Goal: Information Seeking & Learning: Learn about a topic

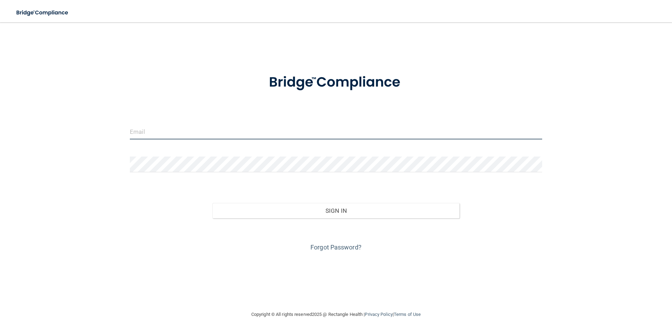
click at [222, 124] on input "email" at bounding box center [336, 132] width 412 height 16
click at [164, 124] on input "email" at bounding box center [336, 132] width 412 height 16
type input "[EMAIL_ADDRESS][DOMAIN_NAME]"
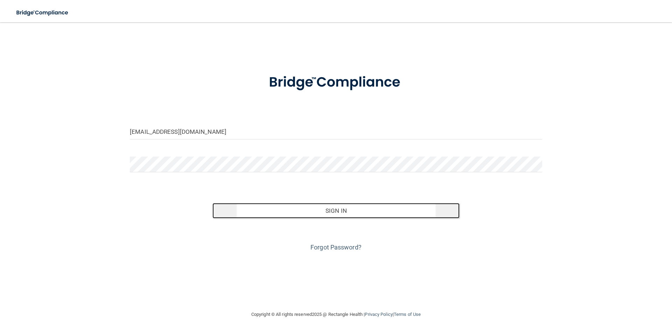
click at [335, 216] on button "Sign In" at bounding box center [335, 210] width 247 height 15
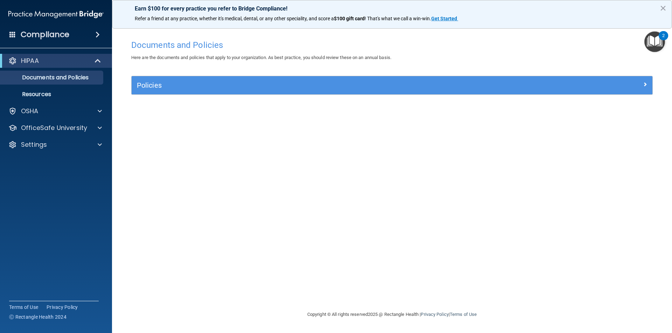
click at [651, 41] on img "Open Resource Center, 2 new notifications" at bounding box center [654, 41] width 21 height 21
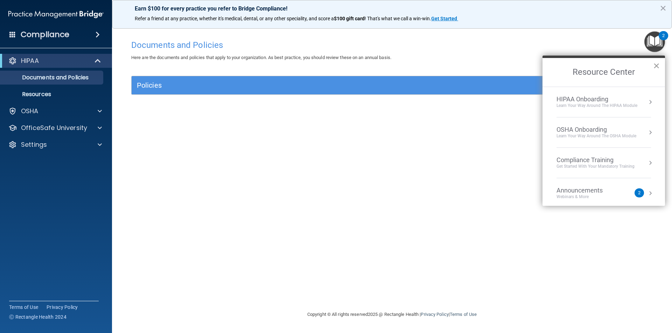
click at [658, 68] on button "×" at bounding box center [656, 65] width 7 height 11
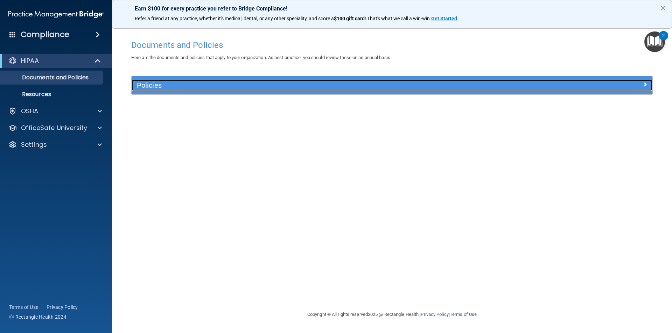
click at [545, 88] on div at bounding box center [587, 84] width 130 height 8
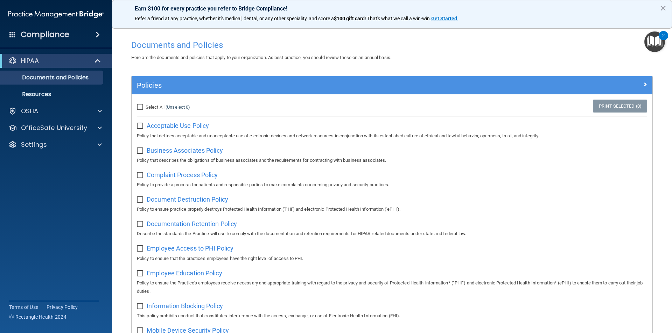
click at [143, 109] on input "Select All (Unselect 0) Unselect All" at bounding box center [141, 108] width 8 height 6
checkbox input "true"
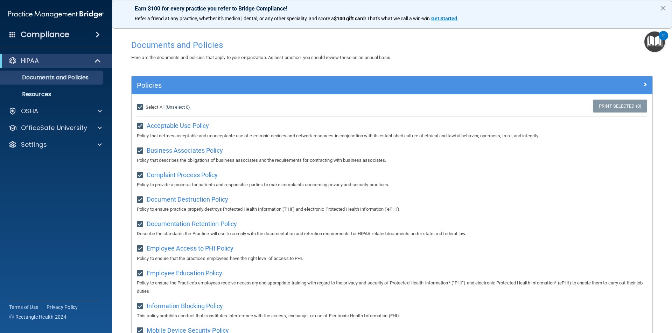
checkbox input "true"
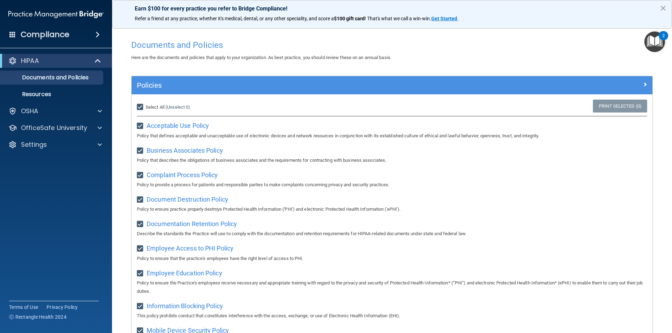
checkbox input "true"
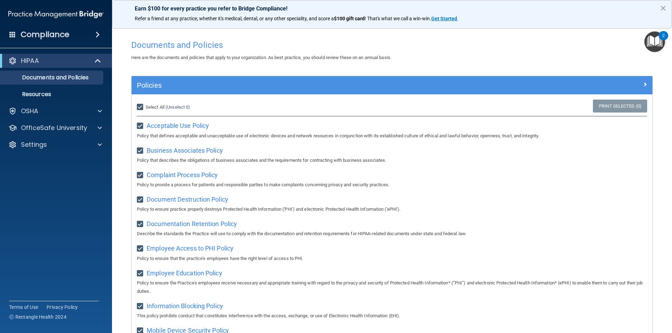
checkbox input "true"
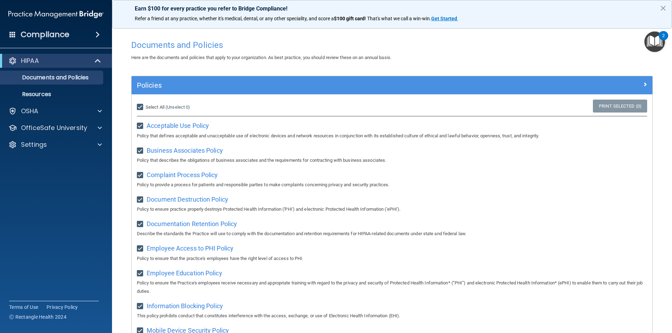
checkbox input "true"
click at [617, 106] on link "Print Selected (21)" at bounding box center [618, 106] width 57 height 13
click at [73, 61] on div "HIPAA" at bounding box center [46, 61] width 86 height 8
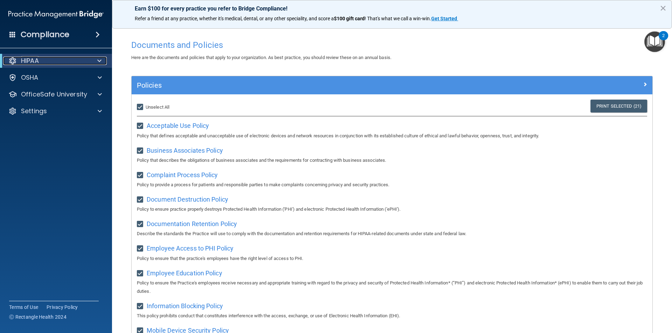
click at [86, 57] on div "HIPAA" at bounding box center [46, 61] width 86 height 8
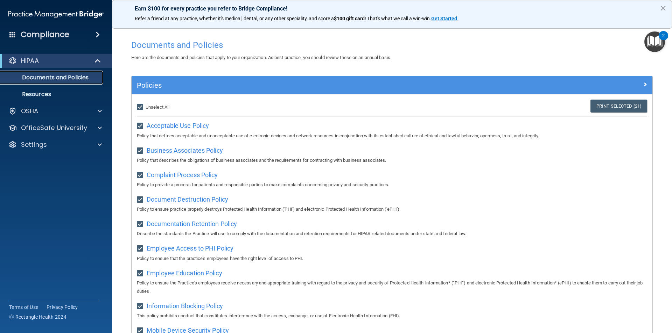
click at [93, 76] on p "Documents and Policies" at bounding box center [53, 77] width 96 height 7
click at [138, 107] on input "Select All (Unselect 21) Unselect All" at bounding box center [141, 108] width 8 height 6
checkbox input "false"
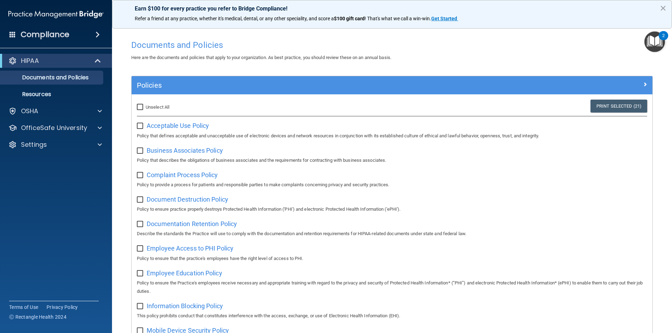
checkbox input "false"
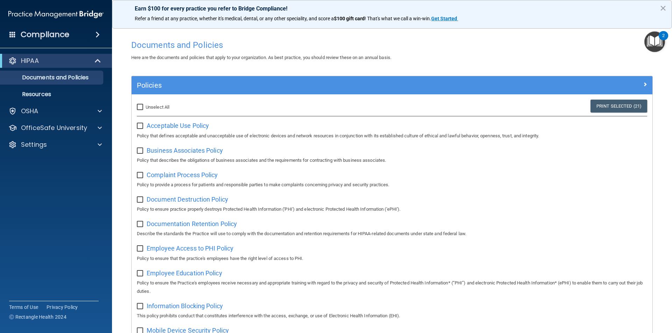
checkbox input "false"
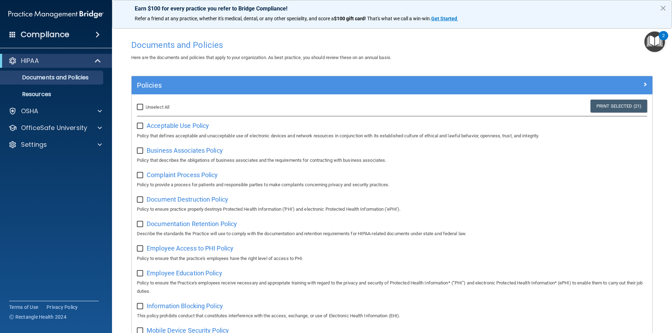
checkbox input "false"
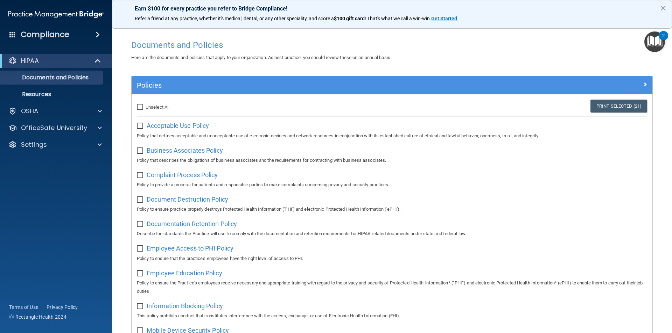
checkbox input "false"
click at [174, 127] on span "Acceptable Use Policy" at bounding box center [178, 125] width 62 height 7
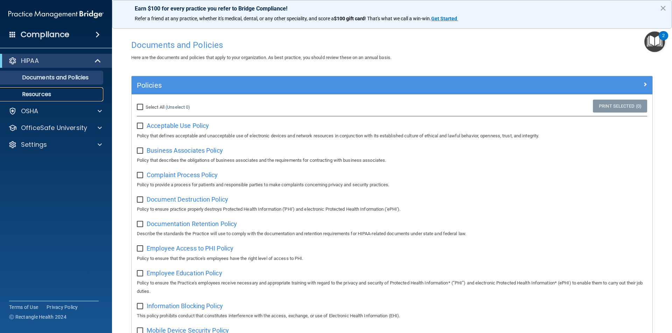
click at [58, 92] on p "Resources" at bounding box center [53, 94] width 96 height 7
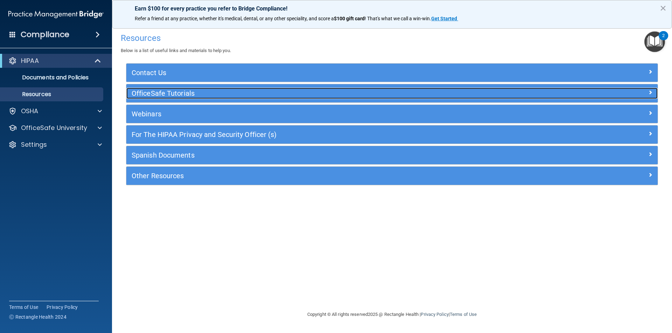
click at [180, 90] on h5 "OfficeSafe Tutorials" at bounding box center [326, 94] width 388 height 8
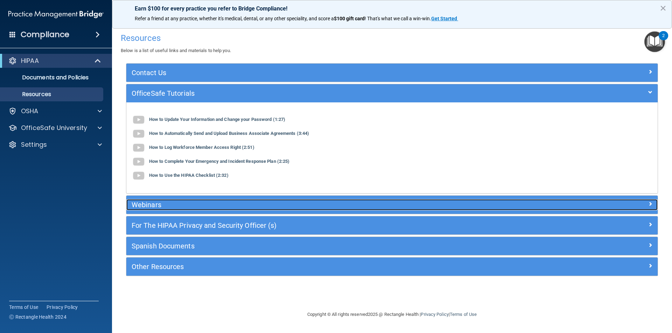
click at [200, 208] on h5 "Webinars" at bounding box center [326, 205] width 388 height 8
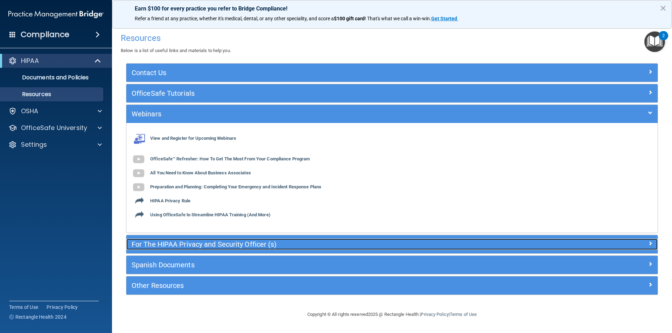
click at [187, 244] on h5 "For The HIPAA Privacy and Security Officer (s)" at bounding box center [326, 245] width 388 height 8
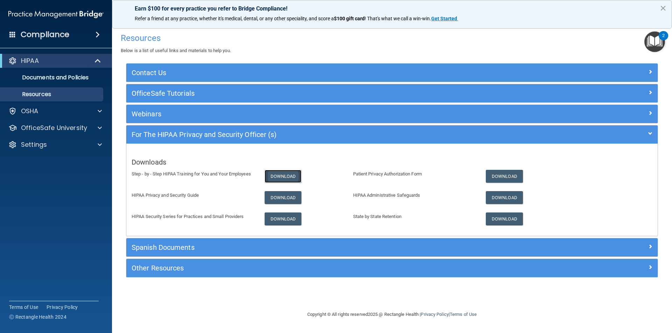
click at [279, 172] on link "Download" at bounding box center [283, 176] width 37 height 13
click at [281, 200] on link "Download" at bounding box center [283, 197] width 37 height 13
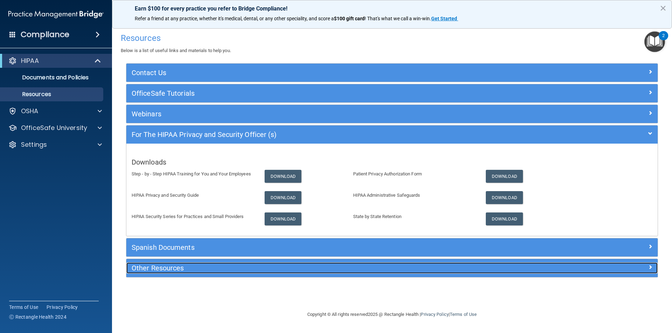
click at [175, 269] on h5 "Other Resources" at bounding box center [326, 269] width 388 height 8
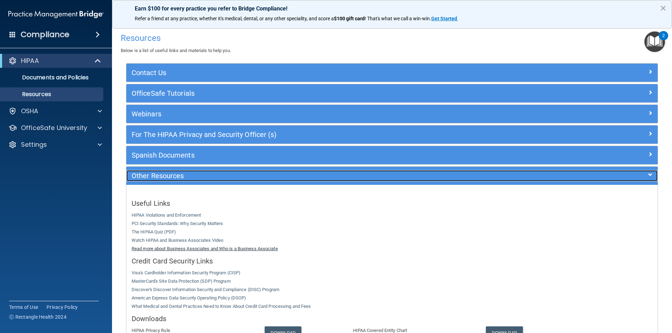
scroll to position [104, 0]
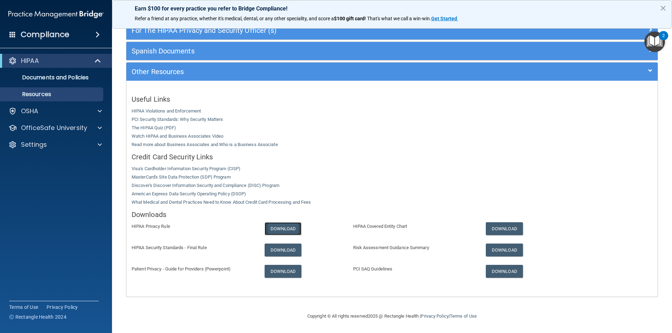
click at [286, 226] on link "Download" at bounding box center [283, 229] width 37 height 13
click at [99, 111] on span at bounding box center [100, 111] width 4 height 8
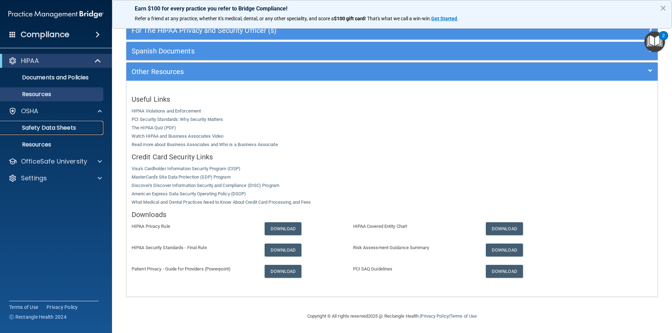
click at [77, 129] on p "Safety Data Sheets" at bounding box center [53, 128] width 96 height 7
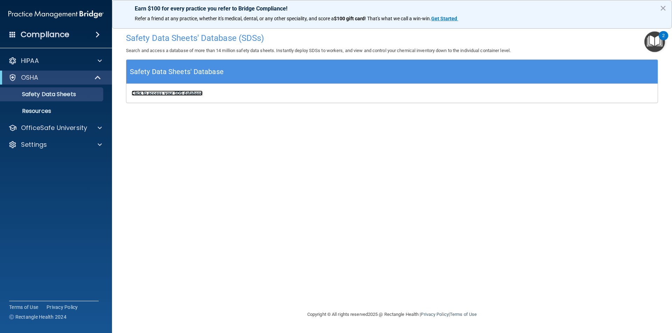
click at [165, 94] on b "Click to access your SDS database" at bounding box center [167, 93] width 71 height 5
click at [82, 109] on p "Resources" at bounding box center [53, 111] width 96 height 7
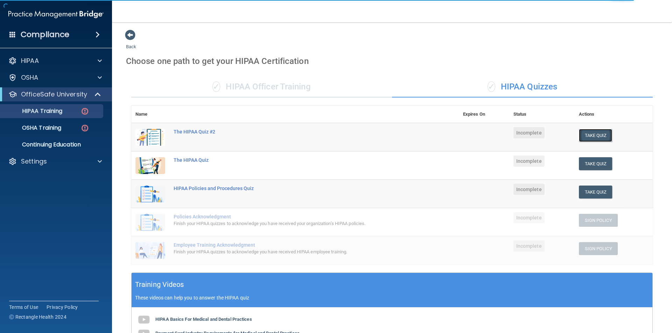
click at [598, 134] on button "Take Quiz" at bounding box center [596, 135] width 34 height 13
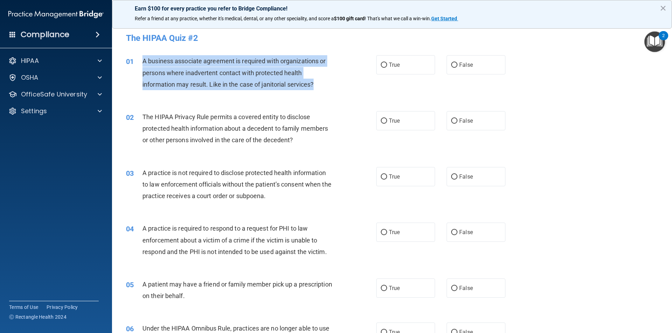
drag, startPoint x: 142, startPoint y: 62, endPoint x: 325, endPoint y: 92, distance: 185.4
click at [325, 92] on div "01 A business associate agreement is required with organizations or persons whe…" at bounding box center [250, 74] width 271 height 38
copy div "A business associate agreement is required with organizations or persons where …"
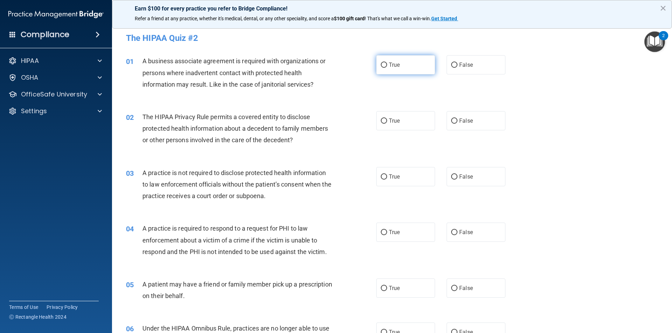
click at [393, 67] on span "True" at bounding box center [394, 65] width 11 height 7
click at [387, 67] on input "True" at bounding box center [384, 65] width 6 height 5
radio input "true"
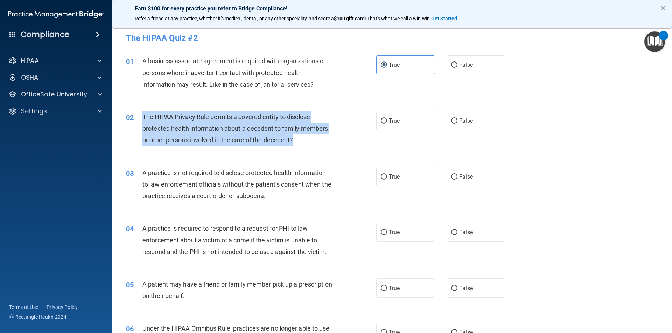
drag, startPoint x: 142, startPoint y: 117, endPoint x: 296, endPoint y: 139, distance: 155.4
click at [296, 139] on div "02 The HIPAA Privacy Rule permits a covered entity to disclose protected health…" at bounding box center [250, 130] width 271 height 38
copy div "The HIPAA Privacy Rule permits a covered entity to disclose protected health in…"
click at [381, 120] on input "True" at bounding box center [384, 121] width 6 height 5
radio input "true"
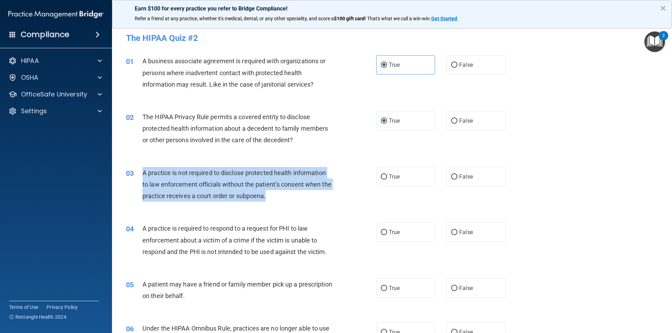
drag, startPoint x: 142, startPoint y: 173, endPoint x: 295, endPoint y: 200, distance: 155.0
click at [295, 200] on div "A practice is not required to disclose protected health information to law enfo…" at bounding box center [240, 184] width 196 height 35
copy span "A practice is not required to disclose protected health information to law enfo…"
click at [451, 175] on input "False" at bounding box center [454, 177] width 6 height 5
radio input "true"
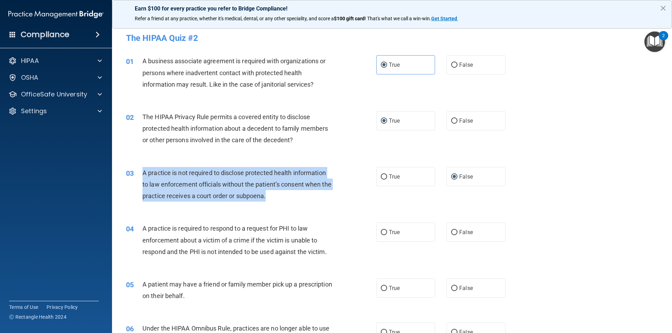
scroll to position [35, 0]
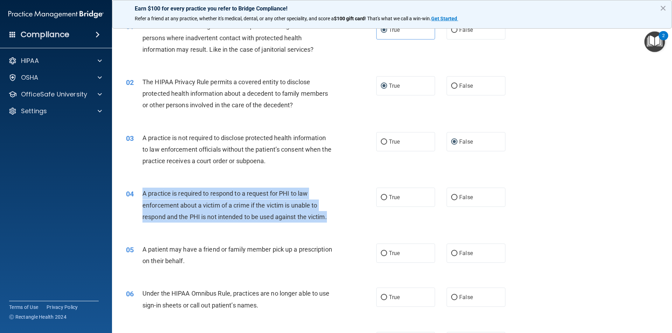
drag, startPoint x: 144, startPoint y: 195, endPoint x: 340, endPoint y: 222, distance: 198.2
click at [340, 222] on div "04 A practice is required to respond to a request for PHI to law enforcement ab…" at bounding box center [250, 207] width 271 height 38
copy span "A practice is required to respond to a request for PHI to law enforcement about…"
click at [372, 199] on div "04 A practice is required to respond to a request for PHI to law enforcement ab…" at bounding box center [250, 207] width 271 height 38
click at [381, 198] on input "True" at bounding box center [384, 197] width 6 height 5
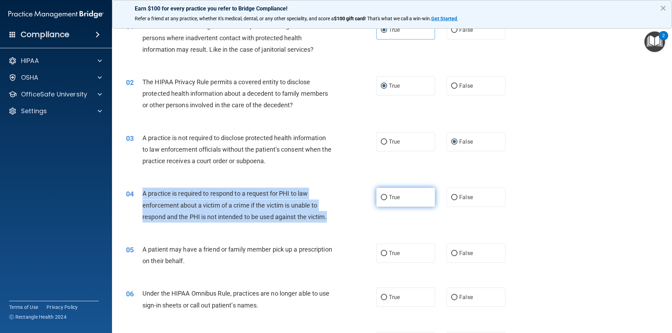
radio input "true"
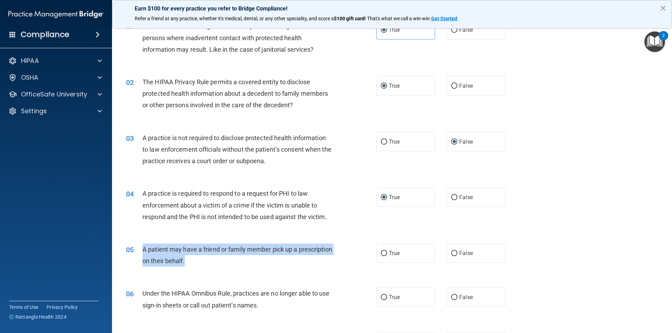
drag, startPoint x: 140, startPoint y: 247, endPoint x: 244, endPoint y: 269, distance: 106.8
click at [244, 269] on div "05 A patient may have a friend or family member pick up a prescription on their…" at bounding box center [250, 257] width 271 height 27
copy div "A patient may have a friend or family member pick up a prescription on their be…"
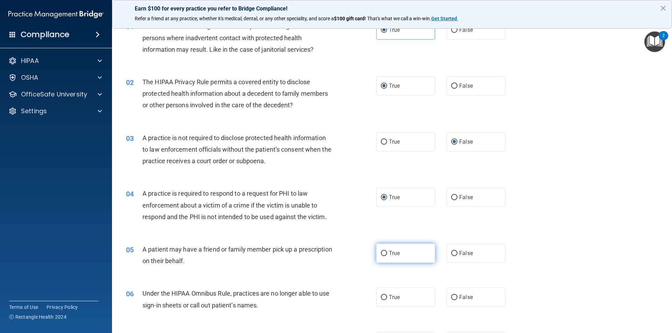
click at [382, 258] on label "True" at bounding box center [405, 253] width 59 height 19
click at [382, 256] on input "True" at bounding box center [384, 253] width 6 height 5
radio input "true"
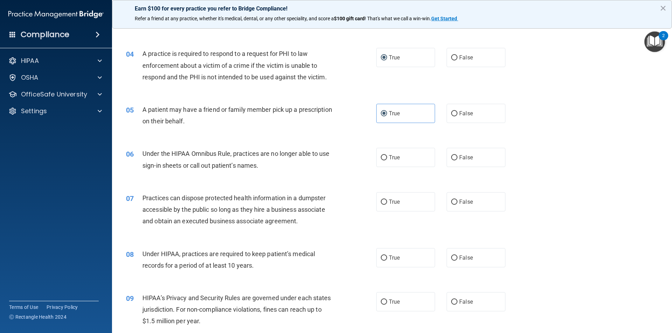
scroll to position [210, 0]
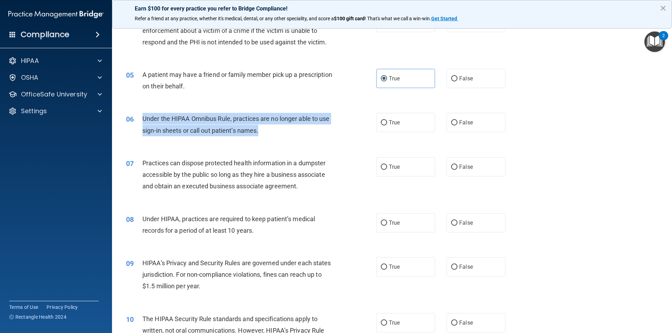
drag, startPoint x: 142, startPoint y: 121, endPoint x: 290, endPoint y: 135, distance: 149.0
click at [290, 135] on div "06 Under the HIPAA Omnibus Rule, practices are no longer able to use sign-in sh…" at bounding box center [250, 126] width 271 height 27
copy div "Under the HIPAA Omnibus Rule, practices are no longer able to use sign-in sheet…"
click at [384, 124] on input "True" at bounding box center [384, 122] width 6 height 5
radio input "true"
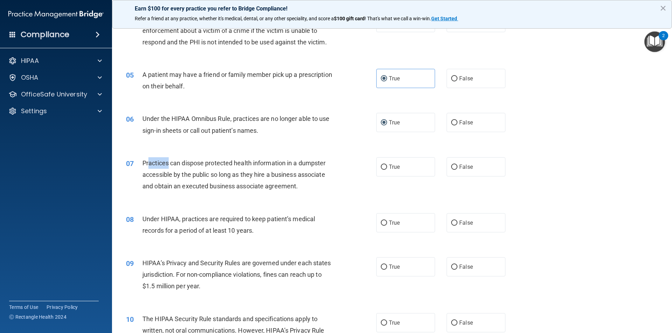
drag, startPoint x: 164, startPoint y: 162, endPoint x: 169, endPoint y: 164, distance: 5.1
click at [169, 164] on span "Practices can dispose protected health information in a dumpster accessible by …" at bounding box center [233, 175] width 183 height 30
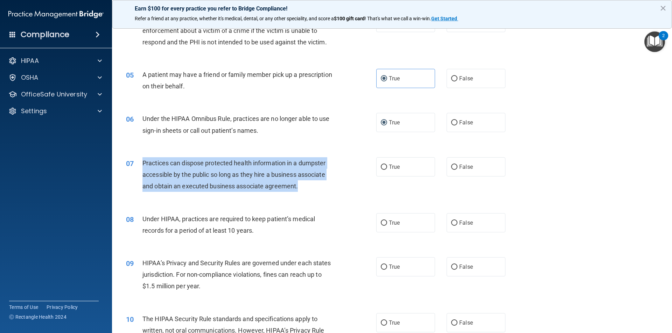
drag, startPoint x: 139, startPoint y: 164, endPoint x: 302, endPoint y: 192, distance: 166.2
click at [302, 192] on div "07 Practices can dispose protected health information in a dumpster accessible …" at bounding box center [250, 176] width 271 height 38
copy div "Practices can dispose protected health information in a dumpster accessible by …"
click at [452, 167] on input "False" at bounding box center [454, 167] width 6 height 5
radio input "true"
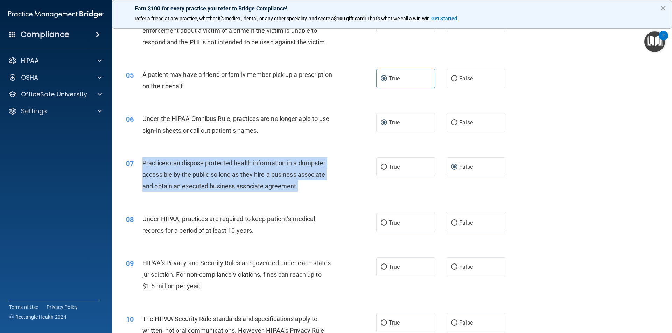
scroll to position [245, 0]
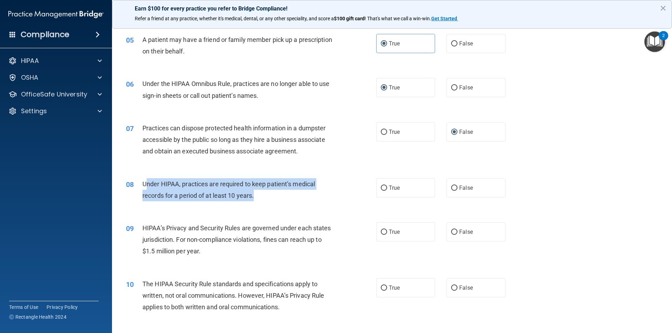
drag, startPoint x: 145, startPoint y: 184, endPoint x: 253, endPoint y: 196, distance: 108.7
click at [257, 191] on div "Under HIPAA, practices are required to keep patient’s medical records for a per…" at bounding box center [240, 189] width 196 height 23
drag, startPoint x: 141, startPoint y: 182, endPoint x: 274, endPoint y: 192, distance: 134.0
click at [274, 192] on div "08 Under HIPAA, practices are required to keep patient’s medical records for a …" at bounding box center [250, 191] width 271 height 27
copy div "Under HIPAA, practices are required to keep patient’s medical records for a per…"
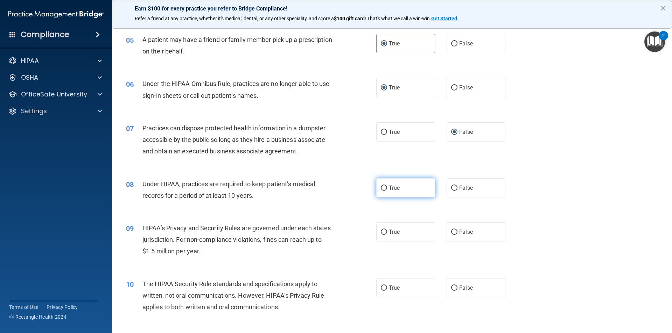
click at [377, 188] on label "True" at bounding box center [405, 187] width 59 height 19
click at [381, 188] on input "True" at bounding box center [384, 188] width 6 height 5
radio input "true"
click at [452, 190] on input "False" at bounding box center [454, 188] width 6 height 5
radio input "true"
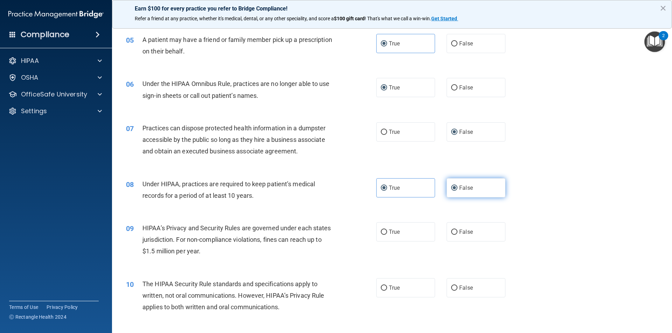
radio input "false"
click at [455, 185] on label "False" at bounding box center [475, 187] width 59 height 19
click at [455, 186] on input "False" at bounding box center [454, 188] width 6 height 5
drag, startPoint x: 145, startPoint y: 226, endPoint x: 214, endPoint y: 233, distance: 70.3
click at [214, 233] on div "HIPAA’s Privacy and Security Rules are governed under each states jurisdiction.…" at bounding box center [240, 240] width 196 height 35
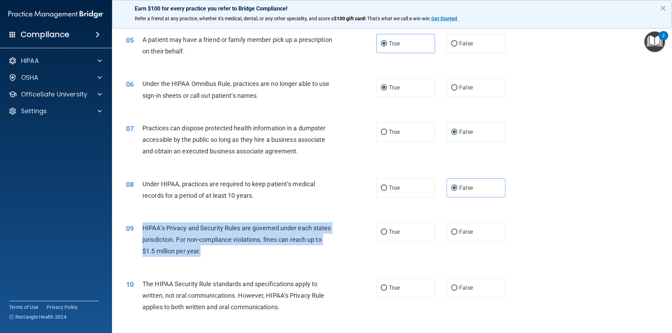
drag, startPoint x: 141, startPoint y: 228, endPoint x: 233, endPoint y: 254, distance: 95.5
click at [233, 254] on div "09 HIPAA’s Privacy and Security Rules are governed under each states jurisdicti…" at bounding box center [250, 242] width 271 height 38
copy div "HIPAA’s Privacy and Security Rules are governed under each states jurisdiction.…"
click at [381, 235] on input "True" at bounding box center [384, 232] width 6 height 5
radio input "true"
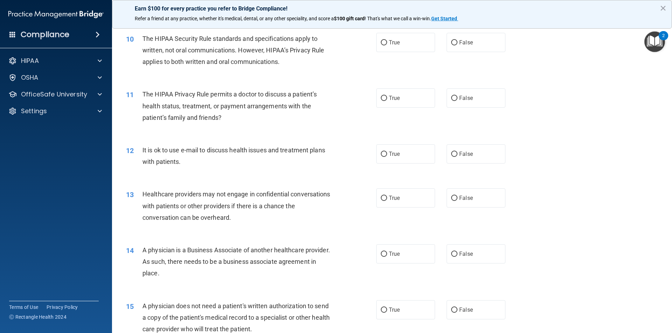
scroll to position [386, 0]
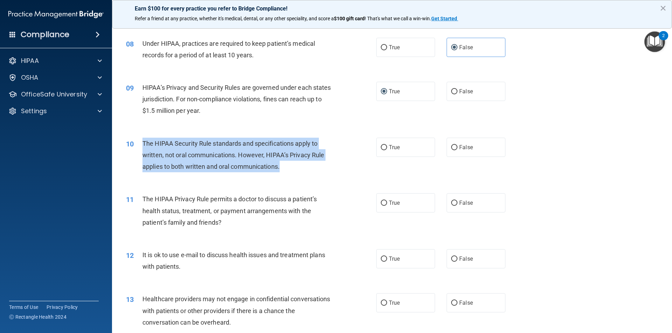
drag, startPoint x: 140, startPoint y: 143, endPoint x: 301, endPoint y: 175, distance: 163.5
click at [301, 175] on div "10 The HIPAA Security Rule standards and specifications apply to written, not o…" at bounding box center [250, 157] width 271 height 38
copy div "The HIPAA Security Rule standards and specifications apply to written, not oral…"
click at [451, 145] on input "False" at bounding box center [454, 147] width 6 height 5
radio input "true"
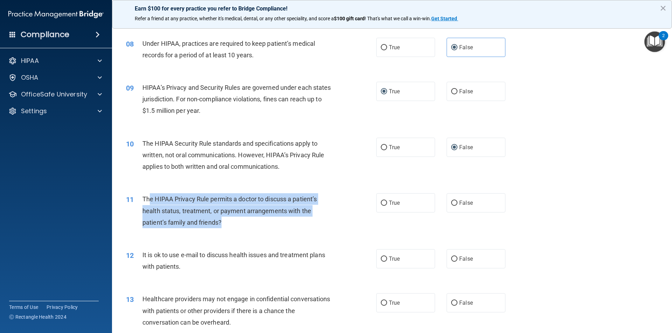
drag, startPoint x: 157, startPoint y: 199, endPoint x: 254, endPoint y: 230, distance: 101.6
click at [254, 230] on div "11 The HIPAA Privacy Rule permits a doctor to discuss a patient’s health status…" at bounding box center [250, 212] width 271 height 38
drag, startPoint x: 142, startPoint y: 195, endPoint x: 235, endPoint y: 227, distance: 97.9
click at [235, 227] on div "The HIPAA Privacy Rule permits a doctor to discuss a patient’s health status, t…" at bounding box center [240, 210] width 196 height 35
click at [383, 204] on input "True" at bounding box center [384, 203] width 6 height 5
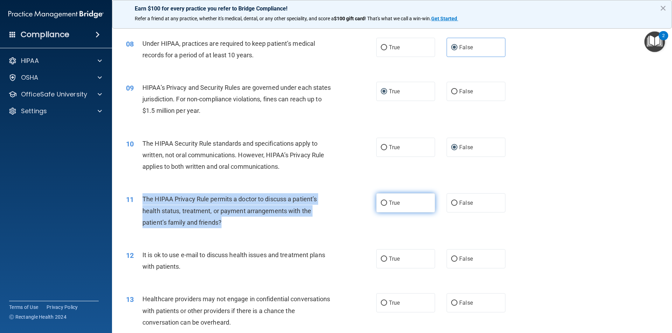
radio input "true"
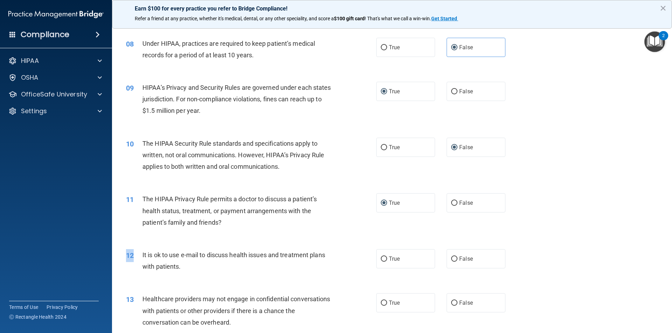
drag, startPoint x: 142, startPoint y: 255, endPoint x: 205, endPoint y: 282, distance: 68.9
click at [205, 282] on div "12 It is ok to use e-mail to discuss health issues and treatment plans with pat…" at bounding box center [392, 263] width 542 height 44
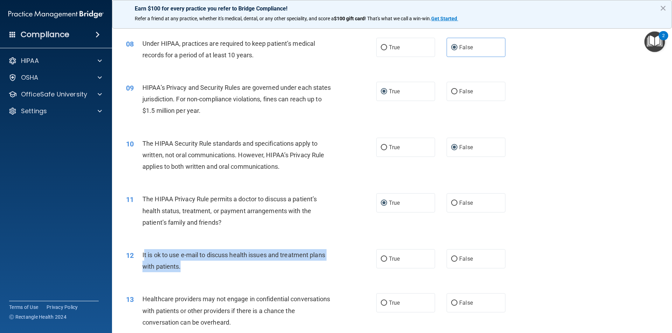
drag, startPoint x: 144, startPoint y: 255, endPoint x: 184, endPoint y: 273, distance: 44.3
click at [184, 273] on div "It is ok to use e-mail to discuss health issues and treatment plans with patien…" at bounding box center [240, 260] width 196 height 23
drag, startPoint x: 142, startPoint y: 253, endPoint x: 184, endPoint y: 272, distance: 47.0
click at [184, 272] on div "12 It is ok to use e-mail to discuss health issues and treatment plans with pat…" at bounding box center [250, 262] width 271 height 27
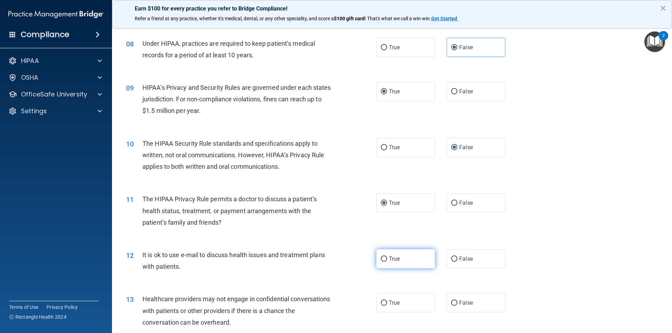
click at [376, 260] on label "True" at bounding box center [405, 258] width 59 height 19
click at [381, 260] on input "True" at bounding box center [384, 259] width 6 height 5
radio input "true"
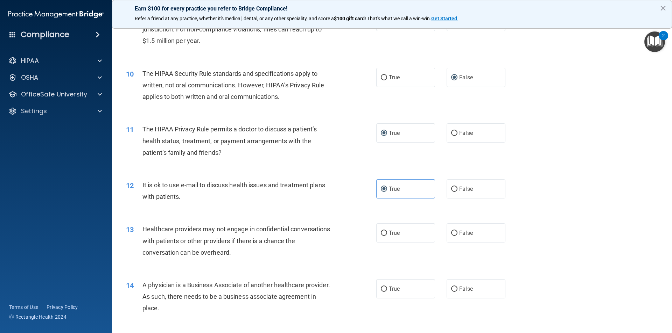
scroll to position [526, 0]
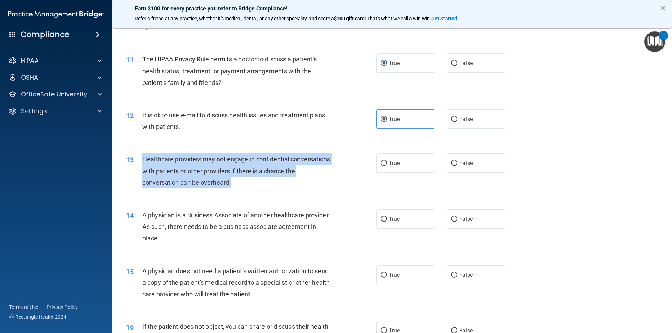
drag, startPoint x: 141, startPoint y: 159, endPoint x: 270, endPoint y: 189, distance: 133.1
click at [270, 189] on div "13 Healthcare providers may not engage in confidential conversations with patie…" at bounding box center [250, 173] width 271 height 38
click at [452, 162] on input "False" at bounding box center [454, 163] width 6 height 5
radio input "true"
click at [384, 164] on input "True" at bounding box center [384, 163] width 6 height 5
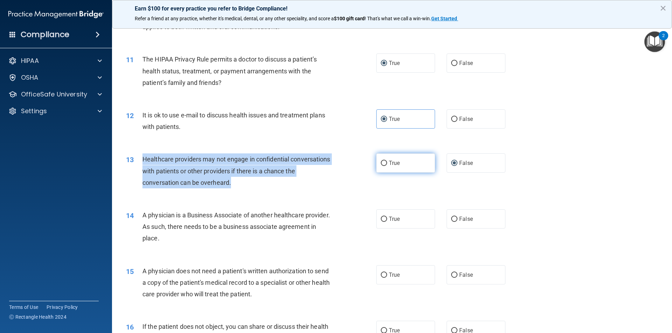
radio input "true"
radio input "false"
drag, startPoint x: 138, startPoint y: 213, endPoint x: 287, endPoint y: 247, distance: 152.3
click at [287, 247] on div "14 A physician is a Business Associate of another healthcare provider. As such,…" at bounding box center [250, 229] width 271 height 38
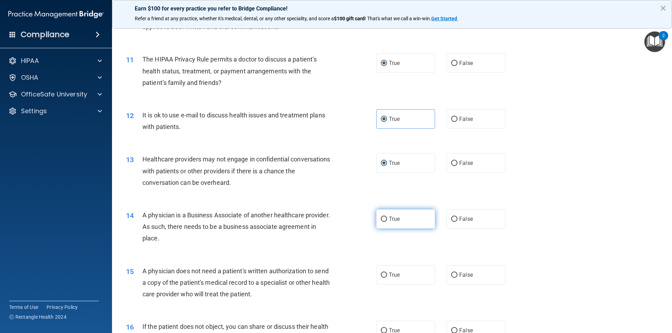
click at [376, 215] on label "True" at bounding box center [405, 219] width 59 height 19
click at [381, 217] on input "True" at bounding box center [384, 219] width 6 height 5
radio input "true"
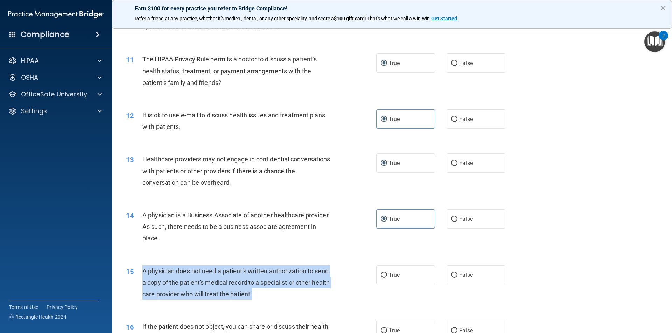
drag, startPoint x: 139, startPoint y: 273, endPoint x: 302, endPoint y: 296, distance: 164.7
click at [302, 296] on div "15 A physician does not need a patient's written authorization to send a copy o…" at bounding box center [250, 285] width 271 height 38
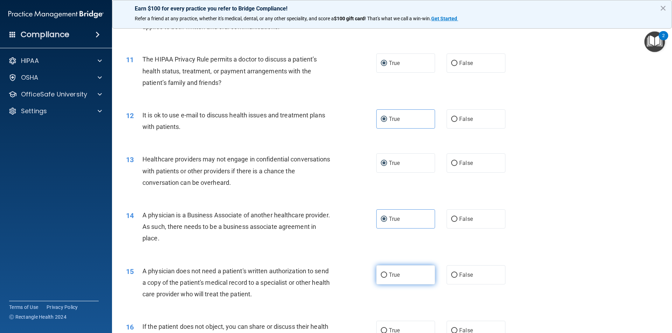
click at [382, 279] on label "True" at bounding box center [405, 275] width 59 height 19
click at [382, 278] on input "True" at bounding box center [384, 275] width 6 height 5
radio input "true"
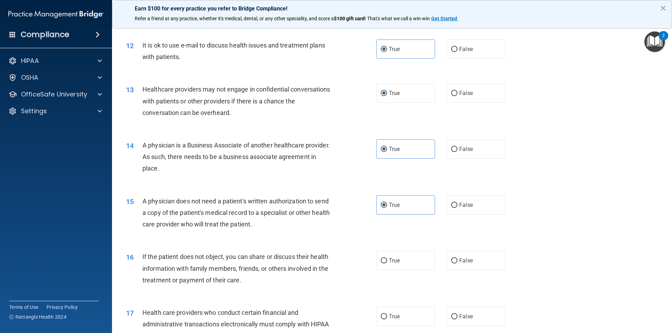
scroll to position [700, 0]
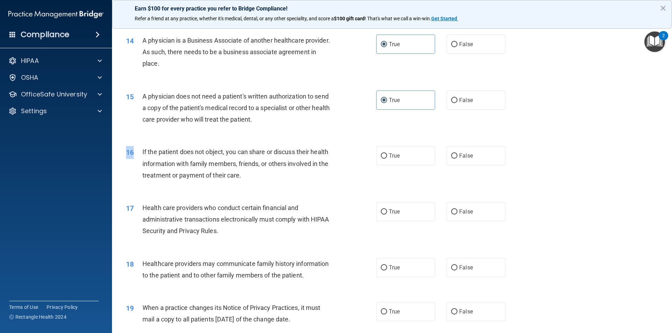
drag, startPoint x: 173, startPoint y: 162, endPoint x: 256, endPoint y: 189, distance: 87.0
click at [256, 189] on div "16 If the patient does not object, you can share or discuss their health inform…" at bounding box center [392, 166] width 542 height 56
click at [144, 150] on span "If the patient does not object, you can share or discuss their health informati…" at bounding box center [235, 163] width 186 height 30
click at [143, 154] on div "16 If the patient does not object, you can share or discuss their health inform…" at bounding box center [250, 165] width 271 height 38
click at [157, 155] on span "If the patient does not object, you can share or discuss their health informati…" at bounding box center [235, 163] width 186 height 30
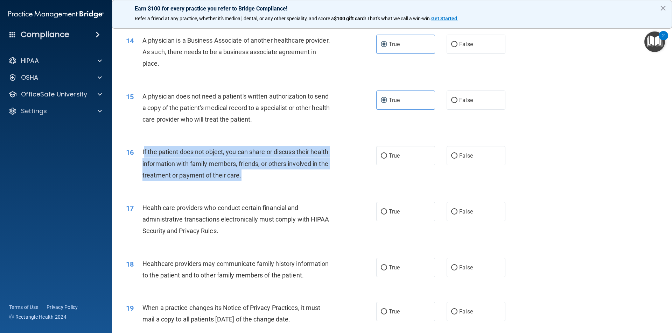
drag, startPoint x: 143, startPoint y: 153, endPoint x: 263, endPoint y: 178, distance: 123.0
click at [263, 178] on div "If the patient does not object, you can share or discuss their health informati…" at bounding box center [240, 163] width 196 height 35
click at [383, 155] on input "True" at bounding box center [384, 156] width 6 height 5
radio input "true"
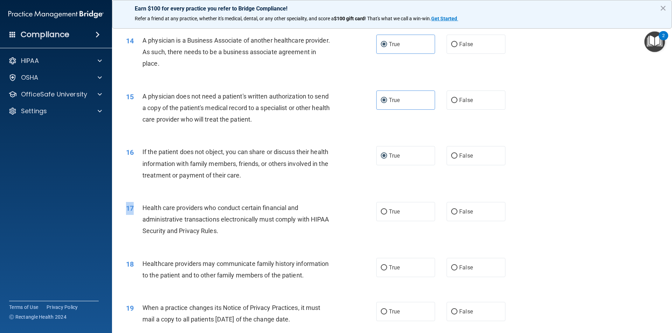
drag, startPoint x: 140, startPoint y: 206, endPoint x: 233, endPoint y: 243, distance: 100.6
click at [233, 243] on div "17 Health care providers who conduct certain financial and administrative trans…" at bounding box center [392, 221] width 542 height 56
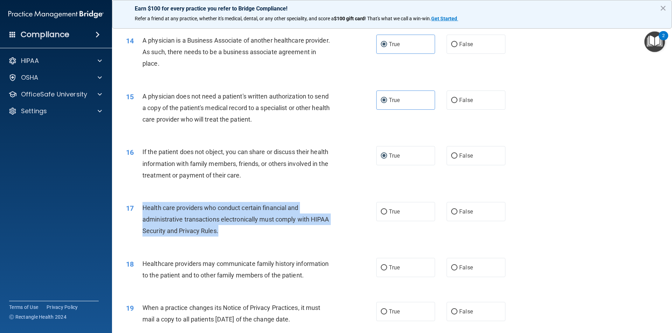
drag, startPoint x: 142, startPoint y: 206, endPoint x: 232, endPoint y: 235, distance: 94.4
click at [232, 235] on div "Health care providers who conduct certain financial and administrative transact…" at bounding box center [240, 219] width 196 height 35
click at [381, 214] on input "True" at bounding box center [384, 212] width 6 height 5
radio input "true"
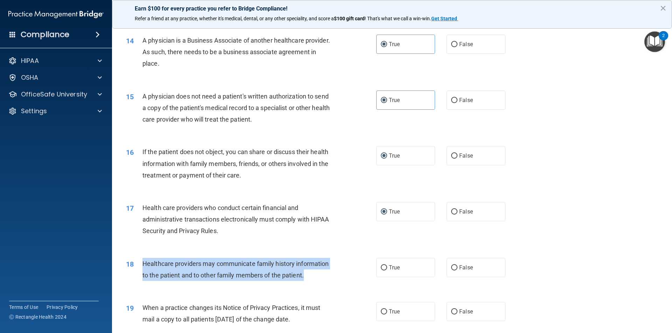
drag, startPoint x: 141, startPoint y: 260, endPoint x: 308, endPoint y: 283, distance: 168.4
click at [308, 283] on div "18 Healthcare providers may communicate family history information to the patie…" at bounding box center [250, 271] width 271 height 27
click at [381, 268] on input "True" at bounding box center [384, 268] width 6 height 5
radio input "true"
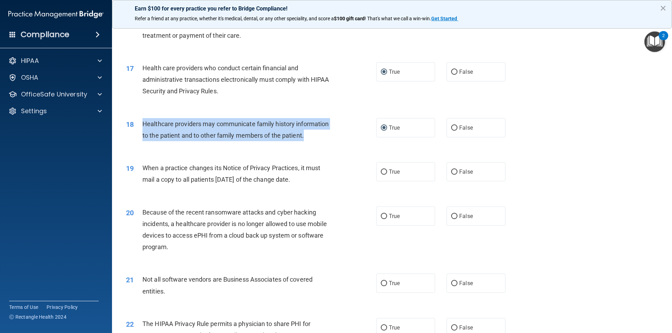
scroll to position [910, 0]
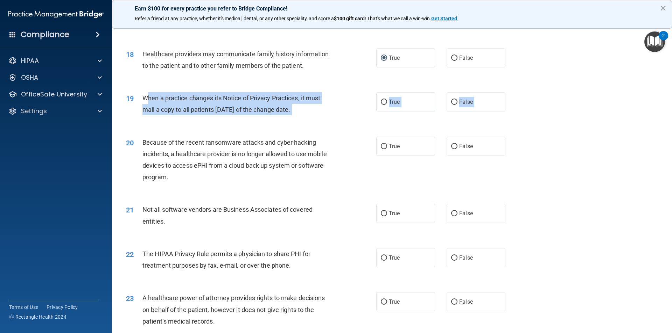
drag, startPoint x: 147, startPoint y: 97, endPoint x: 265, endPoint y: 136, distance: 124.8
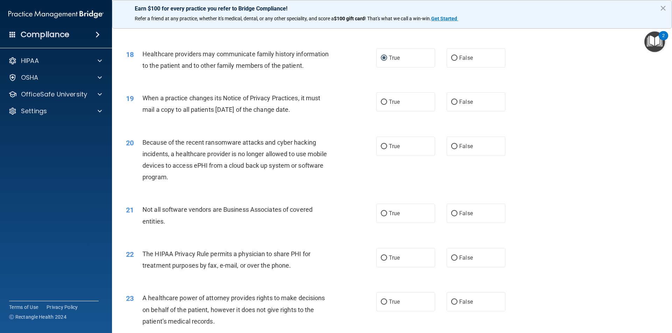
click at [145, 97] on div "19 When a practice changes its Notice of Privacy Practices, it must mail a copy…" at bounding box center [250, 105] width 271 height 27
click at [141, 97] on div "19" at bounding box center [132, 98] width 22 height 13
drag, startPoint x: 141, startPoint y: 97, endPoint x: 317, endPoint y: 112, distance: 176.7
click at [317, 112] on div "19 When a practice changes its Notice of Privacy Practices, it must mail a copy…" at bounding box center [250, 105] width 271 height 27
click at [451, 100] on input "False" at bounding box center [454, 102] width 6 height 5
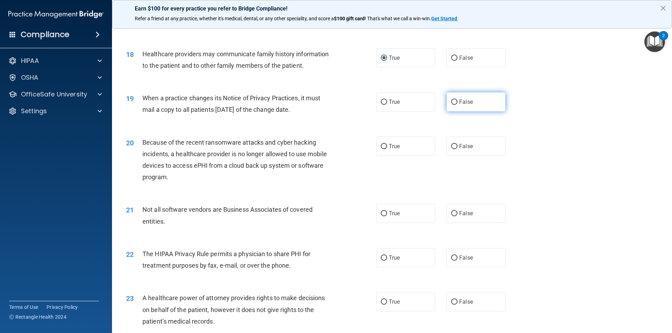
radio input "true"
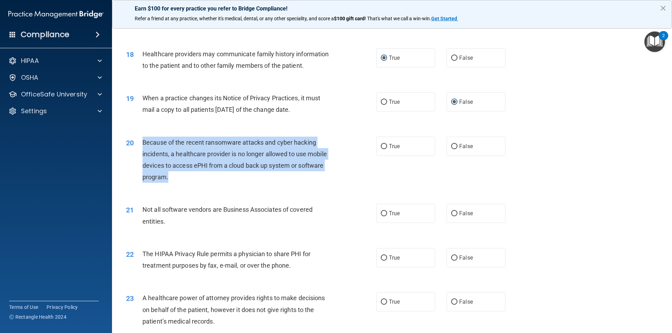
drag, startPoint x: 141, startPoint y: 140, endPoint x: 212, endPoint y: 177, distance: 80.8
click at [212, 177] on div "20 Because of the recent ransomware attacks and cyber hacking incidents, a heal…" at bounding box center [250, 162] width 271 height 50
click at [451, 146] on input "False" at bounding box center [454, 146] width 6 height 5
radio input "true"
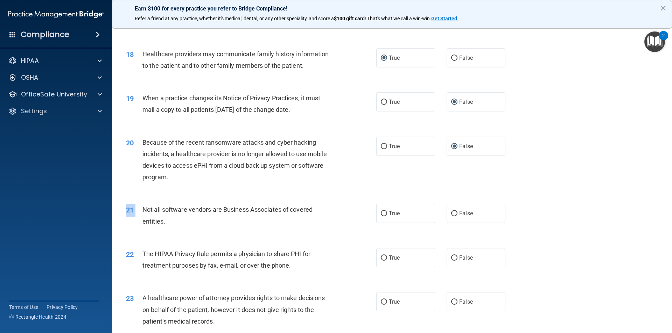
drag, startPoint x: 143, startPoint y: 207, endPoint x: 189, endPoint y: 239, distance: 56.4
click at [193, 237] on div "21 Not all software vendors are Business Associates of covered entities. True F…" at bounding box center [392, 217] width 542 height 44
drag, startPoint x: 186, startPoint y: 207, endPoint x: 196, endPoint y: 223, distance: 19.1
click at [196, 223] on div "Not all software vendors are Business Associates of covered entities." at bounding box center [240, 215] width 196 height 23
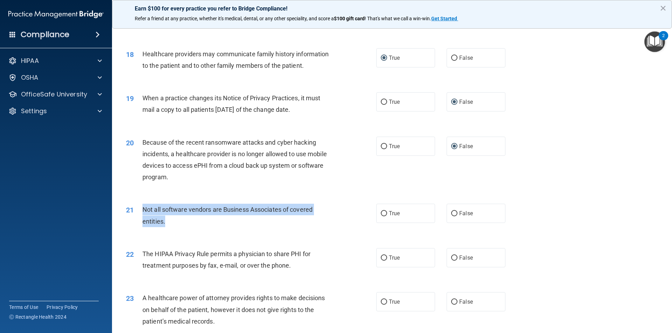
drag, startPoint x: 141, startPoint y: 208, endPoint x: 174, endPoint y: 225, distance: 37.6
click at [174, 225] on div "21 Not all software vendors are Business Associates of covered entities." at bounding box center [250, 217] width 271 height 27
click at [381, 217] on input "True" at bounding box center [384, 213] width 6 height 5
radio input "true"
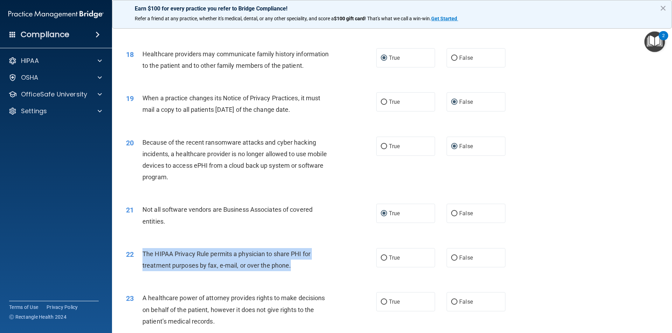
drag, startPoint x: 141, startPoint y: 253, endPoint x: 302, endPoint y: 265, distance: 161.4
click at [302, 265] on div "22 The HIPAA Privacy Rule permits a physician to share PHI for treatment purpos…" at bounding box center [250, 261] width 271 height 27
click at [381, 256] on input "True" at bounding box center [384, 258] width 6 height 5
radio input "true"
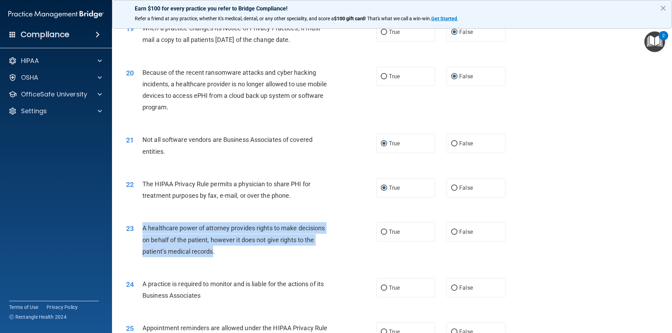
drag, startPoint x: 142, startPoint y: 230, endPoint x: 213, endPoint y: 259, distance: 77.1
click at [213, 259] on div "23 A healthcare power of attorney provides rights to make decisions on behalf o…" at bounding box center [250, 242] width 271 height 38
click at [384, 231] on input "True" at bounding box center [384, 232] width 6 height 5
radio input "true"
click at [452, 230] on input "False" at bounding box center [454, 232] width 6 height 5
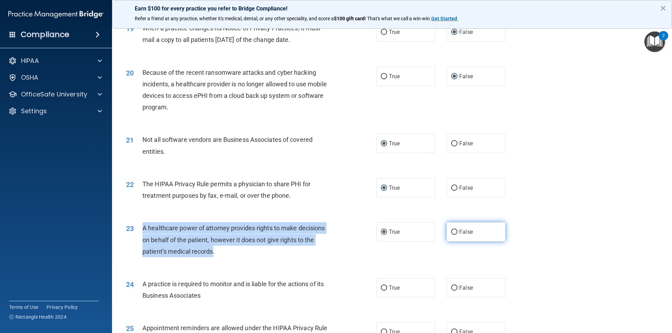
radio input "true"
radio input "false"
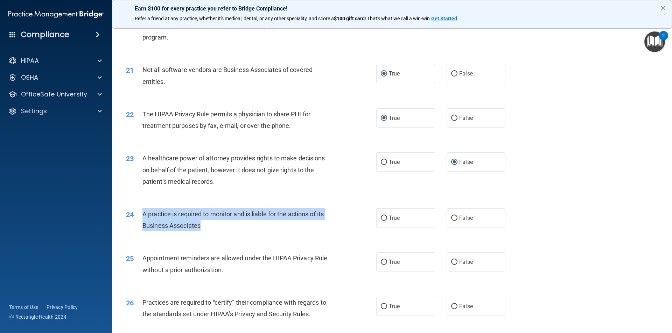
drag, startPoint x: 142, startPoint y: 213, endPoint x: 219, endPoint y: 228, distance: 78.8
click at [219, 228] on div "A practice is required to monitor and is liable for the actions of its Business…" at bounding box center [240, 220] width 196 height 23
click at [383, 219] on input "True" at bounding box center [384, 218] width 6 height 5
radio input "true"
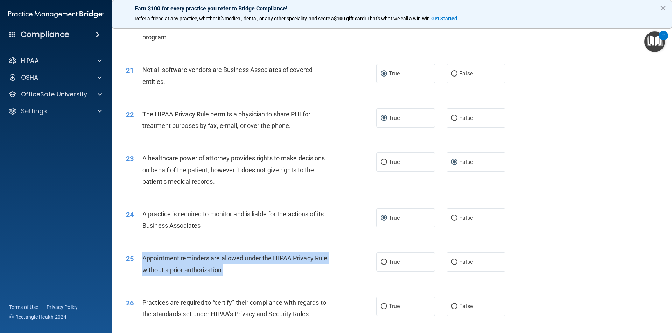
drag, startPoint x: 142, startPoint y: 258, endPoint x: 228, endPoint y: 277, distance: 88.1
click at [228, 277] on div "25 Appointment reminders are allowed under the HIPAA Privacy Rule without a pri…" at bounding box center [250, 266] width 271 height 27
click at [381, 263] on input "True" at bounding box center [384, 262] width 6 height 5
radio input "true"
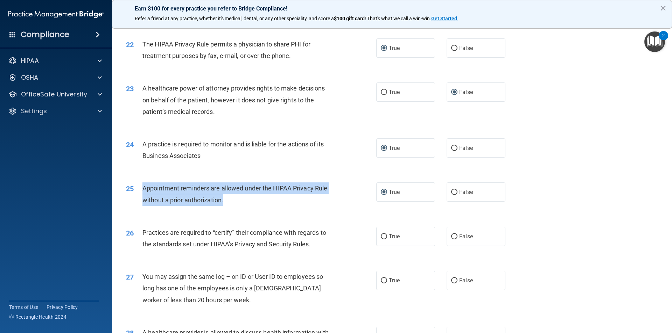
scroll to position [1190, 0]
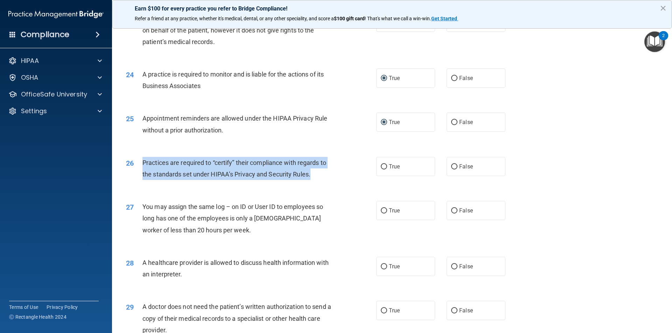
drag, startPoint x: 154, startPoint y: 162, endPoint x: 314, endPoint y: 181, distance: 160.7
click at [314, 181] on div "26 Practices are required to “certify” their compliance with regards to the sta…" at bounding box center [250, 170] width 271 height 27
click at [451, 166] on input "False" at bounding box center [454, 166] width 6 height 5
radio input "true"
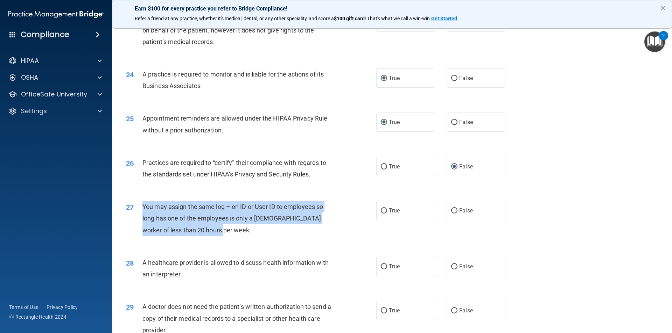
drag, startPoint x: 142, startPoint y: 205, endPoint x: 228, endPoint y: 238, distance: 92.6
click at [228, 238] on div "27 You may assign the same log – on ID or User ID to employees so long has one …" at bounding box center [250, 220] width 271 height 38
click at [451, 213] on input "False" at bounding box center [454, 211] width 6 height 5
radio input "true"
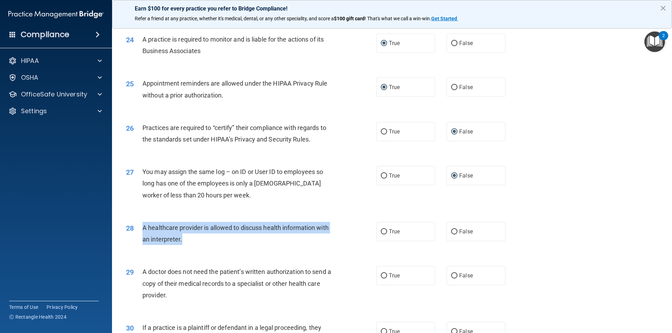
drag, startPoint x: 143, startPoint y: 225, endPoint x: 202, endPoint y: 240, distance: 60.0
click at [202, 240] on div "A healthcare provider is allowed to discuss health information with an interpre…" at bounding box center [240, 233] width 196 height 23
click at [381, 232] on input "True" at bounding box center [384, 232] width 6 height 5
radio input "true"
drag, startPoint x: 142, startPoint y: 271, endPoint x: 204, endPoint y: 296, distance: 65.9
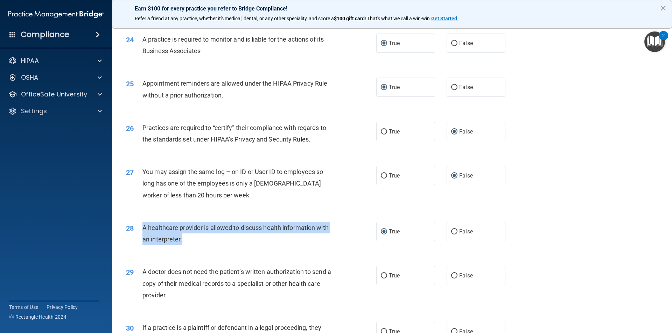
click at [204, 296] on div "A doctor does not need the patient’s written authorization to send a copy of th…" at bounding box center [240, 283] width 196 height 35
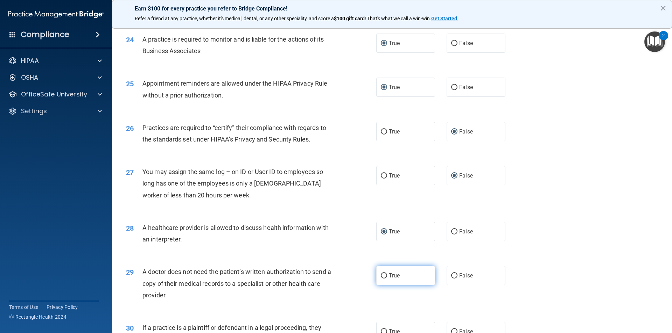
click at [385, 276] on label "True" at bounding box center [405, 275] width 59 height 19
click at [385, 276] on input "True" at bounding box center [384, 276] width 6 height 5
radio input "true"
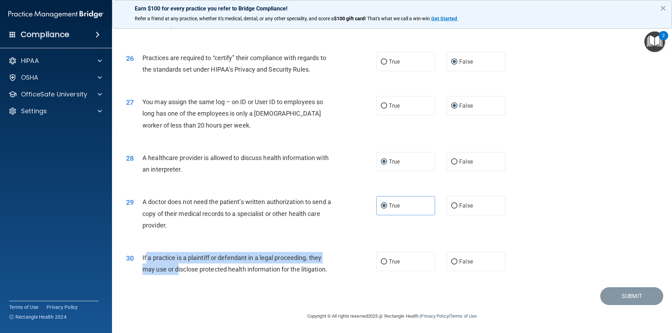
drag, startPoint x: 147, startPoint y: 258, endPoint x: 177, endPoint y: 275, distance: 34.3
click at [177, 275] on div "If a practice is a plaintiff or defendant in a legal proceeding, they may use o…" at bounding box center [240, 263] width 196 height 23
drag, startPoint x: 139, startPoint y: 258, endPoint x: 330, endPoint y: 270, distance: 191.8
click at [330, 270] on div "30 If a practice is a plaintiff or defendant in a legal proceeding, they may us…" at bounding box center [250, 265] width 271 height 27
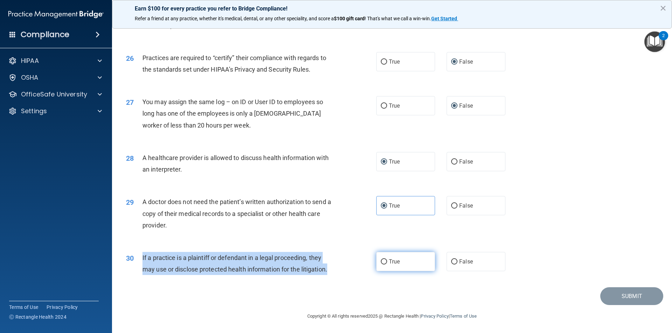
click at [381, 262] on input "True" at bounding box center [384, 262] width 6 height 5
radio input "true"
click at [634, 297] on button "Submit" at bounding box center [631, 297] width 63 height 18
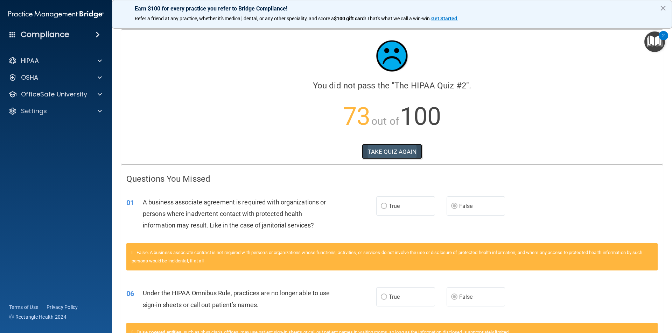
click at [404, 152] on button "TAKE QUIZ AGAIN" at bounding box center [392, 151] width 61 height 15
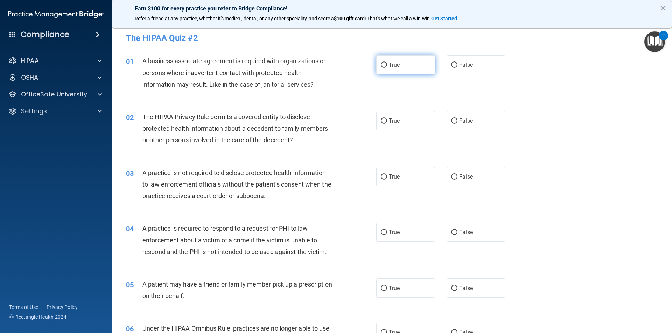
click at [383, 59] on label "True" at bounding box center [405, 64] width 59 height 19
click at [383, 63] on input "True" at bounding box center [384, 65] width 6 height 5
radio input "true"
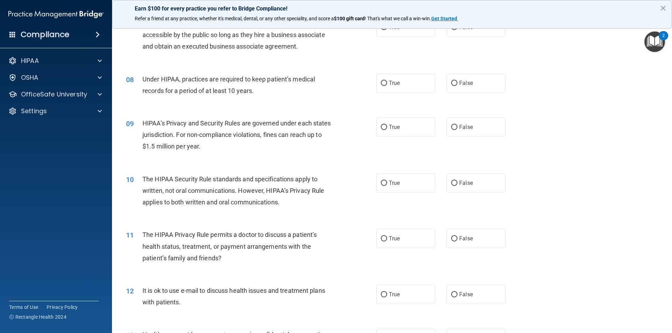
scroll to position [385, 0]
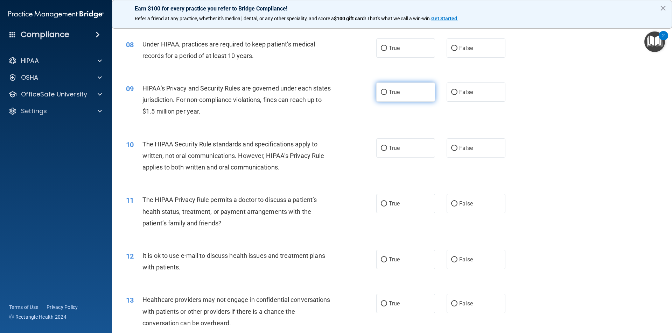
click at [381, 93] on input "True" at bounding box center [384, 92] width 6 height 5
radio input "true"
click at [451, 149] on input "False" at bounding box center [454, 148] width 6 height 5
radio input "true"
click at [381, 304] on input "True" at bounding box center [384, 304] width 6 height 5
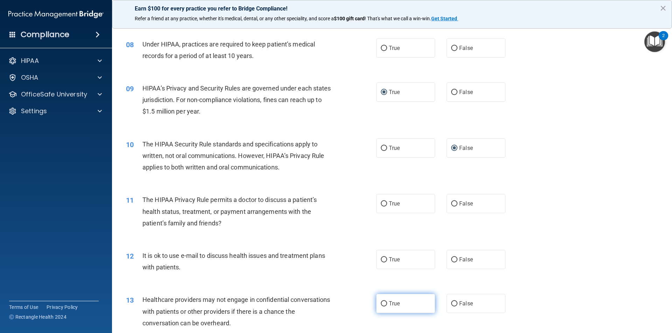
radio input "true"
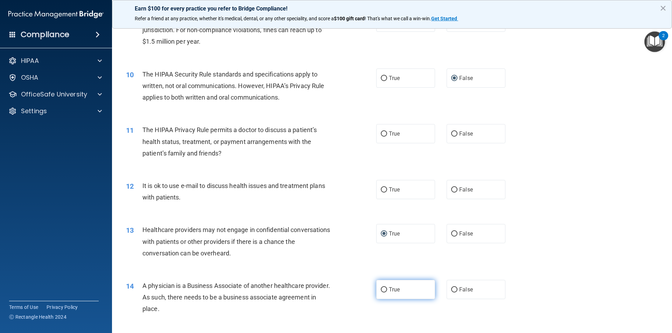
click at [381, 291] on input "True" at bounding box center [384, 290] width 6 height 5
radio input "true"
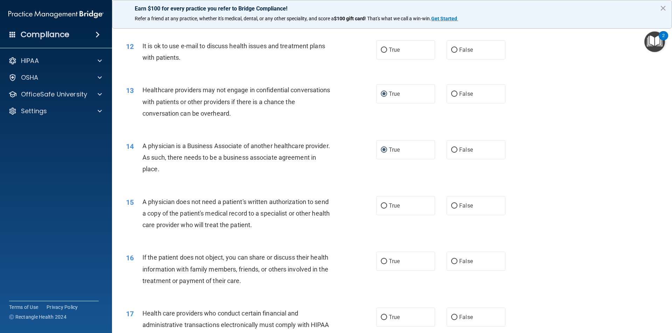
scroll to position [665, 0]
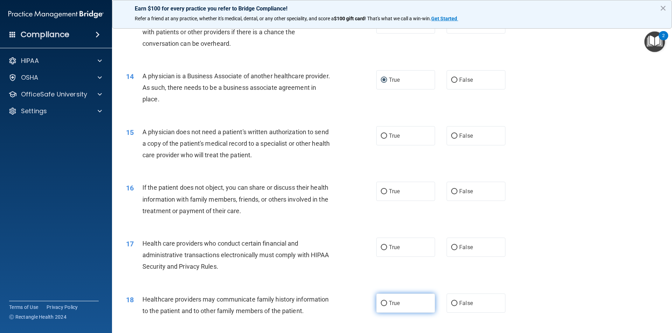
click at [382, 304] on input "True" at bounding box center [384, 303] width 6 height 5
radio input "true"
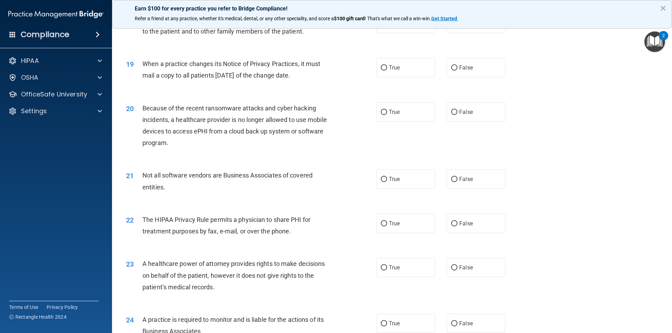
scroll to position [1015, 0]
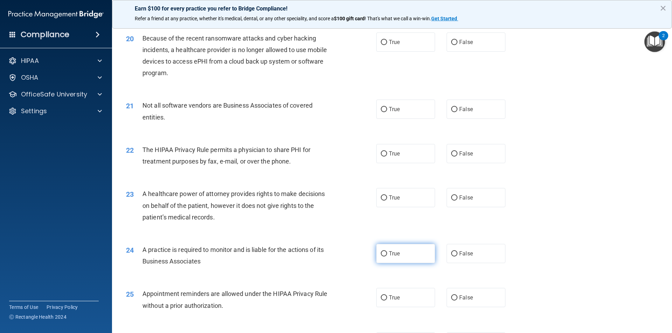
click at [381, 253] on input "True" at bounding box center [384, 254] width 6 height 5
radio input "true"
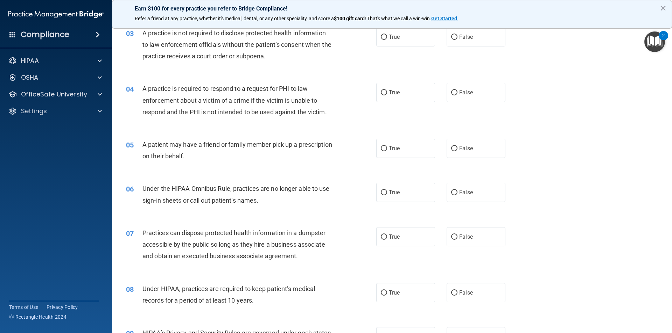
scroll to position [35, 0]
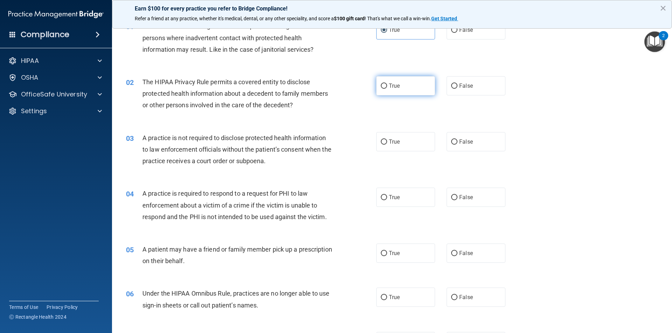
click at [381, 88] on input "True" at bounding box center [384, 86] width 6 height 5
radio input "true"
click at [381, 143] on input "True" at bounding box center [384, 142] width 6 height 5
radio input "true"
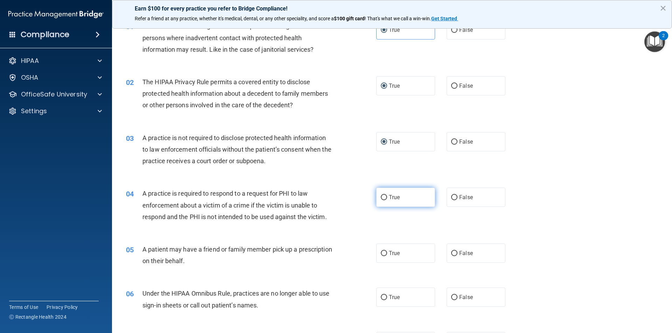
click at [381, 199] on input "True" at bounding box center [384, 197] width 6 height 5
radio input "true"
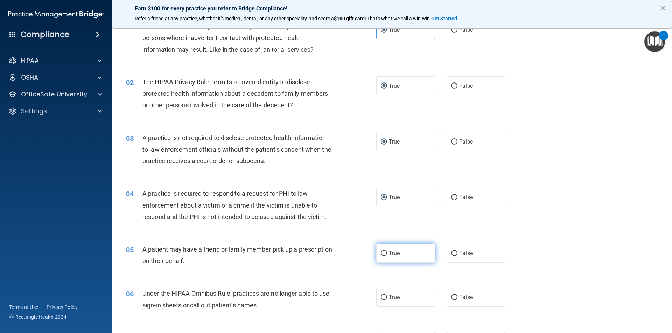
click at [384, 254] on input "True" at bounding box center [384, 253] width 6 height 5
radio input "true"
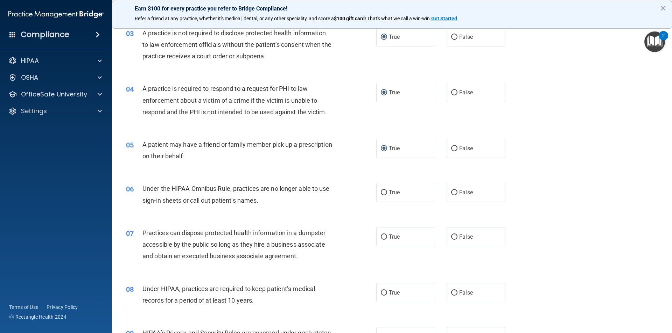
scroll to position [210, 0]
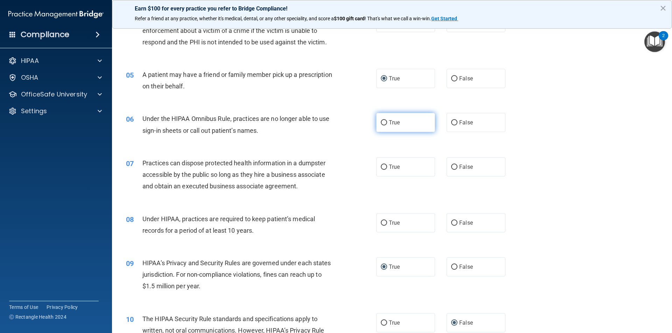
click at [381, 122] on input "True" at bounding box center [384, 122] width 6 height 5
radio input "true"
click at [453, 166] on input "False" at bounding box center [454, 167] width 6 height 5
radio input "true"
click at [451, 225] on input "False" at bounding box center [454, 223] width 6 height 5
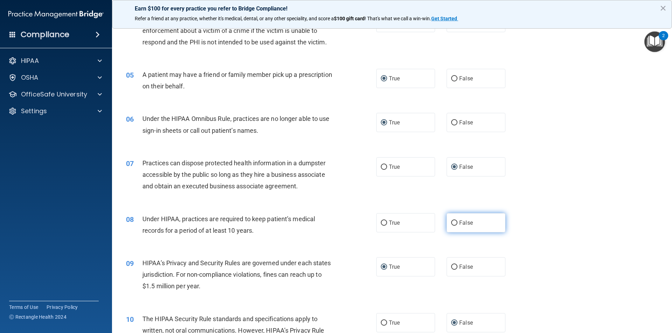
radio input "true"
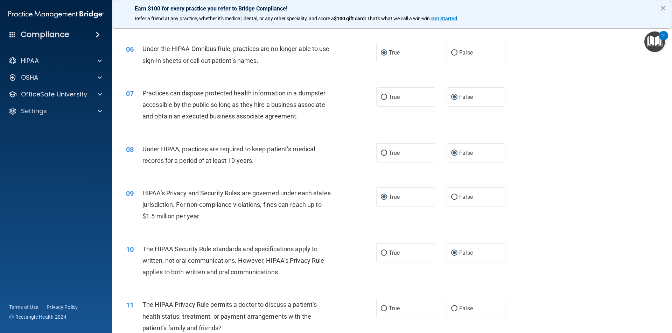
scroll to position [350, 0]
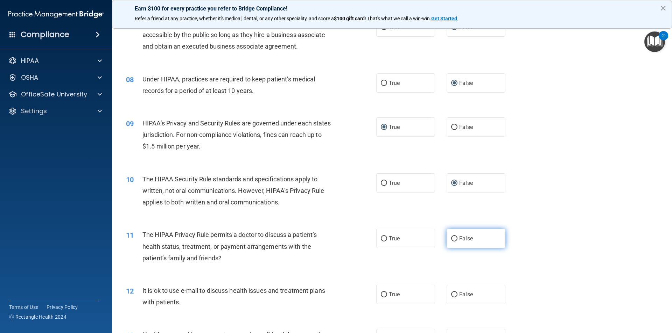
click at [451, 240] on input "False" at bounding box center [454, 239] width 6 height 5
radio input "true"
click at [376, 238] on label "True" at bounding box center [405, 238] width 59 height 19
click at [381, 238] on input "True" at bounding box center [384, 239] width 6 height 5
radio input "true"
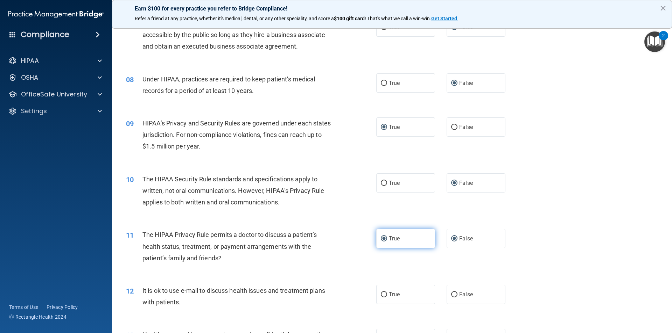
radio input "false"
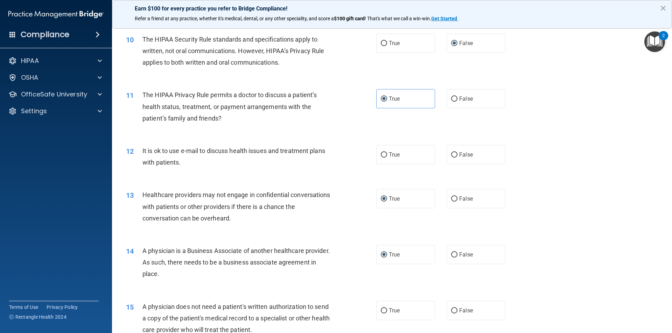
scroll to position [525, 0]
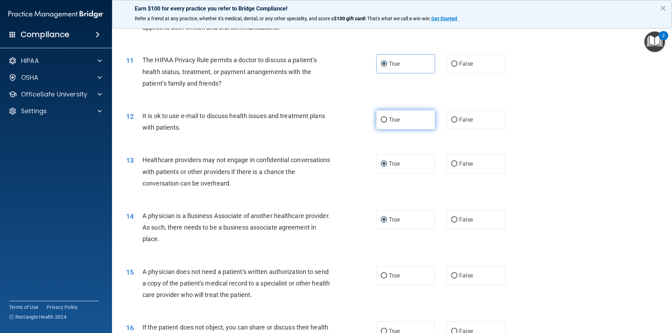
click at [381, 119] on input "True" at bounding box center [384, 120] width 6 height 5
radio input "true"
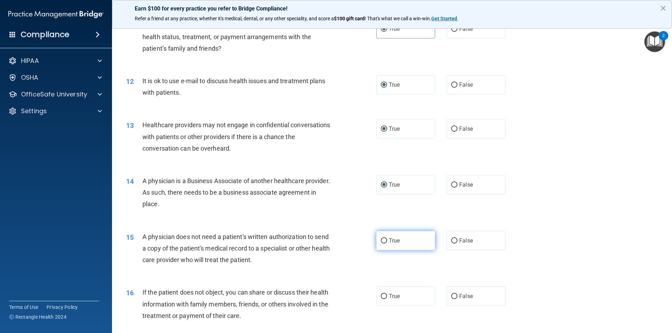
click at [382, 240] on input "True" at bounding box center [384, 241] width 6 height 5
radio input "true"
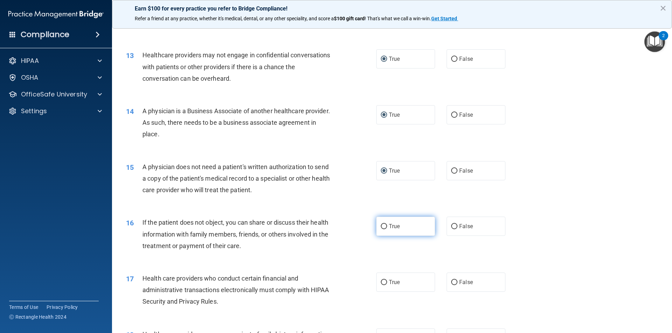
click at [381, 228] on input "True" at bounding box center [384, 226] width 6 height 5
radio input "true"
click at [383, 283] on input "True" at bounding box center [384, 282] width 6 height 5
radio input "true"
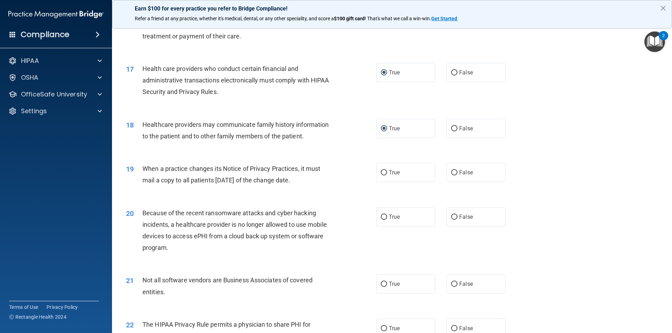
scroll to position [910, 0]
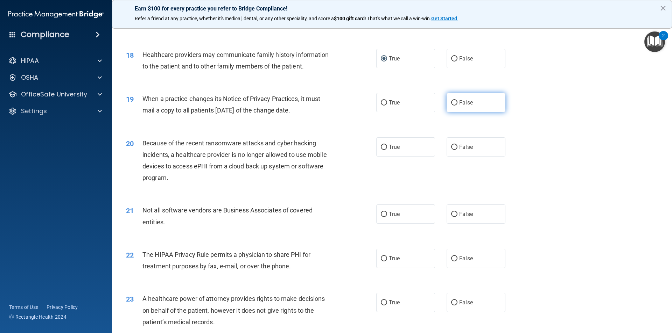
click at [451, 98] on label "False" at bounding box center [475, 102] width 59 height 19
click at [451, 100] on input "False" at bounding box center [454, 102] width 6 height 5
radio input "true"
click at [453, 145] on input "False" at bounding box center [454, 147] width 6 height 5
radio input "true"
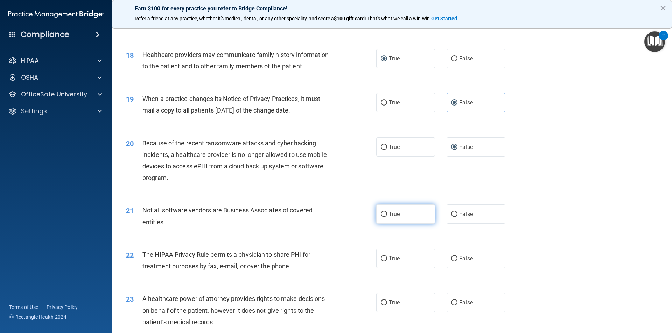
click at [383, 216] on input "True" at bounding box center [384, 214] width 6 height 5
radio input "true"
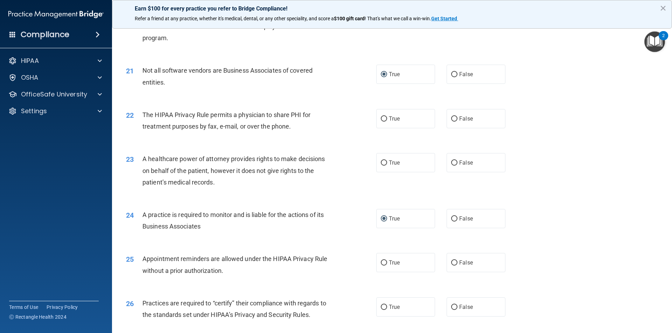
scroll to position [1085, 0]
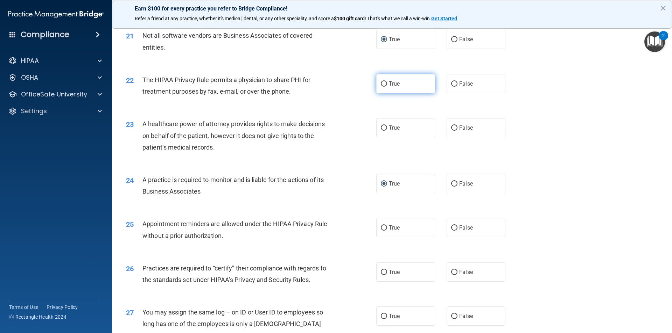
click at [382, 83] on input "True" at bounding box center [384, 84] width 6 height 5
radio input "true"
click at [382, 128] on input "True" at bounding box center [384, 128] width 6 height 5
radio input "true"
click at [381, 126] on input "True" at bounding box center [384, 128] width 6 height 5
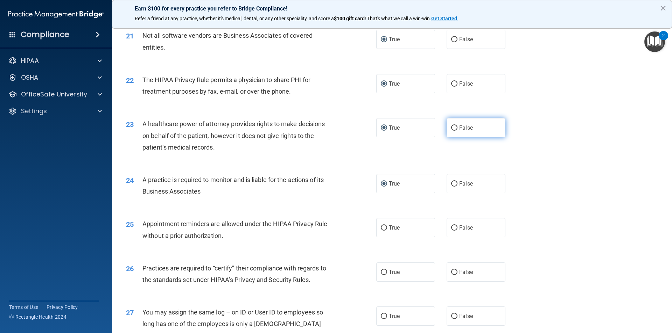
click at [451, 128] on input "False" at bounding box center [454, 128] width 6 height 5
radio input "true"
radio input "false"
click at [381, 226] on input "True" at bounding box center [384, 228] width 6 height 5
radio input "true"
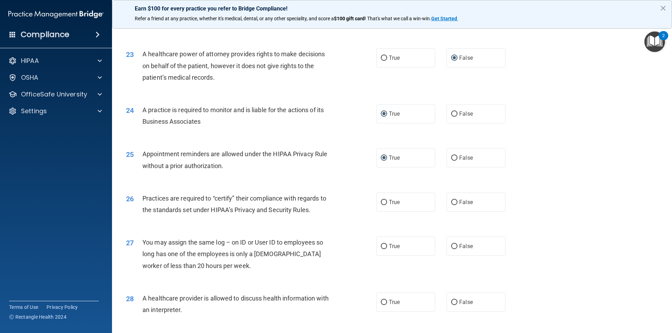
scroll to position [1190, 0]
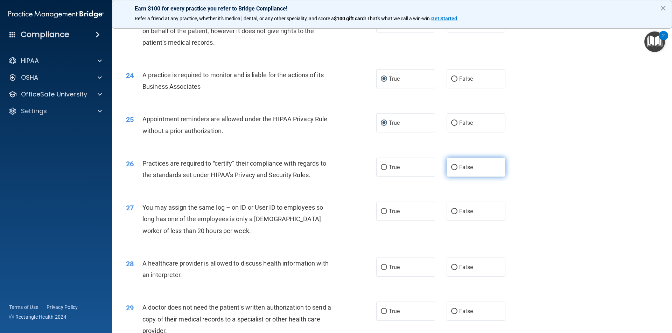
click at [453, 168] on input "False" at bounding box center [454, 167] width 6 height 5
radio input "true"
click at [451, 209] on input "False" at bounding box center [454, 211] width 6 height 5
radio input "true"
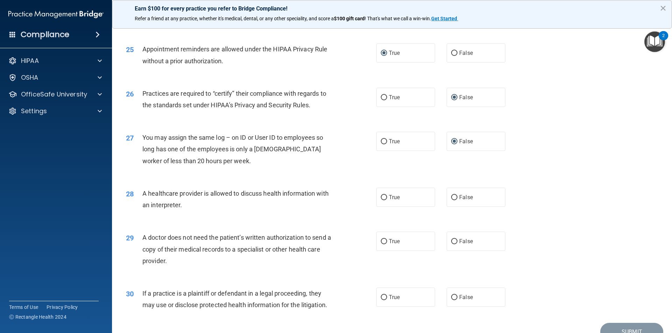
scroll to position [1295, 0]
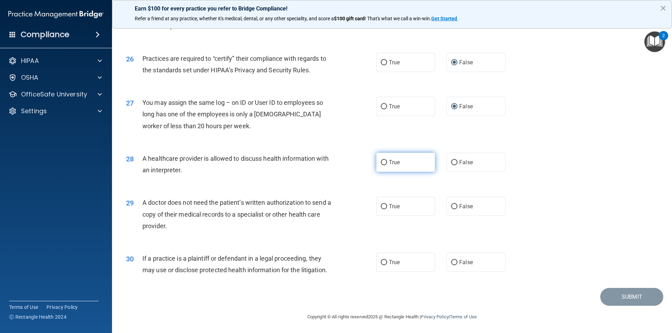
click at [381, 160] on input "True" at bounding box center [384, 162] width 6 height 5
radio input "true"
click at [383, 207] on input "True" at bounding box center [384, 206] width 6 height 5
radio input "true"
click at [383, 264] on input "True" at bounding box center [384, 262] width 6 height 5
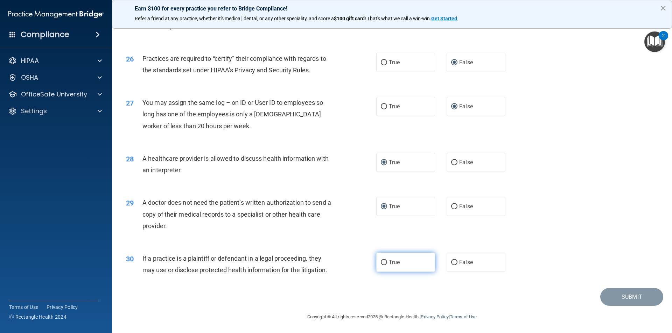
radio input "true"
click at [635, 300] on button "Submit" at bounding box center [631, 297] width 63 height 18
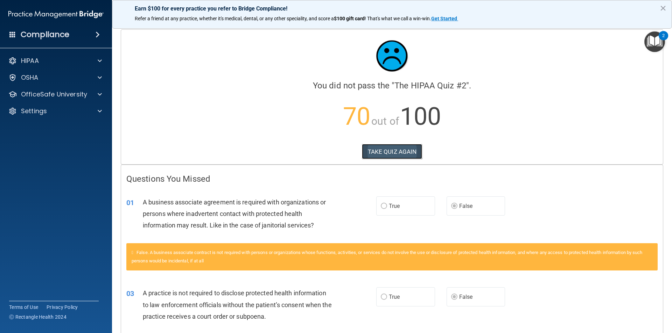
click at [399, 148] on button "TAKE QUIZ AGAIN" at bounding box center [392, 151] width 61 height 15
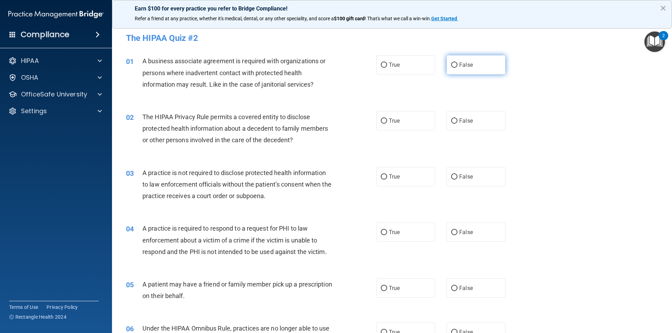
click at [451, 65] on input "False" at bounding box center [454, 65] width 6 height 5
radio input "true"
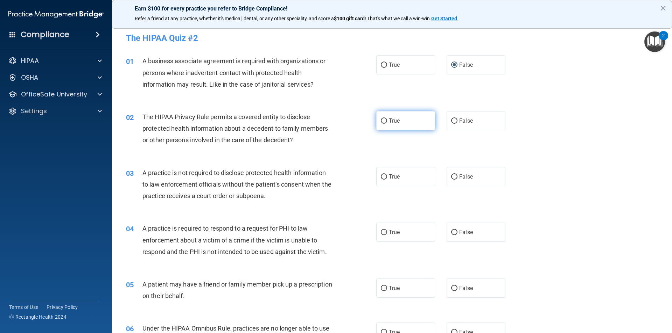
click at [376, 122] on label "True" at bounding box center [405, 120] width 59 height 19
click at [381, 122] on input "True" at bounding box center [384, 121] width 6 height 5
radio input "true"
click at [451, 177] on input "False" at bounding box center [454, 177] width 6 height 5
radio input "true"
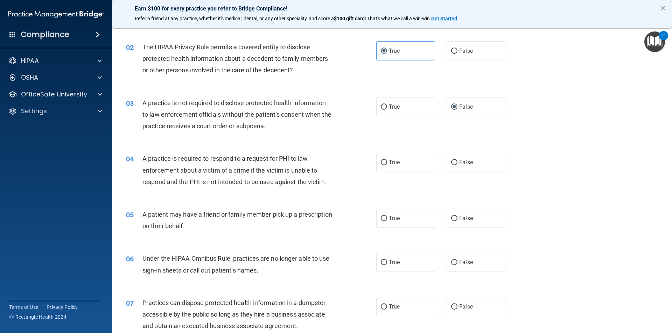
scroll to position [140, 0]
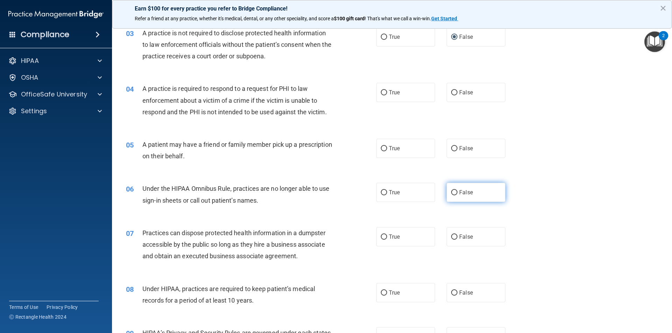
click at [451, 194] on input "False" at bounding box center [454, 192] width 6 height 5
radio input "true"
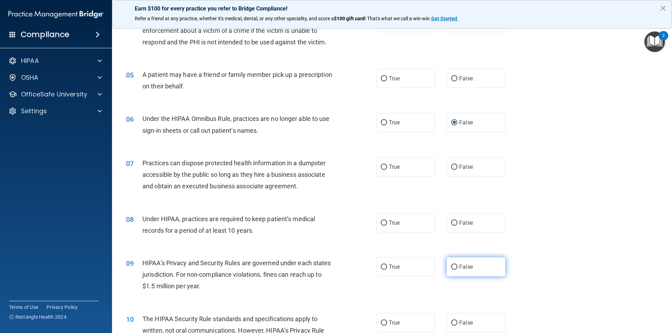
click at [453, 269] on input "False" at bounding box center [454, 267] width 6 height 5
radio input "true"
click at [381, 325] on input "True" at bounding box center [384, 323] width 6 height 5
radio input "true"
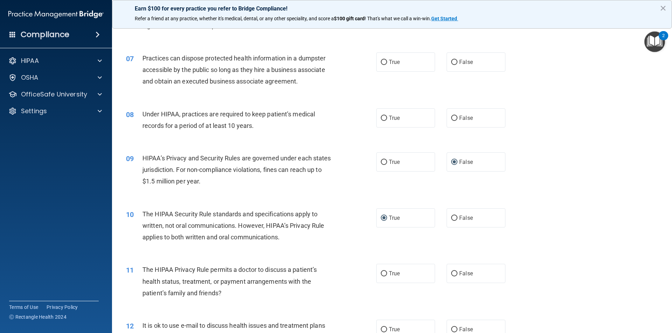
scroll to position [420, 0]
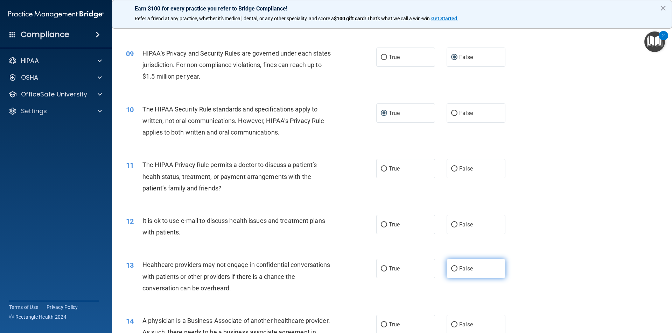
click at [451, 267] on input "False" at bounding box center [454, 269] width 6 height 5
radio input "true"
click at [451, 325] on input "False" at bounding box center [454, 325] width 6 height 5
radio input "true"
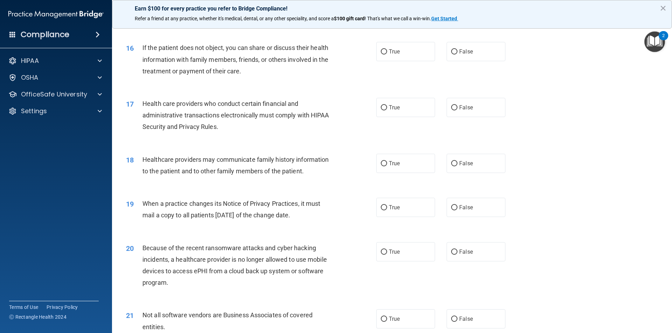
scroll to position [910, 0]
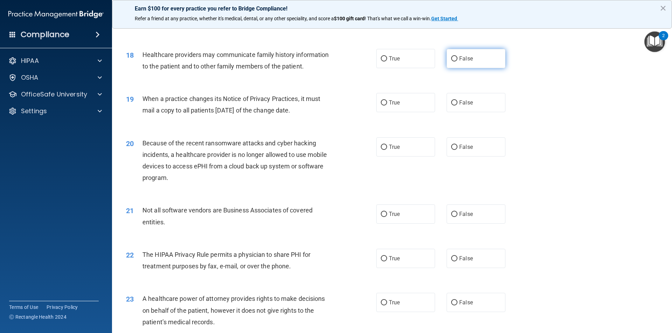
click at [452, 60] on input "False" at bounding box center [454, 58] width 6 height 5
radio input "true"
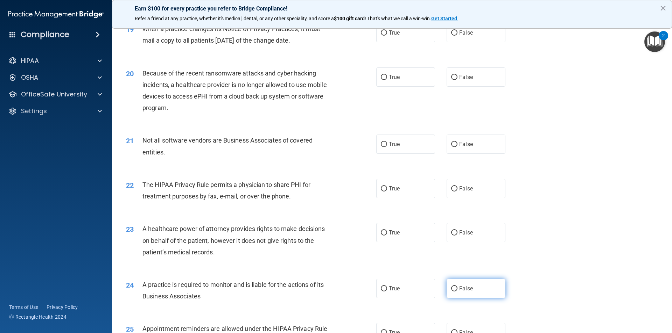
click at [451, 289] on input "False" at bounding box center [454, 289] width 6 height 5
radio input "true"
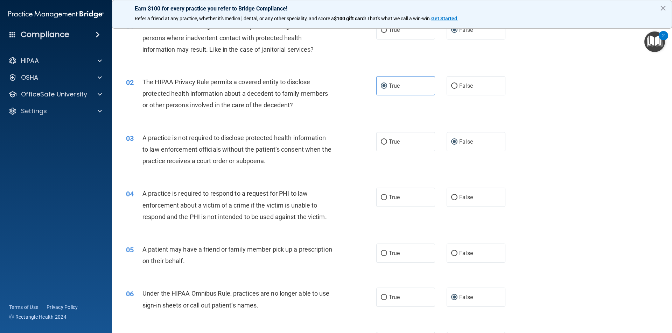
scroll to position [0, 0]
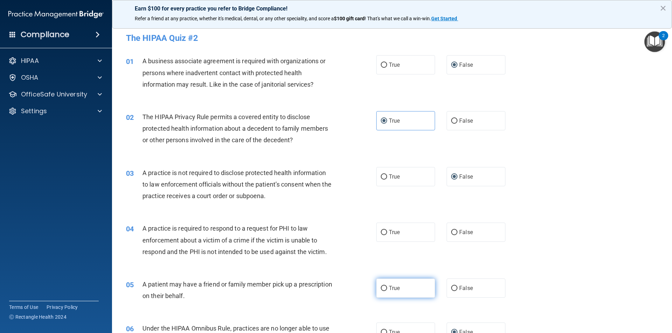
click at [381, 288] on input "True" at bounding box center [384, 288] width 6 height 5
radio input "true"
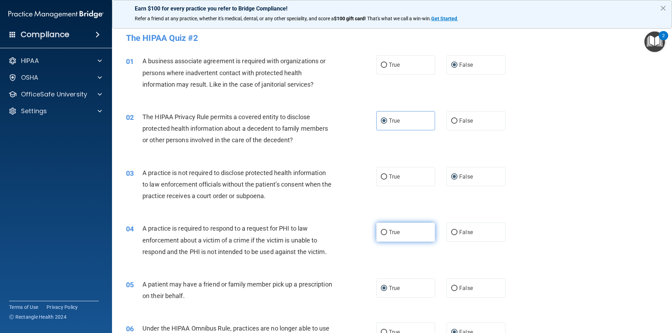
click at [382, 231] on input "True" at bounding box center [384, 232] width 6 height 5
radio input "true"
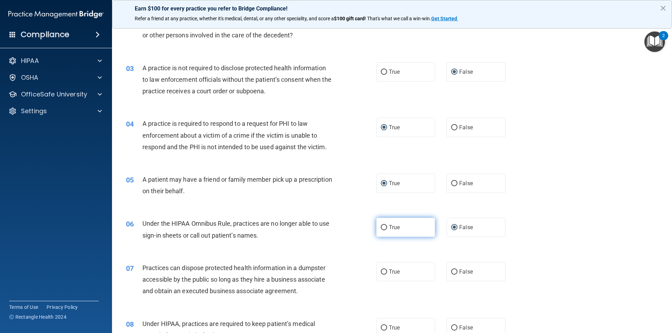
scroll to position [140, 0]
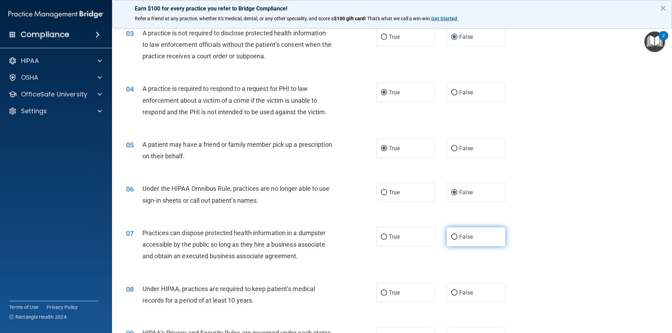
click at [451, 237] on input "False" at bounding box center [454, 237] width 6 height 5
radio input "true"
click at [451, 237] on input "False" at bounding box center [454, 237] width 6 height 5
click at [446, 293] on label "False" at bounding box center [475, 292] width 59 height 19
click at [451, 293] on input "False" at bounding box center [454, 293] width 6 height 5
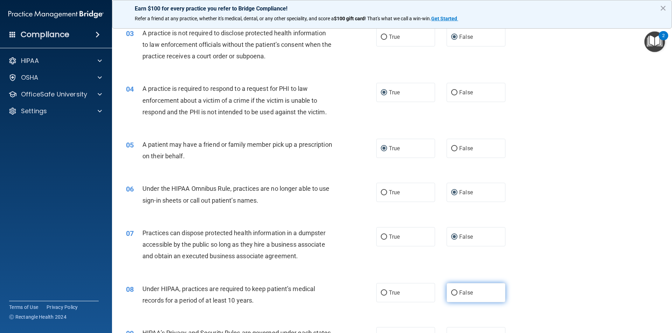
radio input "true"
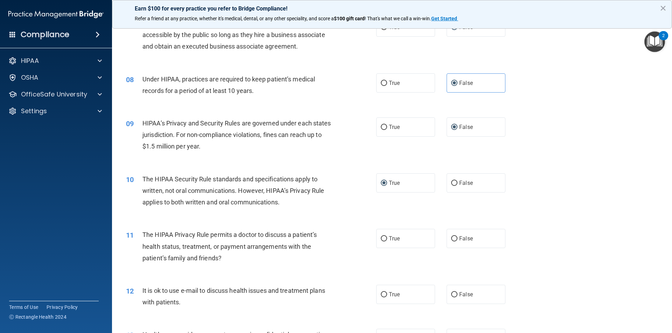
scroll to position [385, 0]
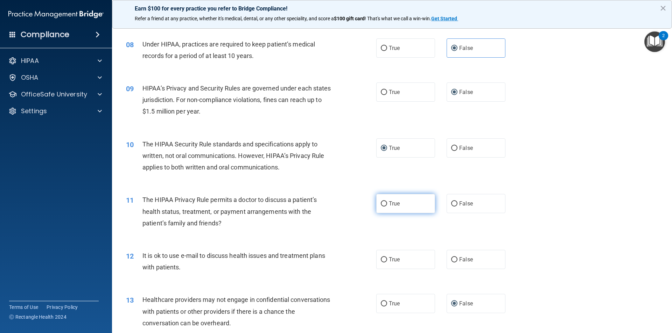
click at [381, 204] on input "True" at bounding box center [384, 204] width 6 height 5
radio input "true"
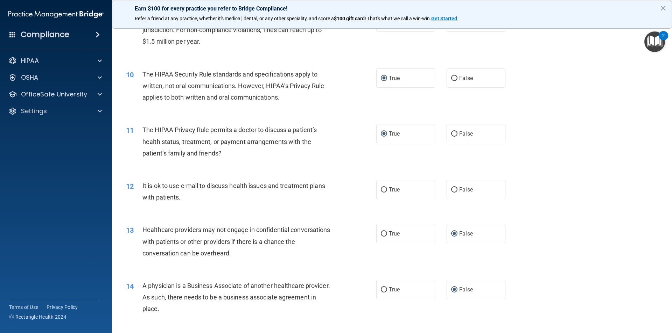
scroll to position [490, 0]
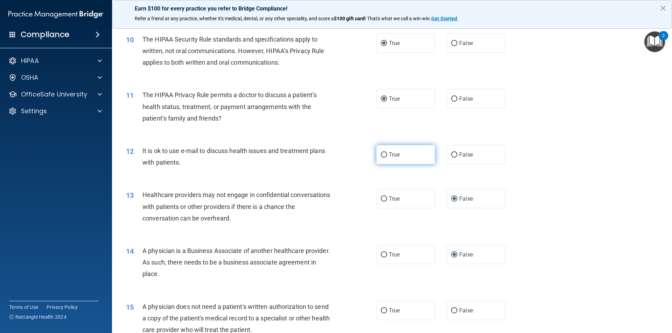
click at [381, 154] on input "True" at bounding box center [384, 155] width 6 height 5
radio input "true"
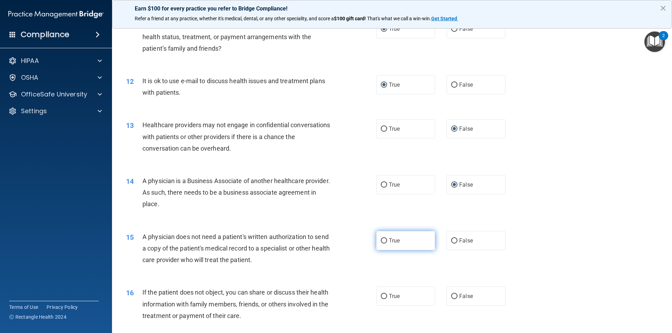
click at [380, 237] on label "True" at bounding box center [405, 240] width 59 height 19
click at [381, 239] on input "True" at bounding box center [384, 241] width 6 height 5
radio input "true"
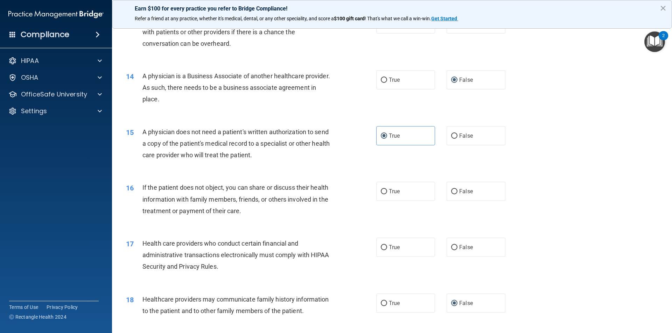
scroll to position [735, 0]
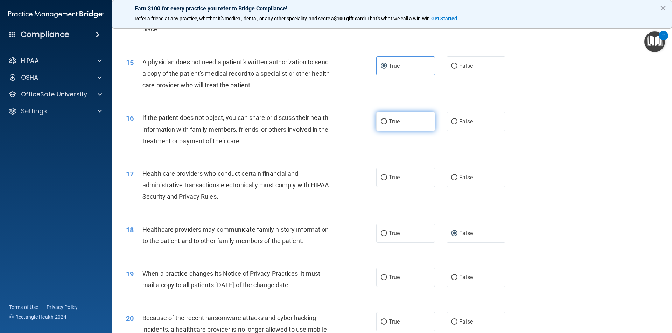
click at [381, 121] on input "True" at bounding box center [384, 121] width 6 height 5
radio input "true"
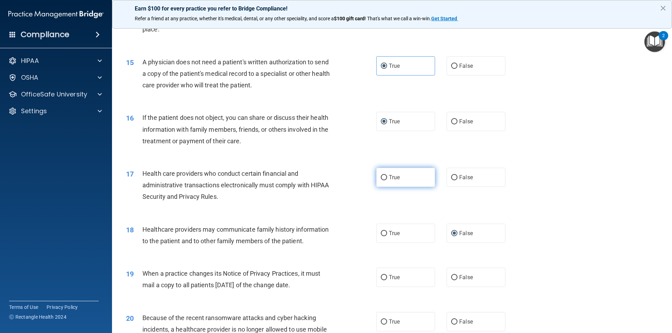
click at [381, 177] on input "True" at bounding box center [384, 177] width 6 height 5
radio input "true"
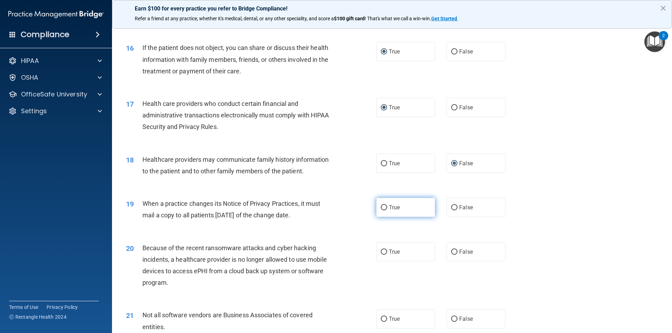
scroll to position [840, 0]
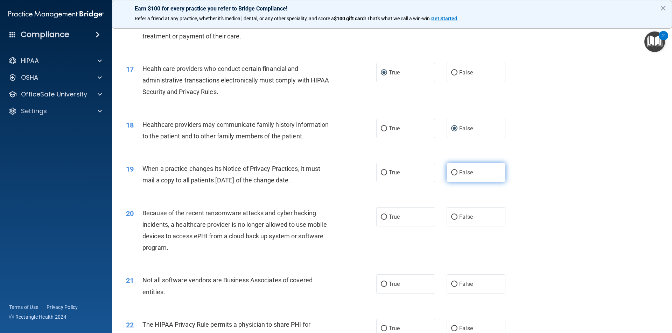
click at [452, 175] on input "False" at bounding box center [454, 172] width 6 height 5
radio input "true"
click at [451, 218] on input "False" at bounding box center [454, 217] width 6 height 5
radio input "true"
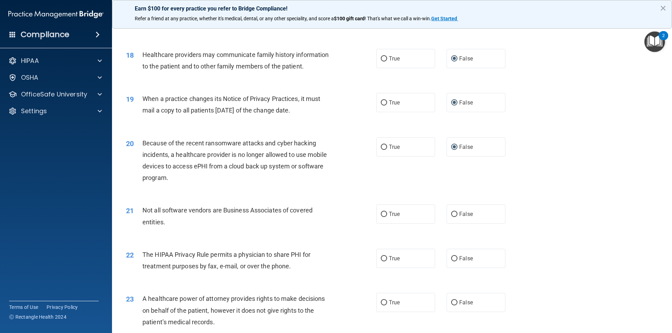
scroll to position [1015, 0]
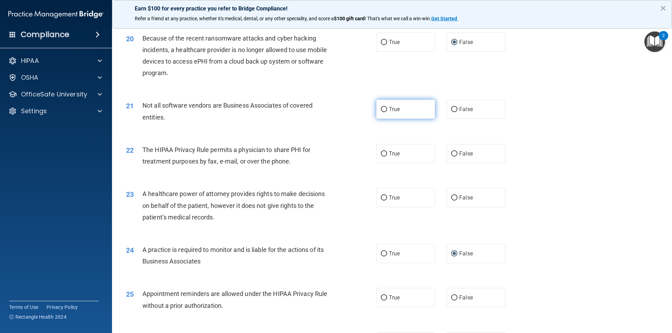
click at [382, 108] on input "True" at bounding box center [384, 109] width 6 height 5
radio input "true"
click at [381, 153] on input "True" at bounding box center [384, 154] width 6 height 5
radio input "true"
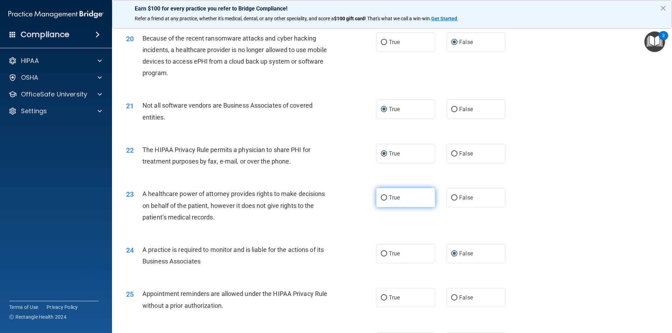
click at [383, 197] on input "True" at bounding box center [384, 198] width 6 height 5
radio input "true"
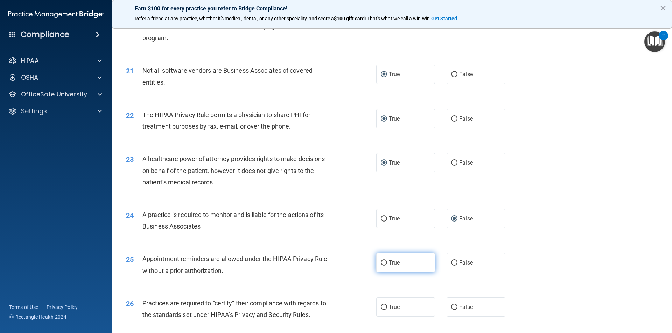
scroll to position [1120, 0]
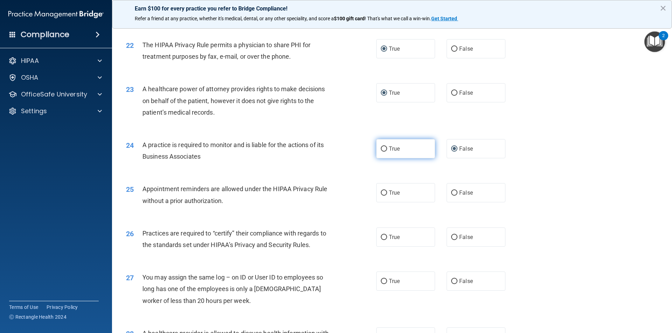
click at [378, 148] on label "True" at bounding box center [405, 148] width 59 height 19
click at [381, 148] on input "True" at bounding box center [384, 149] width 6 height 5
radio input "true"
radio input "false"
click at [377, 193] on label "True" at bounding box center [405, 192] width 59 height 19
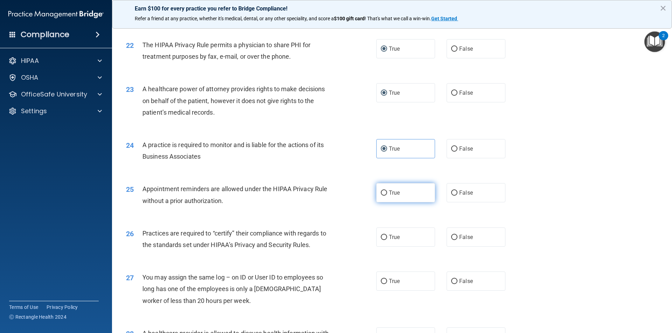
click at [381, 193] on input "True" at bounding box center [384, 193] width 6 height 5
radio input "true"
click at [456, 146] on label "False" at bounding box center [475, 148] width 59 height 19
click at [456, 147] on input "False" at bounding box center [454, 149] width 6 height 5
radio input "true"
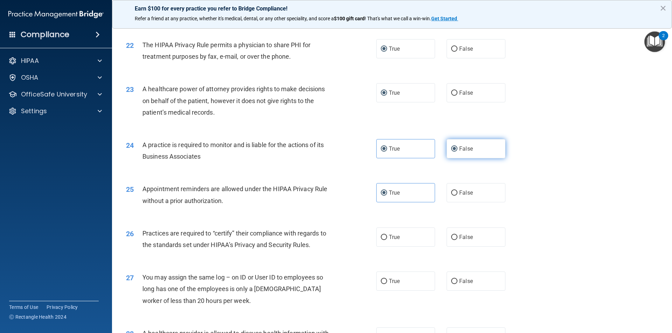
radio input "false"
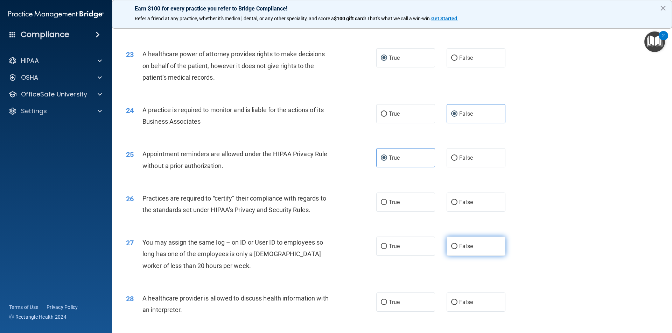
scroll to position [1190, 0]
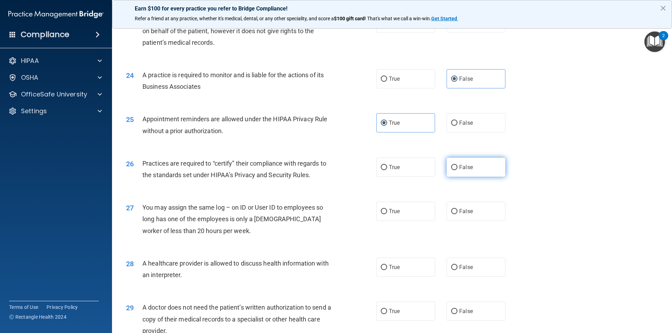
click at [454, 164] on label "False" at bounding box center [475, 167] width 59 height 19
click at [454, 165] on input "False" at bounding box center [454, 167] width 6 height 5
radio input "true"
click at [451, 210] on input "False" at bounding box center [454, 211] width 6 height 5
radio input "true"
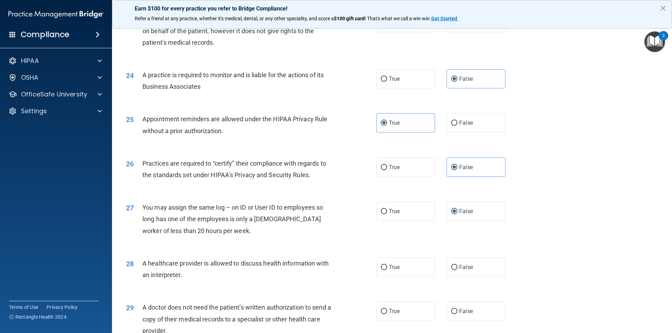
scroll to position [1295, 0]
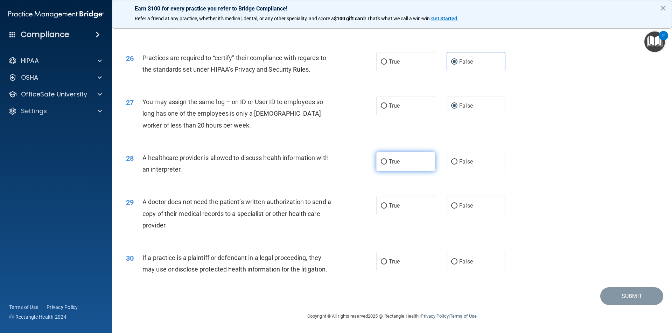
click at [381, 162] on input "True" at bounding box center [384, 162] width 6 height 5
radio input "true"
click at [382, 209] on input "True" at bounding box center [384, 206] width 6 height 5
radio input "true"
click at [381, 264] on input "True" at bounding box center [384, 262] width 6 height 5
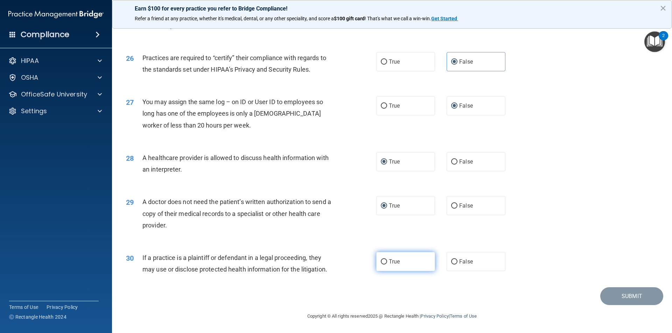
radio input "true"
click at [626, 292] on button "Submit" at bounding box center [631, 297] width 63 height 18
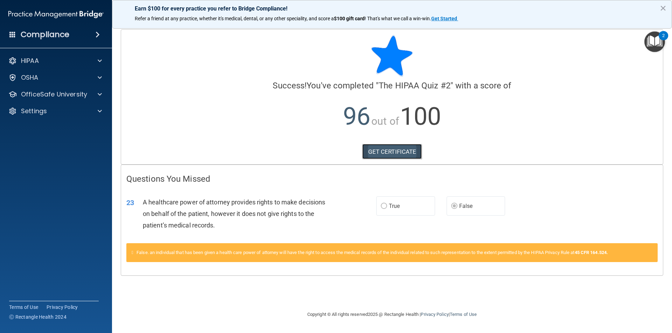
click at [404, 153] on link "GET CERTIFICATE" at bounding box center [392, 151] width 60 height 15
click at [100, 58] on span at bounding box center [100, 61] width 4 height 8
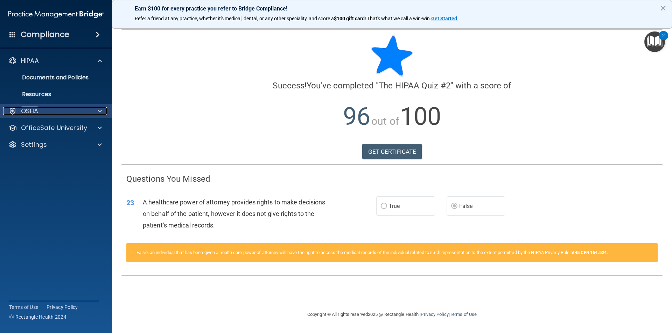
click at [102, 113] on div at bounding box center [98, 111] width 17 height 8
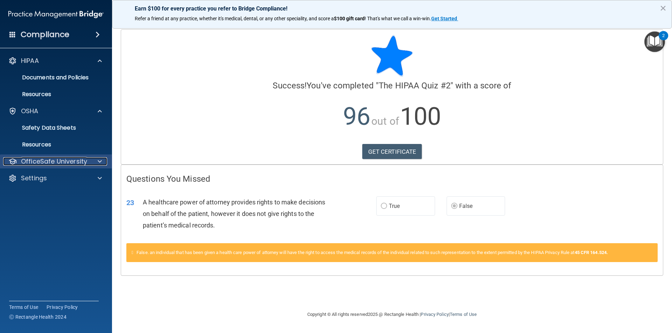
click at [96, 163] on div at bounding box center [98, 161] width 17 height 8
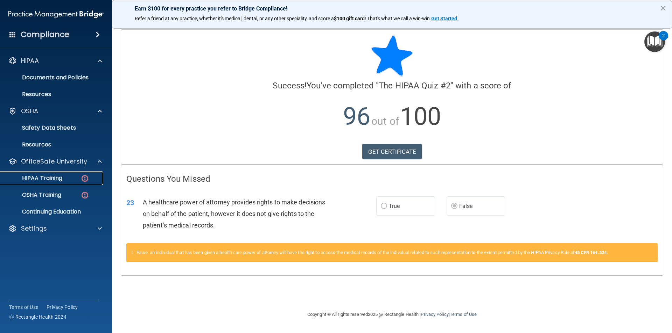
click at [85, 178] on img at bounding box center [84, 178] width 9 height 9
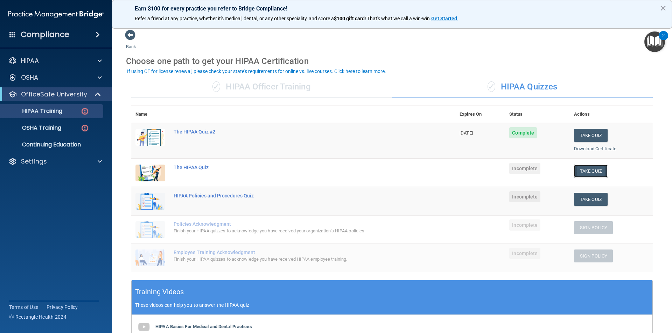
click at [591, 169] on button "Take Quiz" at bounding box center [591, 171] width 34 height 13
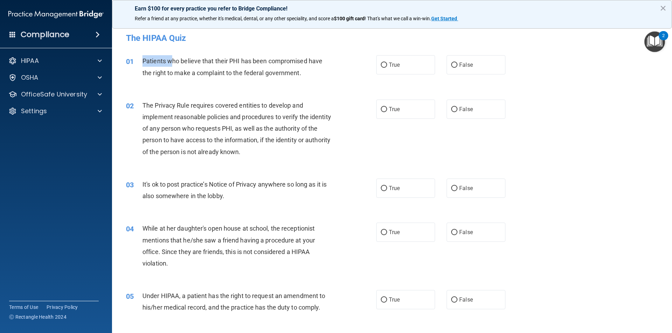
drag, startPoint x: 142, startPoint y: 61, endPoint x: 213, endPoint y: 67, distance: 70.6
click at [195, 66] on div "Patients who believe that their PHI has been compromised have the right to make…" at bounding box center [240, 66] width 196 height 23
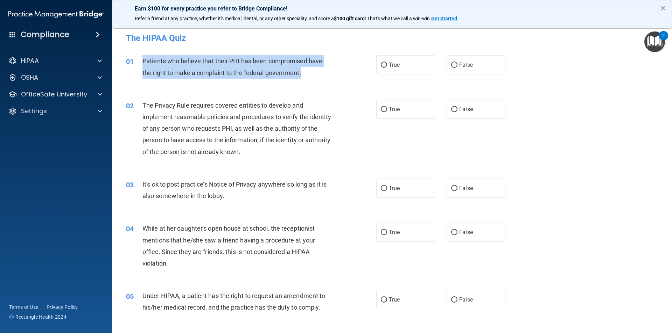
drag, startPoint x: 140, startPoint y: 60, endPoint x: 308, endPoint y: 77, distance: 168.4
click at [308, 77] on div "01 Patients who believe that their PHI has been compromised have the right to m…" at bounding box center [250, 68] width 271 height 27
click at [383, 64] on input "True" at bounding box center [384, 65] width 6 height 5
radio input "true"
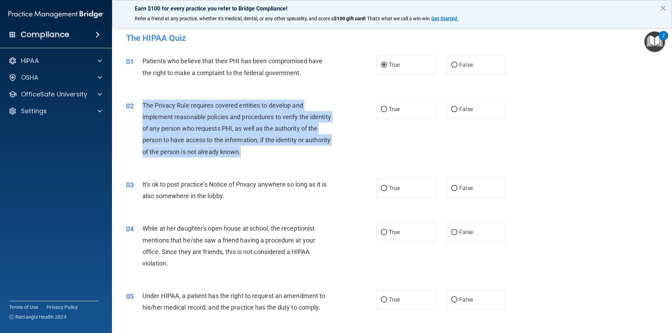
drag, startPoint x: 142, startPoint y: 104, endPoint x: 267, endPoint y: 159, distance: 137.4
click at [267, 159] on div "02 The Privacy Rule requires covered entities to develop and implement reasonab…" at bounding box center [250, 131] width 271 height 62
click at [383, 109] on input "True" at bounding box center [384, 109] width 6 height 5
radio input "true"
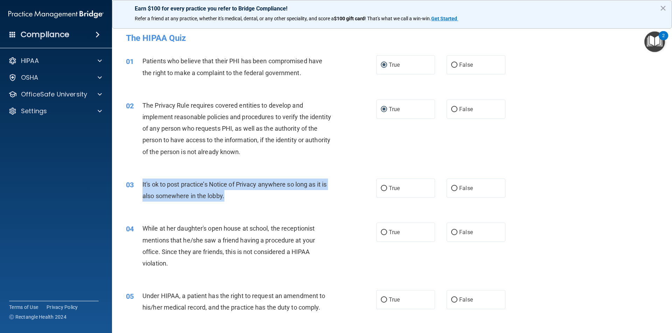
drag, startPoint x: 143, startPoint y: 184, endPoint x: 225, endPoint y: 198, distance: 83.4
click at [225, 198] on div "It's ok to post practice’s Notice of Privacy anywhere so long as it is also som…" at bounding box center [240, 190] width 196 height 23
click at [451, 188] on input "False" at bounding box center [454, 188] width 6 height 5
radio input "true"
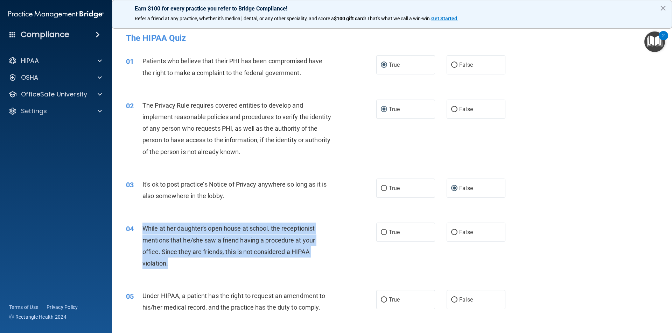
drag, startPoint x: 143, startPoint y: 230, endPoint x: 245, endPoint y: 265, distance: 108.1
click at [245, 265] on div "While at her daughter's open house at school, the receptionist mentions that he…" at bounding box center [240, 246] width 196 height 47
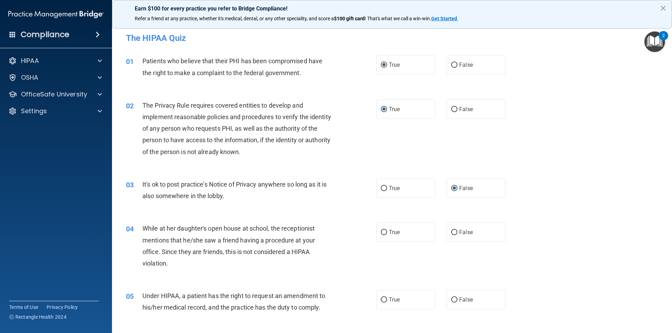
click at [352, 207] on div "03 It's ok to post practice’s Notice of Privacy anywhere so long as it is also …" at bounding box center [392, 192] width 542 height 44
click at [452, 235] on input "False" at bounding box center [454, 232] width 6 height 5
radio input "true"
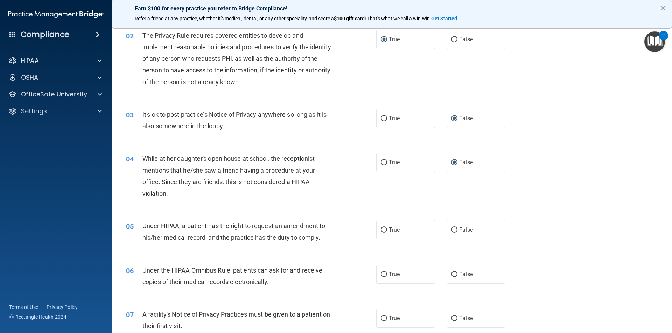
scroll to position [105, 0]
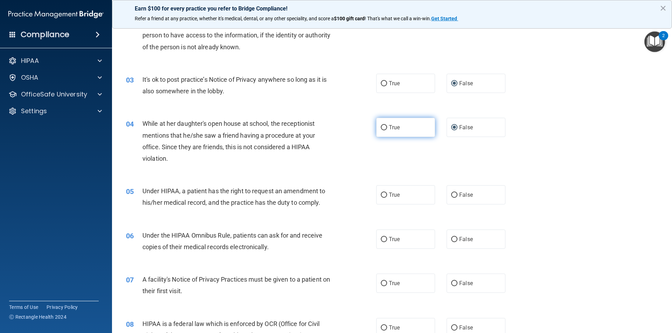
click at [381, 128] on input "True" at bounding box center [384, 127] width 6 height 5
radio input "true"
radio input "false"
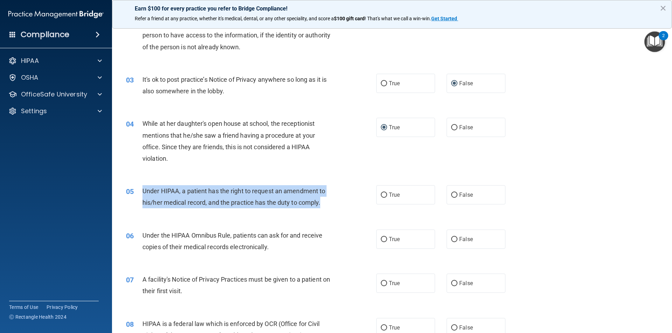
drag, startPoint x: 143, startPoint y: 191, endPoint x: 327, endPoint y: 204, distance: 184.6
click at [327, 204] on div "Under HIPAA, a patient has the right to request an amendment to his/her medical…" at bounding box center [240, 196] width 196 height 23
click at [452, 194] on input "False" at bounding box center [454, 195] width 6 height 5
radio input "true"
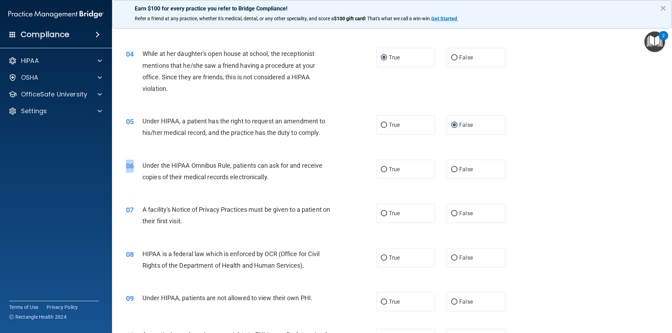
drag, startPoint x: 142, startPoint y: 165, endPoint x: 267, endPoint y: 187, distance: 127.1
click at [266, 187] on div "06 Under the HIPAA Omnibus Rule, patients can ask for and receive copies of the…" at bounding box center [392, 173] width 542 height 44
click at [278, 185] on div "06 Under the HIPAA Omnibus Rule, patients can ask for and receive copies of the…" at bounding box center [250, 173] width 271 height 27
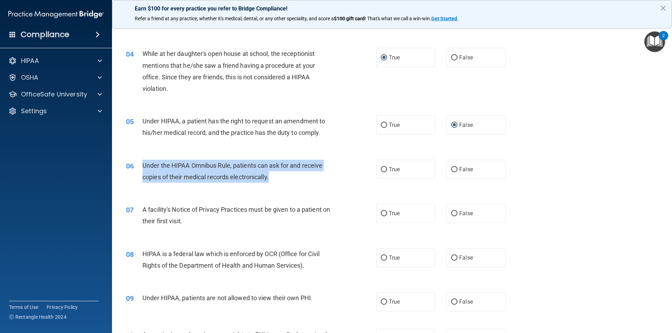
drag, startPoint x: 140, startPoint y: 166, endPoint x: 279, endPoint y: 177, distance: 139.7
click at [279, 177] on div "06 Under the HIPAA Omnibus Rule, patients can ask for and receive copies of the…" at bounding box center [250, 173] width 271 height 27
click at [381, 168] on input "True" at bounding box center [384, 169] width 6 height 5
radio input "true"
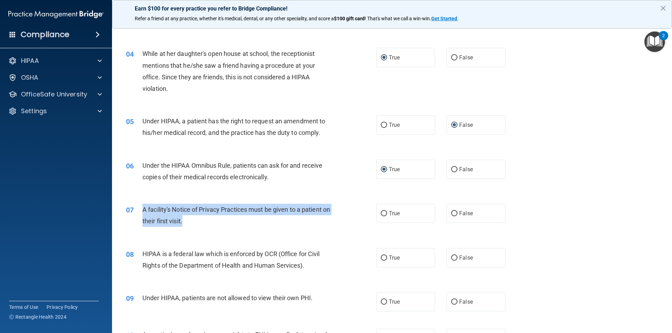
drag, startPoint x: 142, startPoint y: 211, endPoint x: 205, endPoint y: 231, distance: 65.9
click at [205, 231] on div "07 A facility's Notice of Privacy Practices must be given to a patient on their…" at bounding box center [250, 217] width 271 height 27
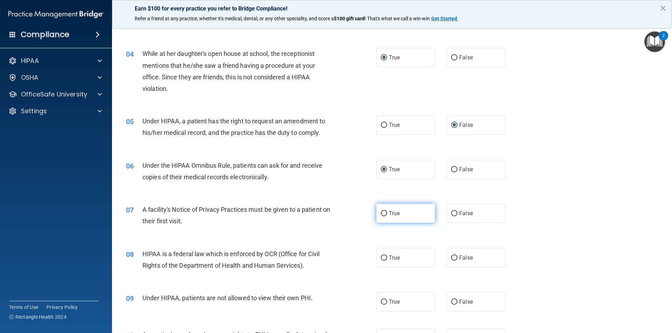
click at [385, 211] on label "True" at bounding box center [405, 213] width 59 height 19
click at [385, 211] on input "True" at bounding box center [384, 213] width 6 height 5
radio input "true"
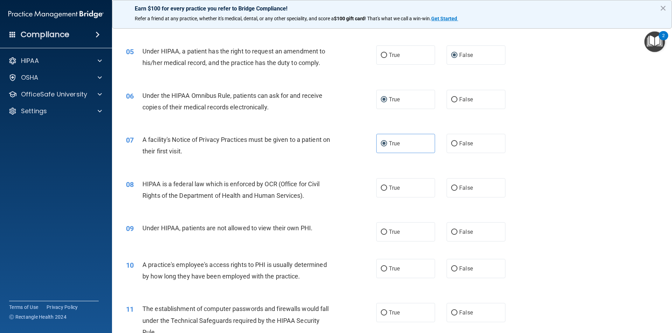
scroll to position [280, 0]
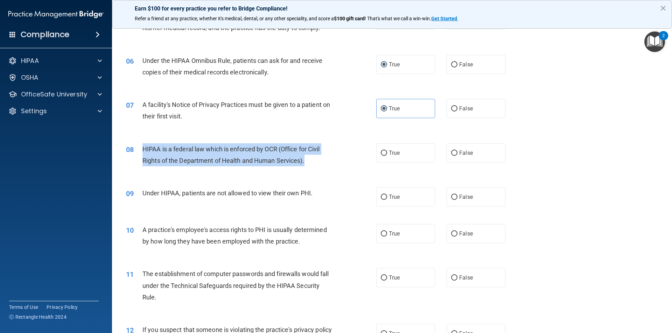
drag, startPoint x: 141, startPoint y: 149, endPoint x: 307, endPoint y: 164, distance: 165.8
click at [308, 165] on div "08 HIPAA is a federal law which is enforced by OCR (Office for Civil Rights of …" at bounding box center [250, 156] width 271 height 27
click at [383, 151] on input "True" at bounding box center [384, 153] width 6 height 5
radio input "true"
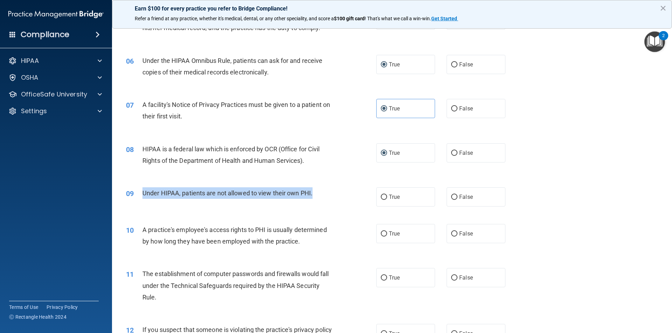
drag, startPoint x: 141, startPoint y: 193, endPoint x: 314, endPoint y: 190, distance: 172.5
click at [314, 190] on div "09 Under HIPAA, patients are not allowed to view their own PHI." at bounding box center [250, 195] width 271 height 15
click at [453, 197] on input "False" at bounding box center [454, 197] width 6 height 5
radio input "true"
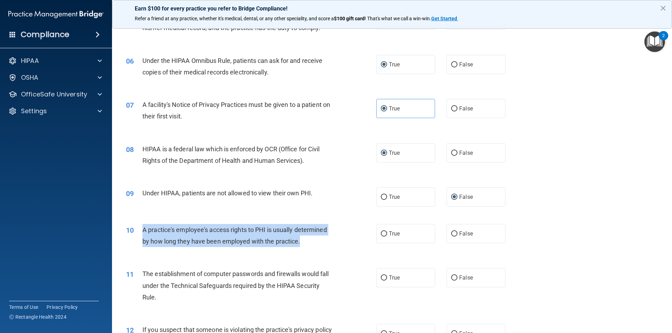
drag, startPoint x: 141, startPoint y: 228, endPoint x: 331, endPoint y: 237, distance: 189.5
click at [331, 237] on div "10 A practice's employee's access rights to PHI is usually determined by how lo…" at bounding box center [250, 237] width 271 height 27
click at [381, 235] on input "True" at bounding box center [384, 234] width 6 height 5
radio input "true"
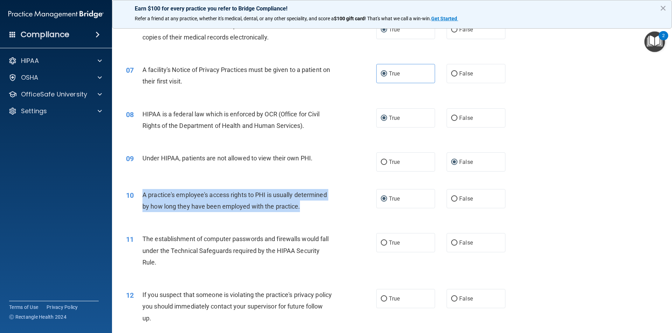
scroll to position [350, 0]
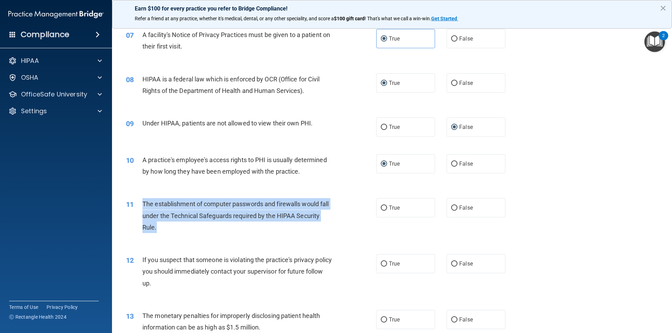
drag, startPoint x: 144, startPoint y: 201, endPoint x: 253, endPoint y: 233, distance: 113.6
click at [253, 233] on div "The establishment of computer passwords and firewalls would fall under the Tech…" at bounding box center [240, 215] width 196 height 35
click at [382, 207] on input "True" at bounding box center [384, 208] width 6 height 5
radio input "true"
click at [384, 266] on input "True" at bounding box center [384, 264] width 6 height 5
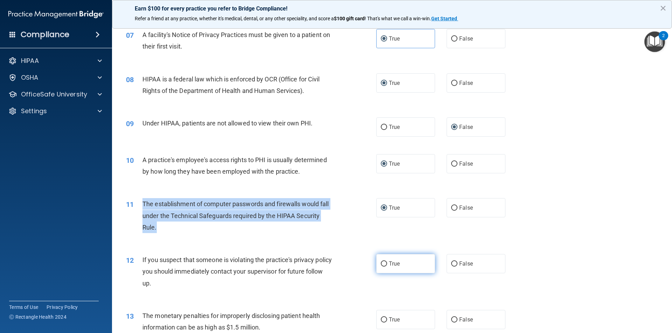
radio input "true"
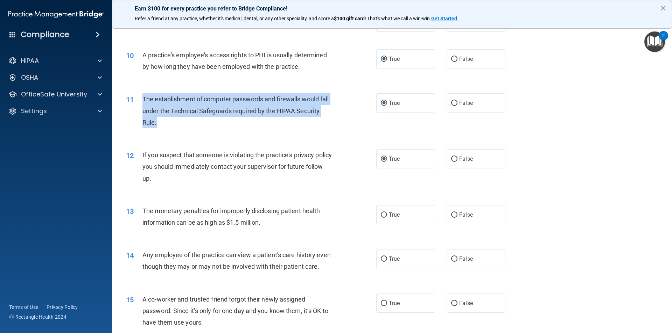
scroll to position [490, 0]
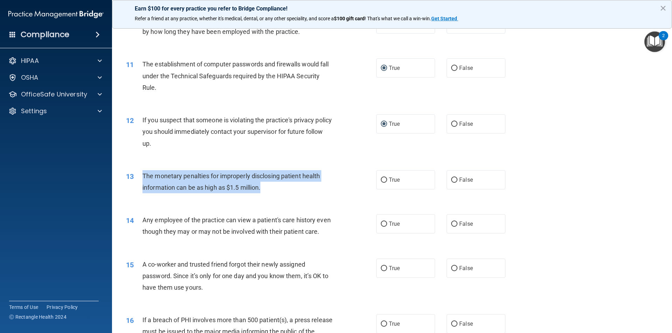
drag, startPoint x: 141, startPoint y: 173, endPoint x: 282, endPoint y: 192, distance: 142.6
click at [282, 192] on div "13 The monetary penalties for improperly disclosing patient health information …" at bounding box center [250, 183] width 271 height 27
click at [383, 179] on input "True" at bounding box center [384, 180] width 6 height 5
radio input "true"
click at [451, 225] on input "False" at bounding box center [454, 224] width 6 height 5
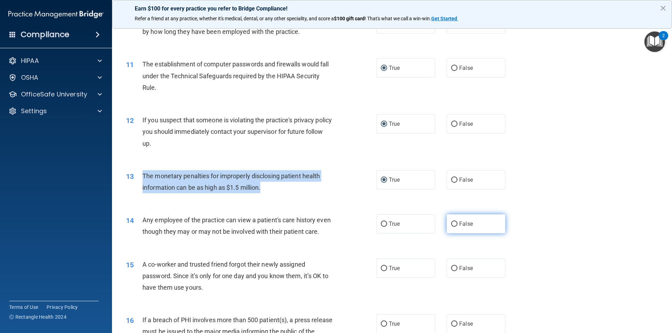
radio input "true"
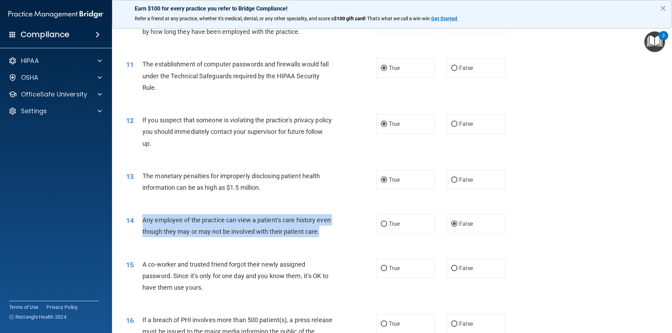
drag, startPoint x: 141, startPoint y: 220, endPoint x: 240, endPoint y: 248, distance: 103.2
click at [240, 241] on div "14 Any employee of the practice can view a patient's care history even though t…" at bounding box center [250, 227] width 271 height 27
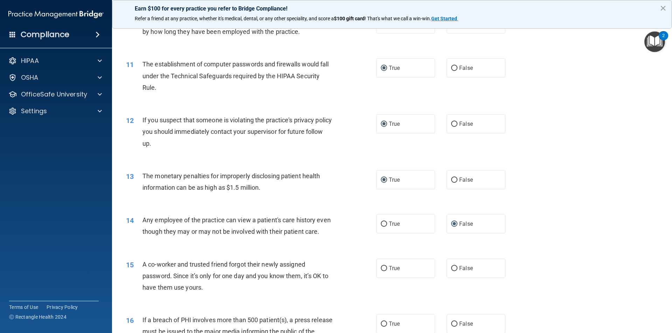
click at [347, 250] on div "14 Any employee of the practice can view a patient's care history even though t…" at bounding box center [392, 228] width 542 height 44
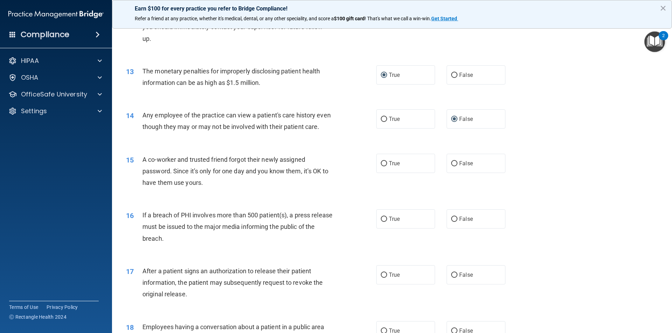
scroll to position [630, 0]
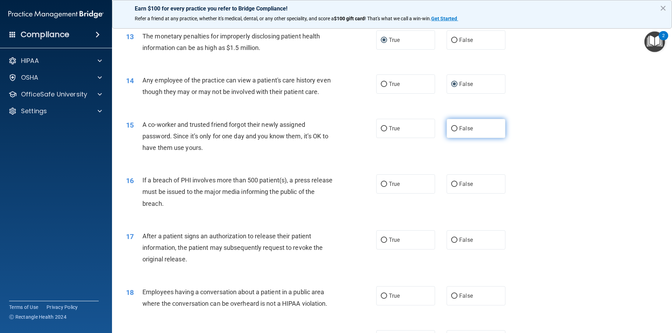
click at [451, 132] on input "False" at bounding box center [454, 128] width 6 height 5
radio input "true"
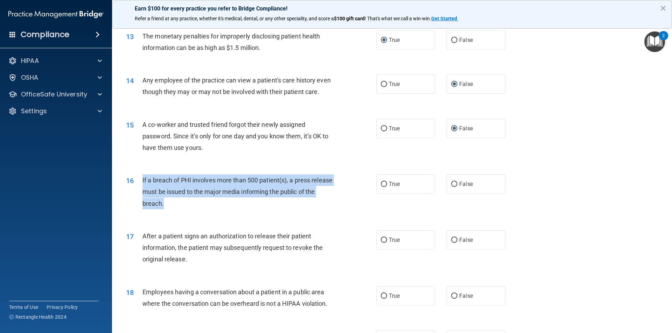
drag, startPoint x: 141, startPoint y: 190, endPoint x: 202, endPoint y: 223, distance: 69.2
click at [202, 213] on div "16 If a breach of PHI involves more than 500 patient(s), a press release must b…" at bounding box center [250, 194] width 271 height 38
click at [381, 187] on input "True" at bounding box center [384, 184] width 6 height 5
radio input "true"
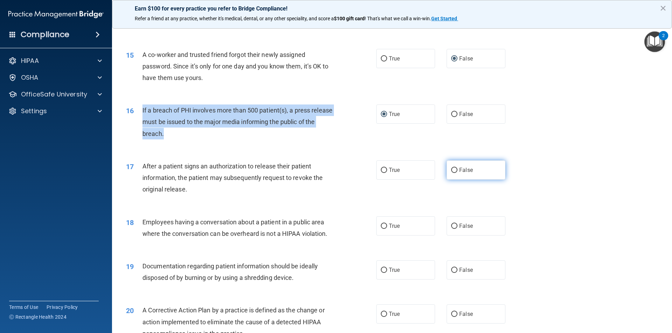
click at [452, 173] on input "False" at bounding box center [454, 170] width 6 height 5
radio input "true"
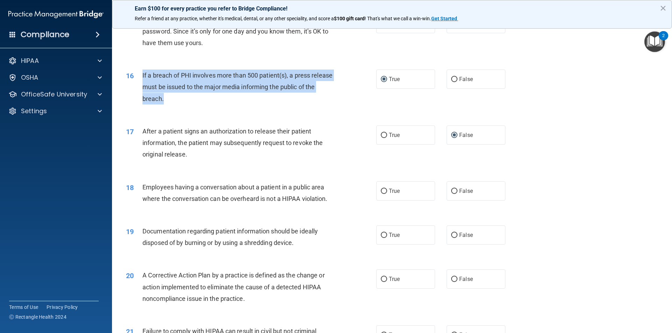
scroll to position [770, 0]
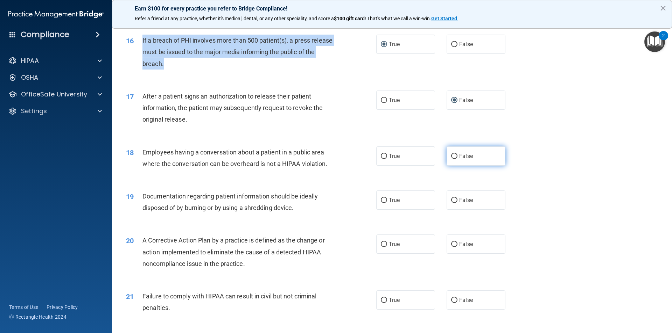
click at [451, 159] on input "False" at bounding box center [454, 156] width 6 height 5
radio input "true"
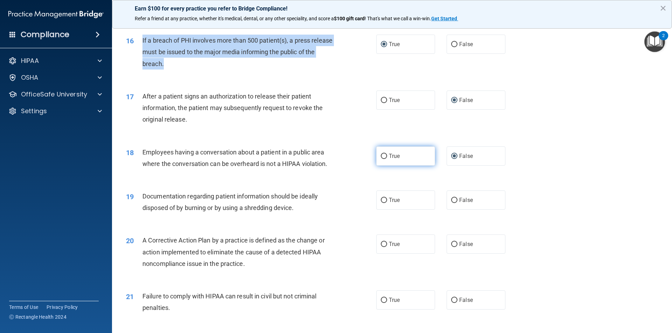
click at [382, 159] on input "True" at bounding box center [384, 156] width 6 height 5
radio input "true"
radio input "false"
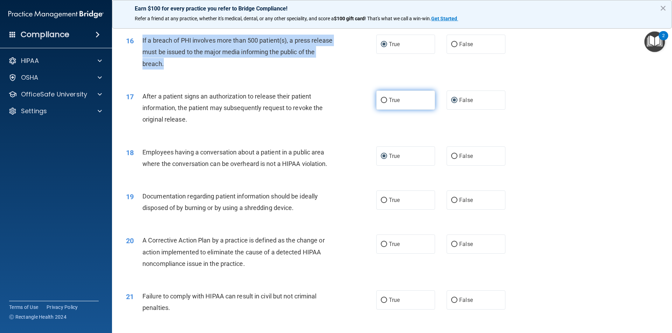
click at [382, 103] on input "True" at bounding box center [384, 100] width 6 height 5
radio input "true"
radio input "false"
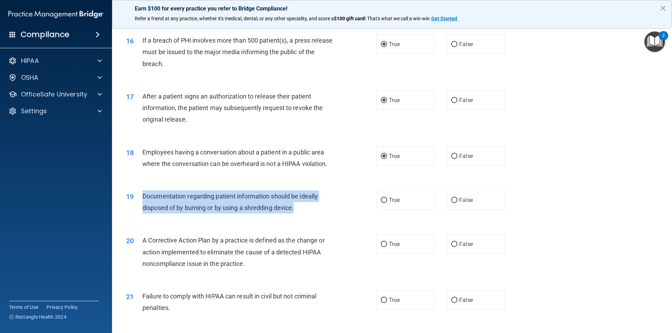
drag, startPoint x: 143, startPoint y: 205, endPoint x: 302, endPoint y: 221, distance: 160.4
click at [301, 214] on div "Documentation regarding patient information should be ideally disposed of by bu…" at bounding box center [240, 202] width 196 height 23
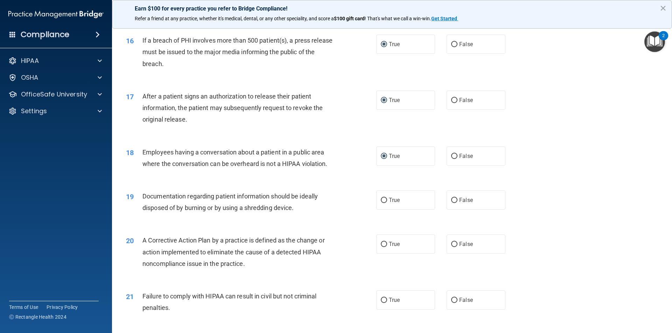
click at [333, 226] on div "19 Documentation regarding patient information should be ideally disposed of by…" at bounding box center [392, 204] width 542 height 44
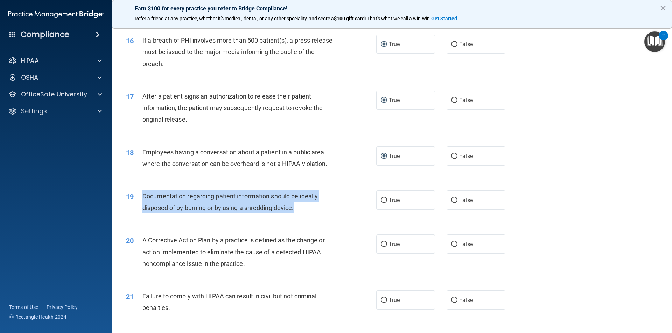
drag, startPoint x: 142, startPoint y: 206, endPoint x: 302, endPoint y: 223, distance: 160.8
click at [302, 217] on div "19 Documentation regarding patient information should be ideally disposed of by…" at bounding box center [250, 204] width 271 height 27
click at [381, 203] on input "True" at bounding box center [384, 200] width 6 height 5
radio input "true"
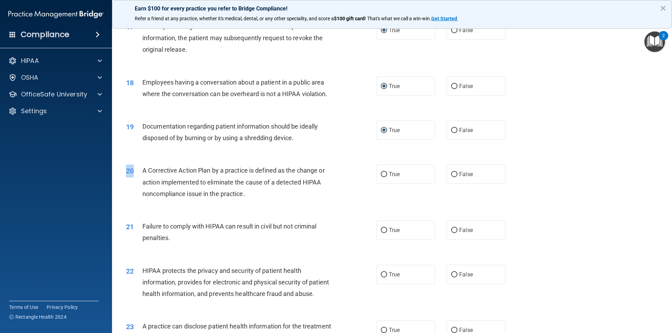
drag, startPoint x: 141, startPoint y: 181, endPoint x: 267, endPoint y: 216, distance: 131.2
click at [267, 212] on div "20 A Corrective Action Plan by a practice is defined as the change or action im…" at bounding box center [392, 184] width 542 height 56
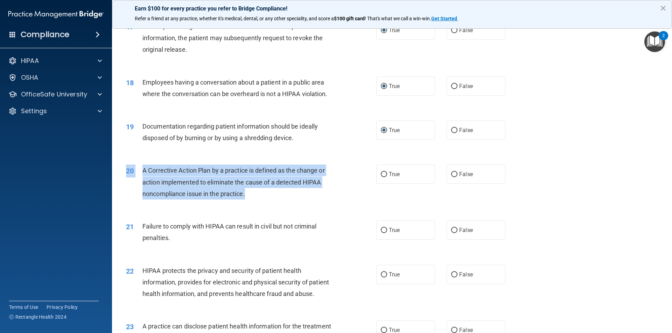
drag, startPoint x: 267, startPoint y: 216, endPoint x: 249, endPoint y: 209, distance: 20.1
click at [249, 209] on div "20 A Corrective Action Plan by a practice is defined as the change or action im…" at bounding box center [392, 184] width 542 height 56
click at [381, 177] on input "True" at bounding box center [384, 174] width 6 height 5
radio input "true"
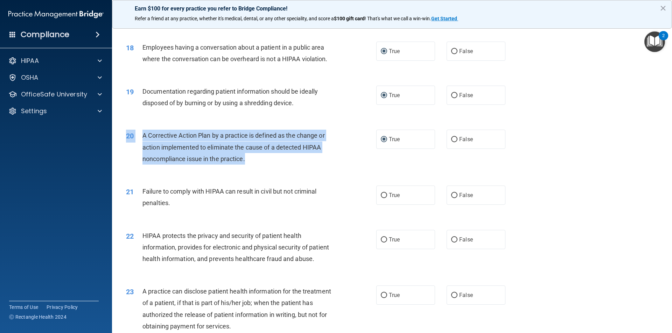
scroll to position [910, 0]
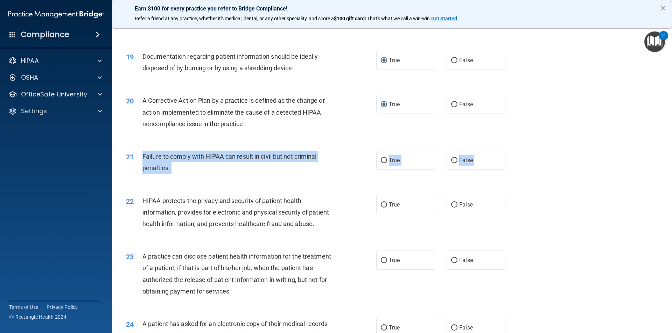
drag, startPoint x: 142, startPoint y: 168, endPoint x: 197, endPoint y: 199, distance: 62.7
click at [451, 163] on input "False" at bounding box center [454, 160] width 6 height 5
radio input "true"
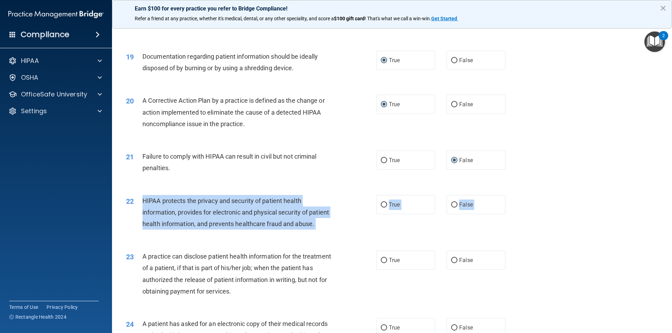
drag, startPoint x: 144, startPoint y: 212, endPoint x: 335, endPoint y: 269, distance: 199.2
click at [384, 208] on input "True" at bounding box center [384, 205] width 6 height 5
radio input "true"
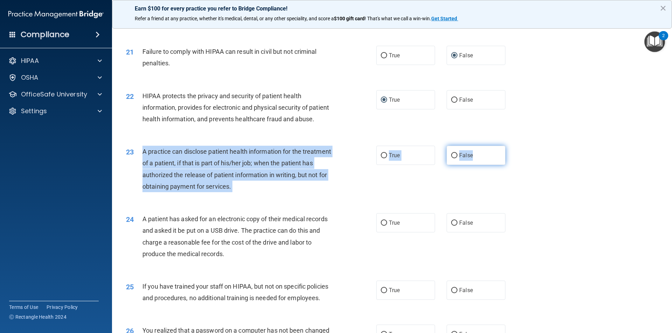
drag, startPoint x: 142, startPoint y: 176, endPoint x: 469, endPoint y: 187, distance: 326.3
click at [517, 146] on ng-form "23 A practice can disclose patient health information for the treatment of a pa…" at bounding box center [517, 146] width 0 height 0
click at [451, 159] on input "False" at bounding box center [454, 155] width 6 height 5
radio input "true"
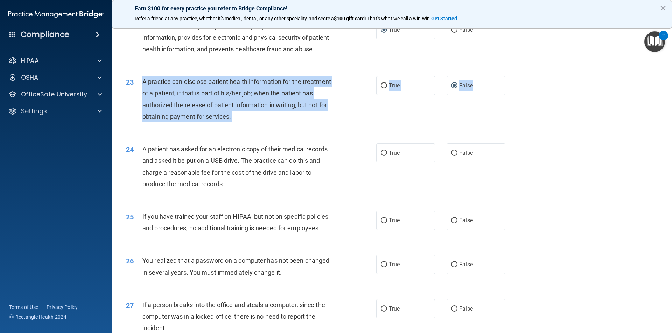
scroll to position [1190, 0]
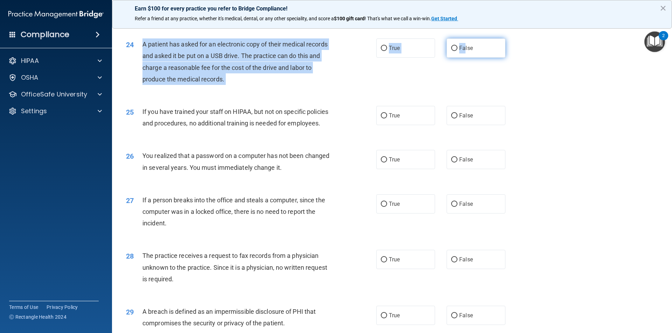
drag, startPoint x: 139, startPoint y: 68, endPoint x: 462, endPoint y: 73, distance: 322.3
click at [517, 38] on ng-form "24 A patient has asked for an electronic copy of their medical records and aske…" at bounding box center [517, 38] width 0 height 0
click at [381, 51] on input "True" at bounding box center [384, 48] width 6 height 5
radio input "true"
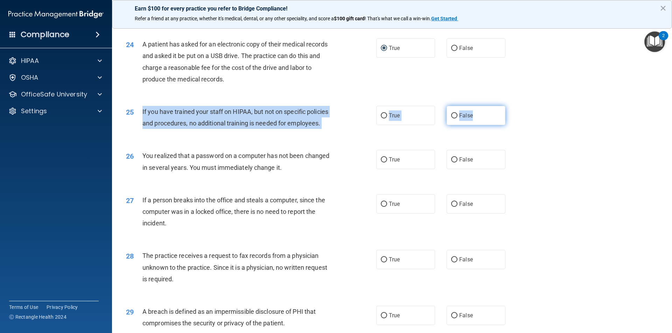
drag, startPoint x: 141, startPoint y: 135, endPoint x: 484, endPoint y: 138, distance: 342.9
click at [517, 106] on ng-form "25 If you have trained your staff on HIPAA, but not on specific policies and pr…" at bounding box center [517, 106] width 0 height 0
click at [452, 119] on input "False" at bounding box center [454, 115] width 6 height 5
radio input "true"
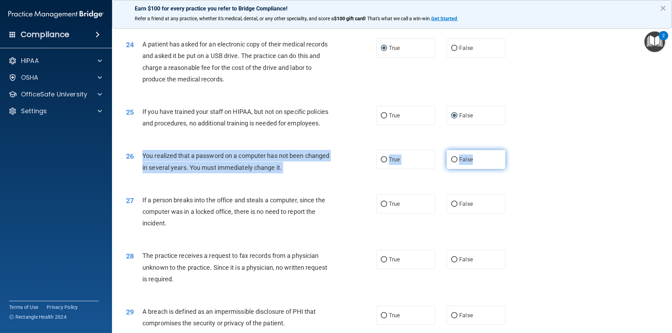
drag, startPoint x: 140, startPoint y: 181, endPoint x: 480, endPoint y: 182, distance: 339.4
click at [517, 150] on ng-form "26 You realized that a password on a computer has not been changed in several y…" at bounding box center [517, 150] width 0 height 0
click at [383, 163] on input "True" at bounding box center [384, 159] width 6 height 5
radio input "true"
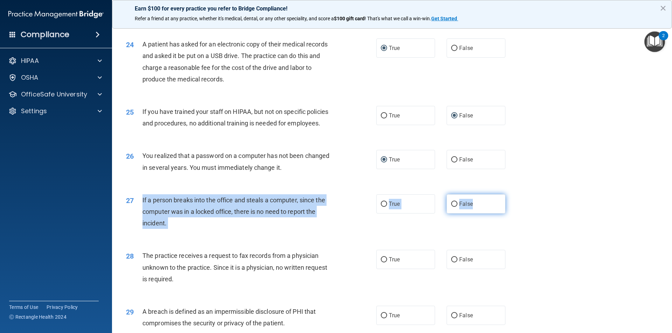
drag, startPoint x: 141, startPoint y: 224, endPoint x: 477, endPoint y: 227, distance: 336.6
click at [517, 195] on ng-form "27 If a person breaks into the office and steals a computer, since the computer…" at bounding box center [517, 195] width 0 height 0
click at [451, 207] on input "False" at bounding box center [454, 204] width 6 height 5
radio input "true"
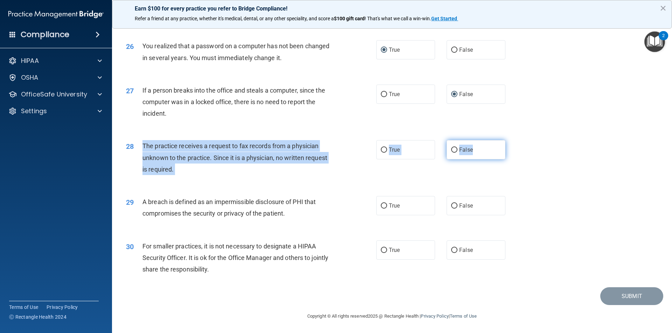
drag, startPoint x: 141, startPoint y: 145, endPoint x: 481, endPoint y: 151, distance: 339.5
click at [517, 140] on ng-form "28 The practice receives a request to fax records from a physician unknown to t…" at bounding box center [517, 140] width 0 height 0
click at [451, 149] on input "False" at bounding box center [454, 150] width 6 height 5
radio input "true"
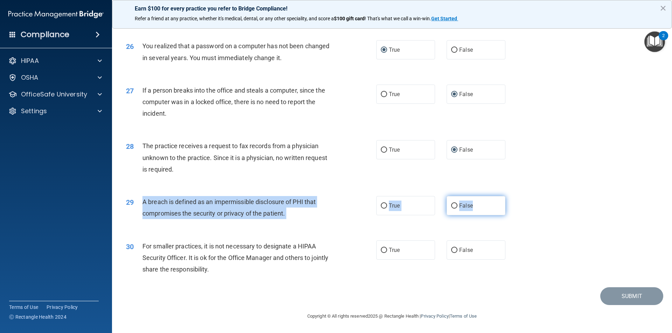
drag, startPoint x: 141, startPoint y: 202, endPoint x: 480, endPoint y: 210, distance: 339.2
click at [517, 196] on ng-form "29 A breach is defined as an impermissible disclosure of PHI that compromises t…" at bounding box center [517, 196] width 0 height 0
click at [382, 204] on input "True" at bounding box center [384, 206] width 6 height 5
radio input "true"
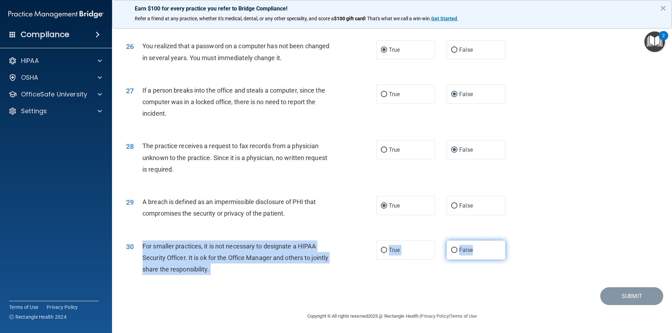
drag, startPoint x: 141, startPoint y: 247, endPoint x: 473, endPoint y: 246, distance: 332.1
click at [517, 241] on ng-form "30 For smaller practices, it is not necessary to designate a HIPAA Security Off…" at bounding box center [517, 241] width 0 height 0
click at [451, 249] on input "False" at bounding box center [454, 250] width 6 height 5
radio input "true"
click at [632, 300] on button "Submit" at bounding box center [631, 297] width 63 height 18
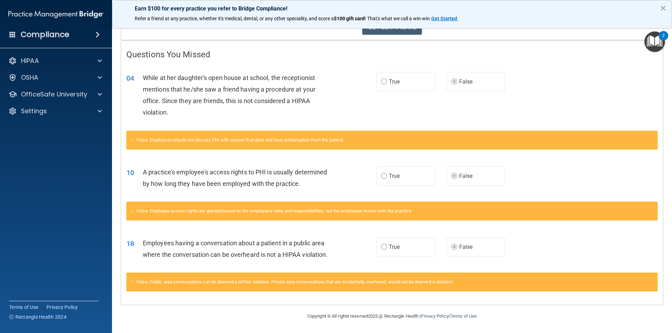
scroll to position [20, 0]
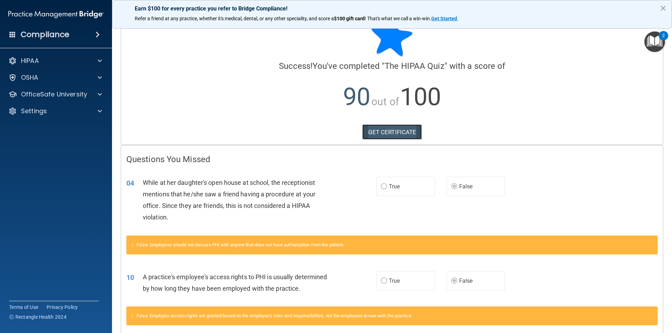
click at [390, 128] on link "GET CERTIFICATE" at bounding box center [392, 132] width 60 height 15
click at [98, 95] on span at bounding box center [100, 94] width 4 height 8
click at [83, 111] on img at bounding box center [84, 111] width 9 height 9
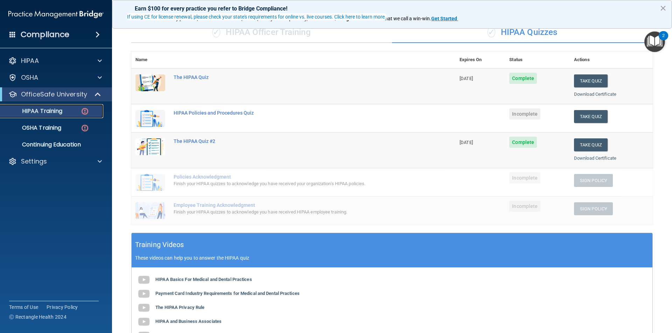
scroll to position [90, 0]
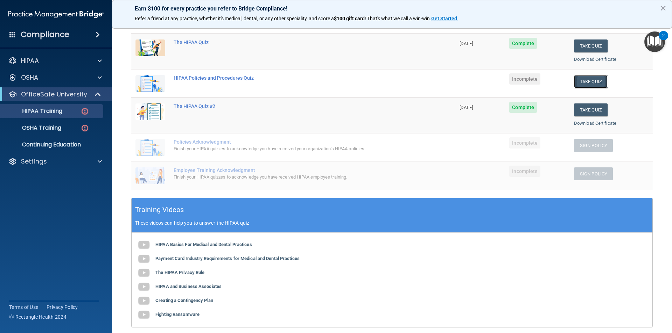
click at [587, 78] on button "Take Quiz" at bounding box center [591, 81] width 34 height 13
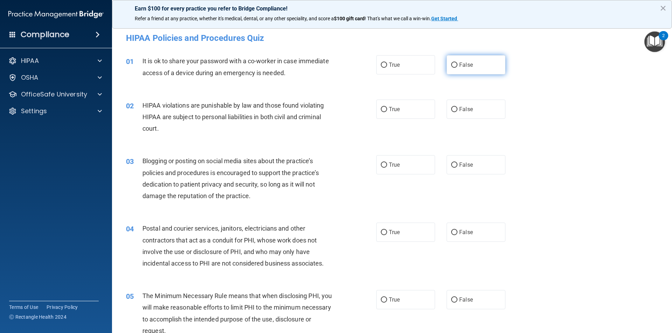
click at [454, 65] on input "False" at bounding box center [454, 65] width 6 height 5
radio input "true"
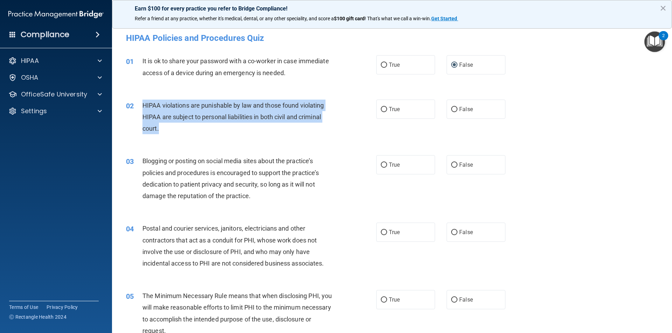
drag, startPoint x: 141, startPoint y: 104, endPoint x: 264, endPoint y: 131, distance: 125.7
click at [264, 131] on div "02 HIPAA violations are punishable by law and those found violating HIPAA are s…" at bounding box center [250, 119] width 271 height 38
click at [383, 109] on input "True" at bounding box center [384, 109] width 6 height 5
radio input "true"
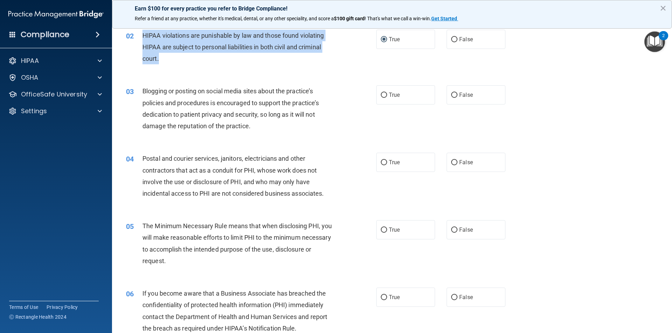
scroll to position [105, 0]
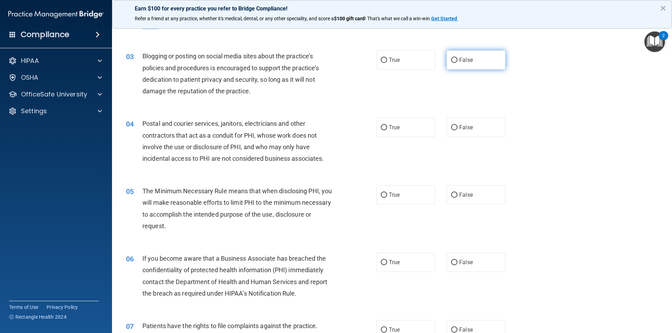
click at [451, 62] on input "False" at bounding box center [454, 60] width 6 height 5
radio input "true"
click at [381, 125] on input "True" at bounding box center [384, 127] width 6 height 5
radio input "true"
click at [381, 195] on input "True" at bounding box center [384, 195] width 6 height 5
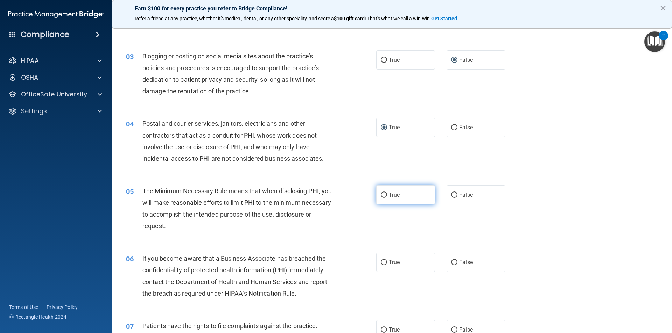
radio input "true"
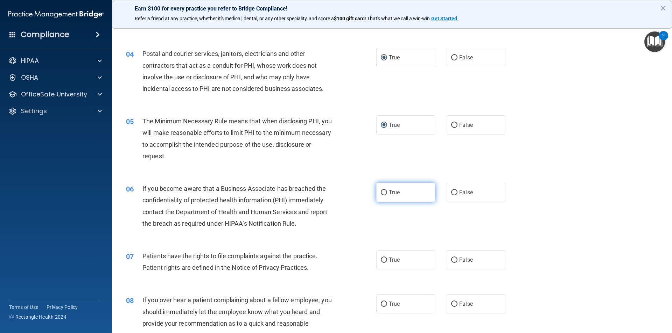
scroll to position [210, 0]
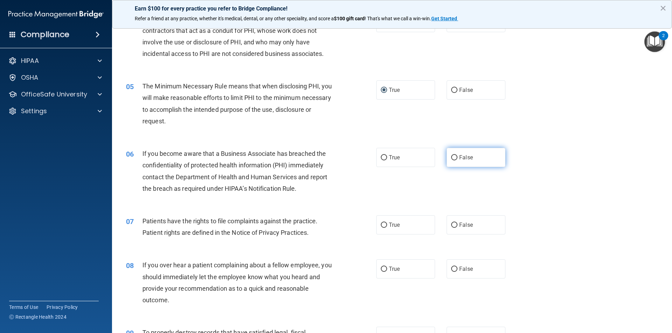
click at [451, 157] on input "False" at bounding box center [454, 157] width 6 height 5
radio input "true"
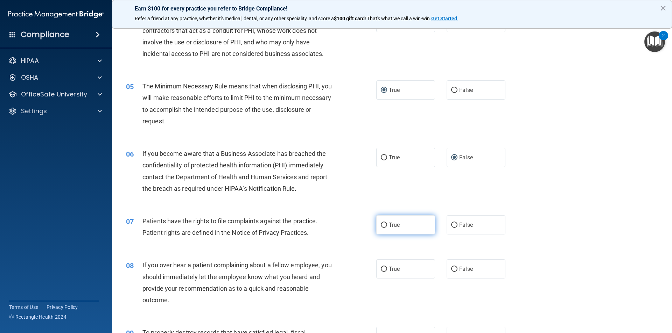
click at [383, 226] on input "True" at bounding box center [384, 225] width 6 height 5
radio input "true"
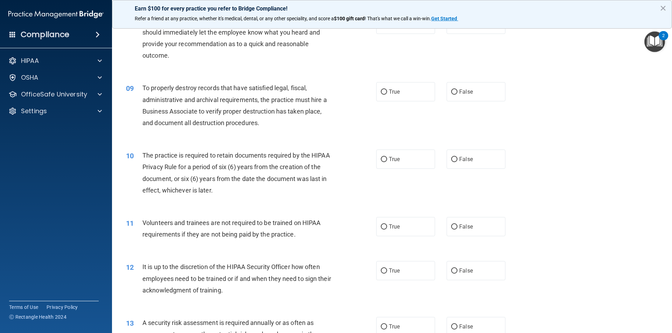
scroll to position [420, 0]
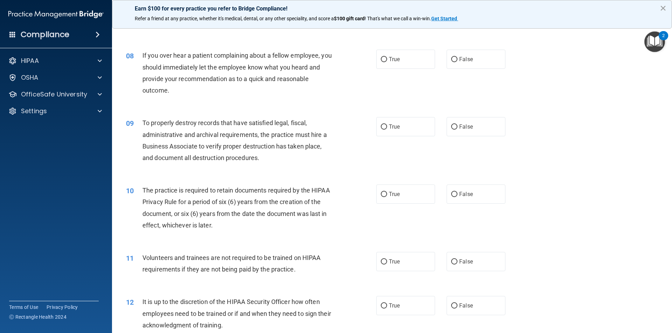
click at [663, 9] on button "×" at bounding box center [663, 7] width 7 height 11
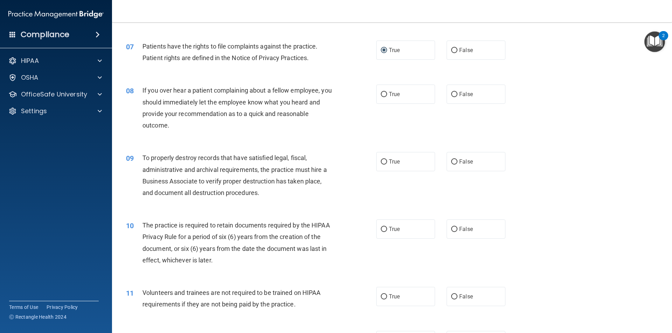
scroll to position [350, 0]
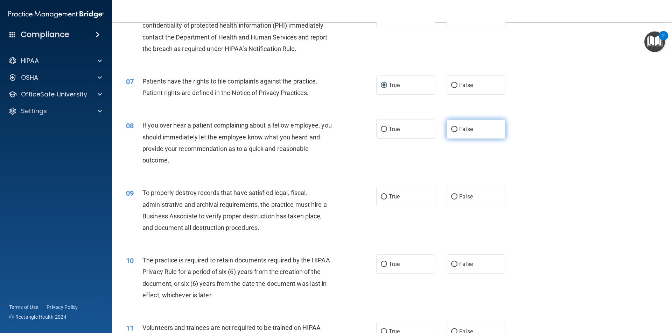
click at [452, 127] on input "False" at bounding box center [454, 129] width 6 height 5
radio input "true"
click at [451, 197] on input "False" at bounding box center [454, 197] width 6 height 5
radio input "true"
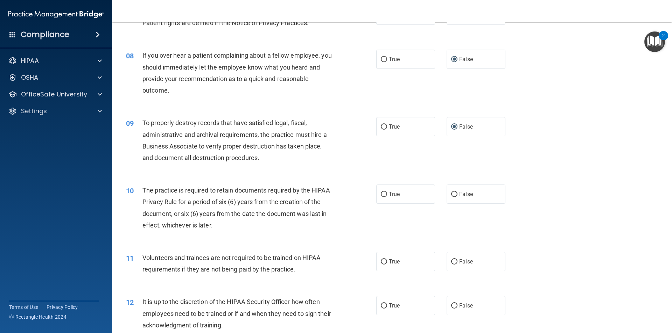
scroll to position [455, 0]
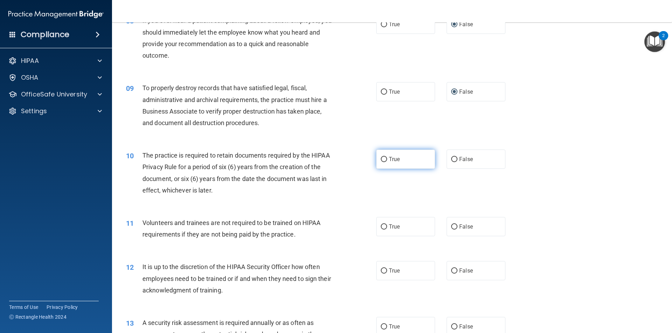
click at [380, 156] on label "True" at bounding box center [405, 159] width 59 height 19
click at [381, 157] on input "True" at bounding box center [384, 159] width 6 height 5
radio input "true"
click at [454, 222] on label "False" at bounding box center [475, 226] width 59 height 19
click at [454, 225] on input "False" at bounding box center [454, 227] width 6 height 5
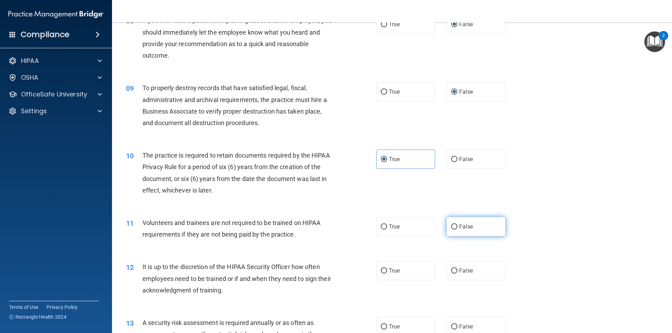
radio input "true"
click at [452, 269] on input "False" at bounding box center [454, 271] width 6 height 5
radio input "true"
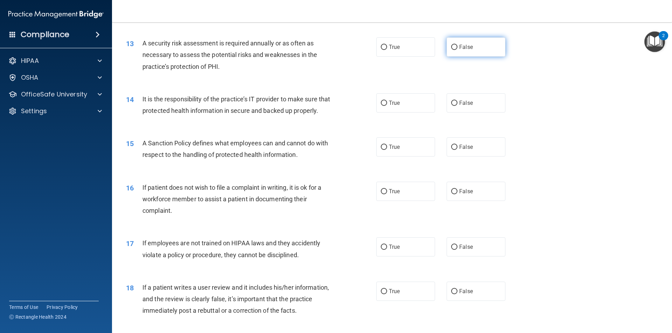
scroll to position [700, 0]
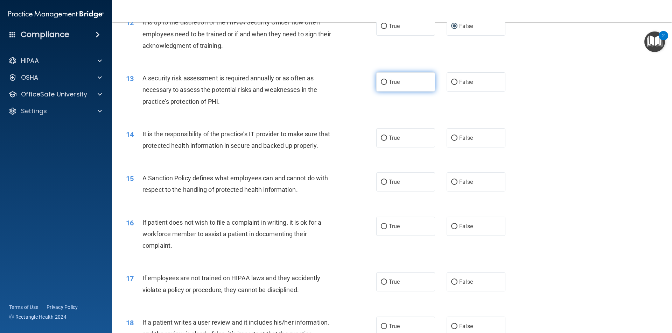
click at [382, 80] on input "True" at bounding box center [384, 82] width 6 height 5
radio input "true"
click at [451, 140] on input "False" at bounding box center [454, 138] width 6 height 5
radio input "true"
click at [371, 190] on div "15 A Sanction Policy defines what employees can and cannot do with respect to t…" at bounding box center [250, 185] width 271 height 27
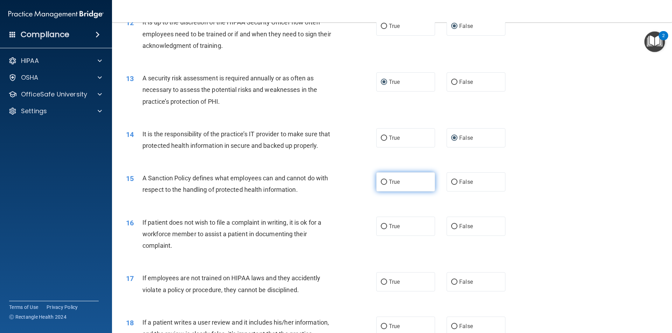
click at [384, 185] on input "True" at bounding box center [384, 182] width 6 height 5
radio input "true"
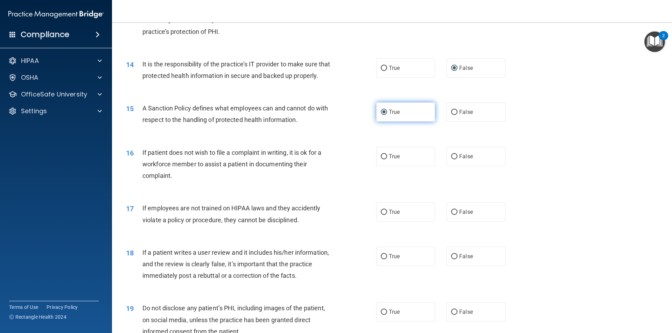
scroll to position [805, 0]
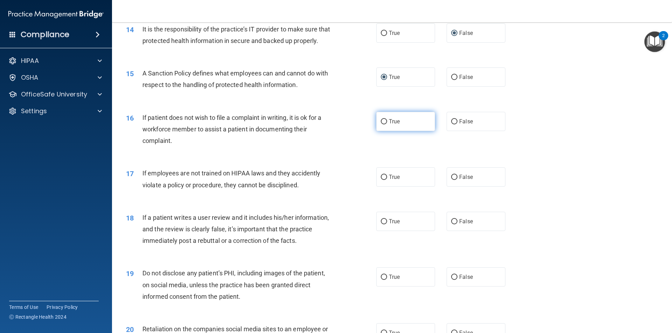
click at [382, 125] on input "True" at bounding box center [384, 121] width 6 height 5
radio input "true"
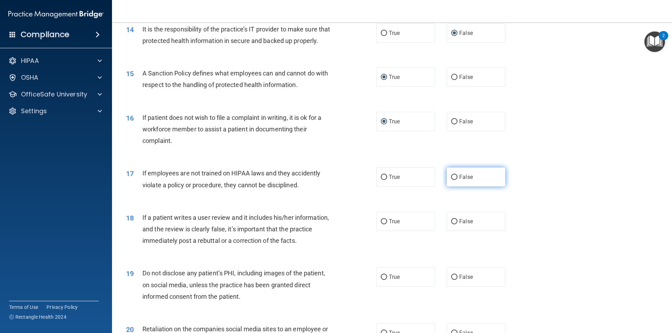
click at [451, 180] on input "False" at bounding box center [454, 177] width 6 height 5
radio input "true"
click at [455, 231] on label "False" at bounding box center [475, 221] width 59 height 19
click at [455, 225] on input "False" at bounding box center [454, 221] width 6 height 5
radio input "true"
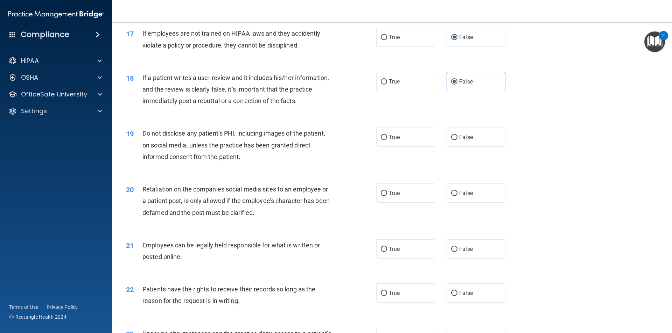
scroll to position [1015, 0]
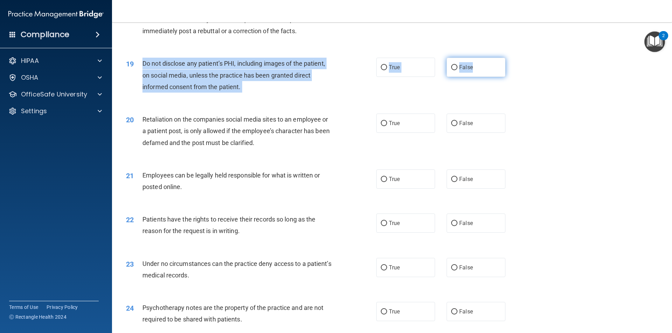
drag, startPoint x: 140, startPoint y: 72, endPoint x: 478, endPoint y: 87, distance: 338.0
click at [517, 58] on ng-form "19 Do not disclose any patient’s PHI, including images of the patient, on socia…" at bounding box center [517, 58] width 0 height 0
click at [381, 126] on input "True" at bounding box center [384, 123] width 6 height 5
radio input "true"
click at [382, 70] on input "True" at bounding box center [384, 67] width 6 height 5
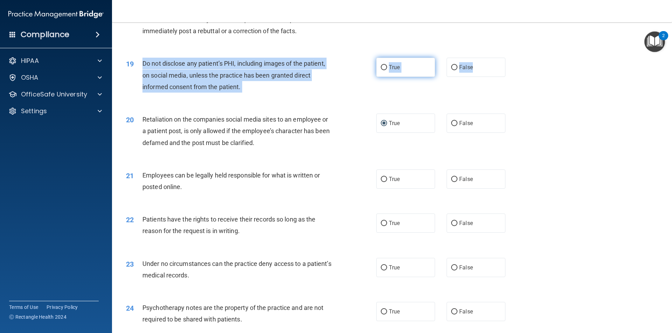
radio input "true"
click at [381, 126] on input "True" at bounding box center [384, 123] width 6 height 5
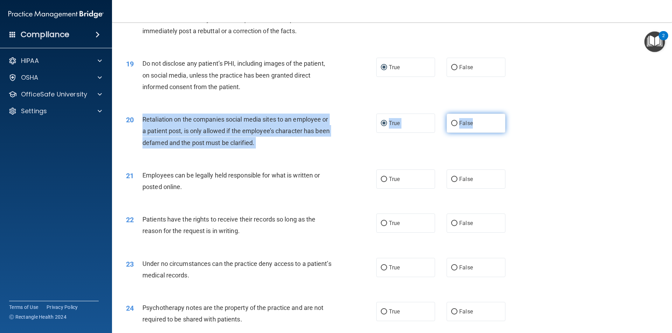
drag, startPoint x: 142, startPoint y: 132, endPoint x: 476, endPoint y: 141, distance: 333.6
click at [517, 114] on ng-form "20 Retaliation on the companies social media sites to an employee or a patient …" at bounding box center [517, 114] width 0 height 0
click at [452, 126] on input "False" at bounding box center [454, 123] width 6 height 5
radio input "true"
radio input "false"
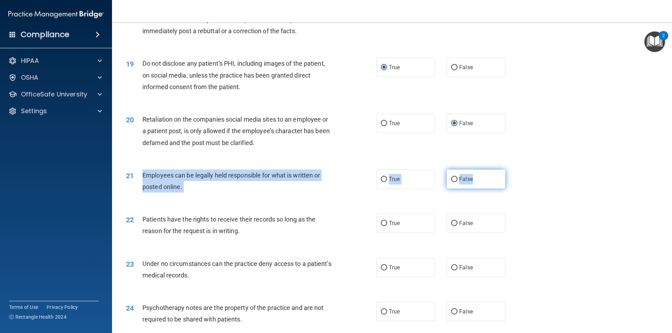
drag, startPoint x: 137, startPoint y: 187, endPoint x: 480, endPoint y: 190, distance: 342.9
click at [517, 170] on ng-form "21 Employees can be legally held responsible for what is written or posted onli…" at bounding box center [517, 170] width 0 height 0
click at [382, 182] on input "True" at bounding box center [384, 179] width 6 height 5
radio input "true"
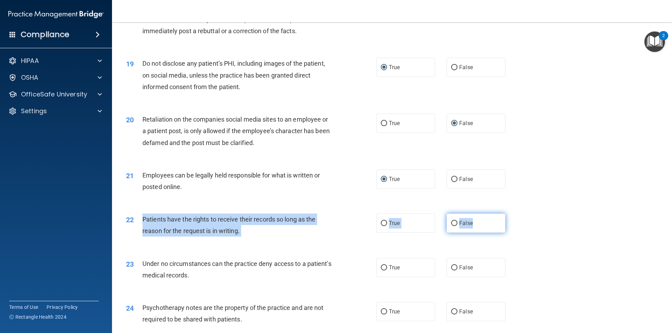
drag, startPoint x: 143, startPoint y: 234, endPoint x: 473, endPoint y: 238, distance: 329.6
click at [517, 214] on ng-form "22 Patients have the rights to receive their records so long as the reason for …" at bounding box center [517, 214] width 0 height 0
click at [451, 226] on input "False" at bounding box center [454, 223] width 6 height 5
radio input "true"
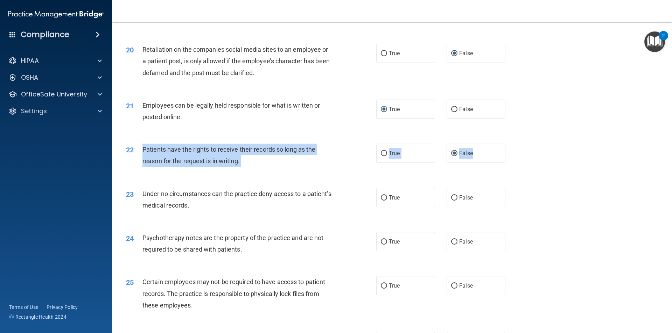
scroll to position [1155, 0]
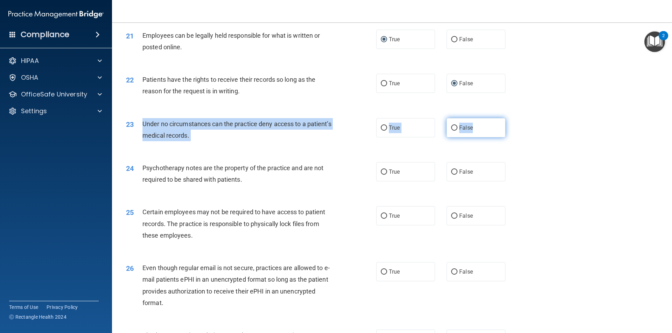
drag, startPoint x: 144, startPoint y: 135, endPoint x: 482, endPoint y: 142, distance: 338.4
click at [517, 118] on ng-form "23 Under no circumstances can the practice deny access to a patient’s medical r…" at bounding box center [517, 118] width 0 height 0
click at [452, 131] on input "False" at bounding box center [454, 128] width 6 height 5
radio input "true"
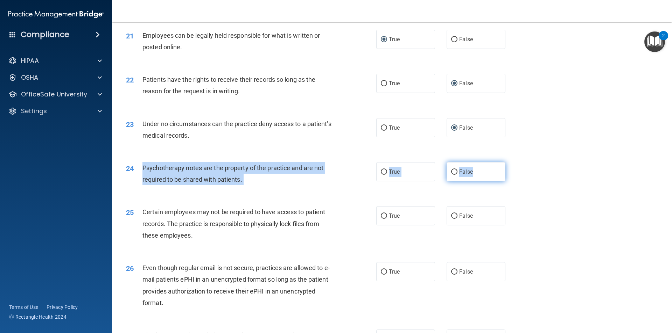
drag, startPoint x: 142, startPoint y: 179, endPoint x: 486, endPoint y: 184, distance: 343.6
click at [517, 162] on ng-form "24 Psychotherapy notes are the property of the practice and are not required to…" at bounding box center [517, 162] width 0 height 0
click at [381, 175] on input "True" at bounding box center [384, 172] width 6 height 5
radio input "true"
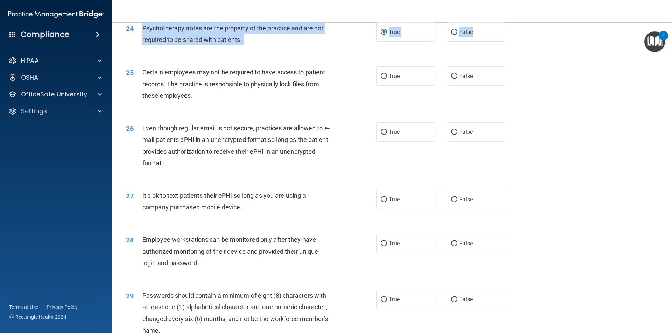
scroll to position [1260, 0]
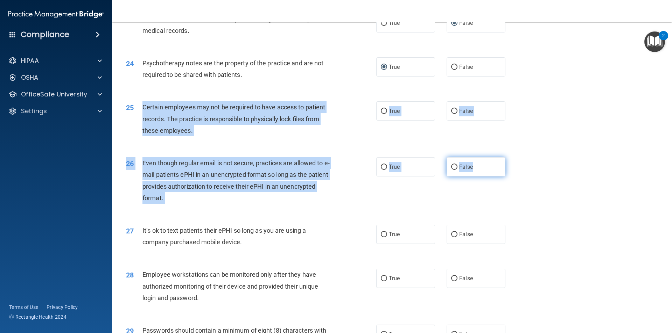
drag, startPoint x: 140, startPoint y: 119, endPoint x: 498, endPoint y: 187, distance: 364.7
click at [384, 114] on input "True" at bounding box center [384, 111] width 6 height 5
radio input "true"
click at [452, 170] on input "False" at bounding box center [454, 167] width 6 height 5
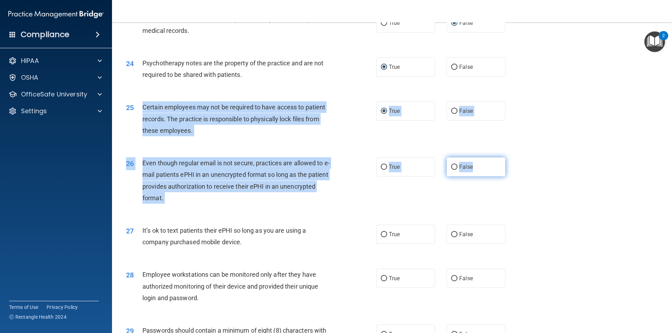
radio input "true"
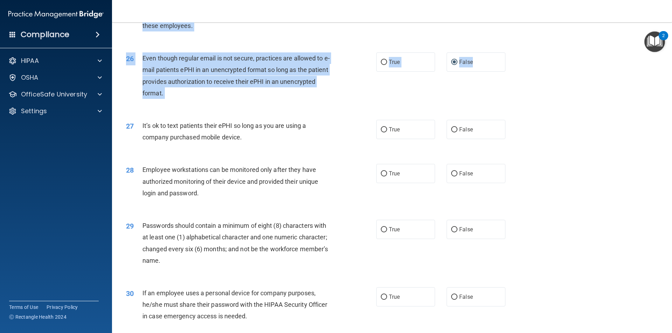
scroll to position [1400, 0]
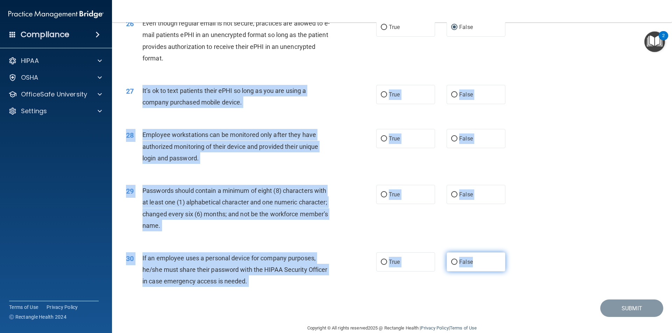
drag, startPoint x: 143, startPoint y: 104, endPoint x: 490, endPoint y: 278, distance: 387.3
click at [451, 98] on input "False" at bounding box center [454, 94] width 6 height 5
radio input "true"
click at [452, 142] on input "False" at bounding box center [454, 138] width 6 height 5
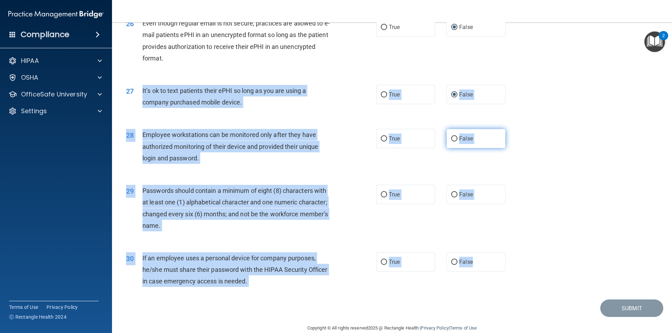
radio input "true"
click at [381, 198] on input "True" at bounding box center [384, 194] width 6 height 5
radio input "true"
click at [451, 265] on input "False" at bounding box center [454, 262] width 6 height 5
radio input "true"
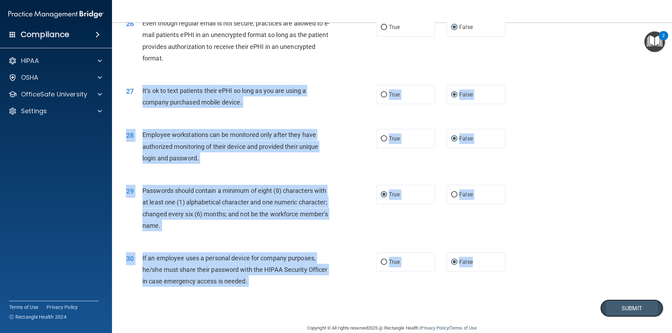
click at [633, 318] on button "Submit" at bounding box center [631, 309] width 63 height 18
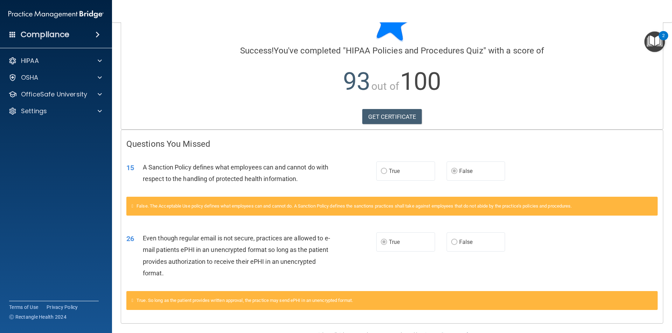
scroll to position [54, 0]
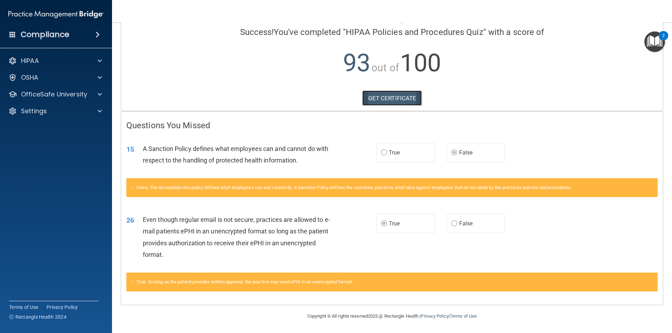
click at [406, 98] on link "GET CERTIFICATE" at bounding box center [392, 98] width 60 height 15
click at [64, 95] on p "OfficeSafe University" at bounding box center [54, 94] width 66 height 8
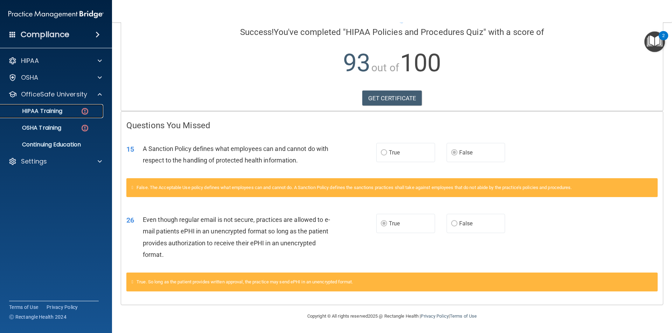
click at [70, 110] on div "HIPAA Training" at bounding box center [53, 111] width 96 height 7
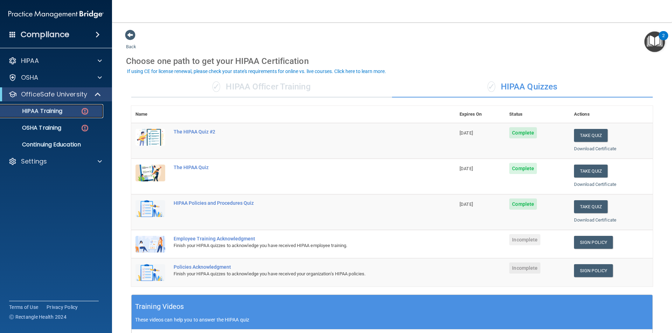
scroll to position [70, 0]
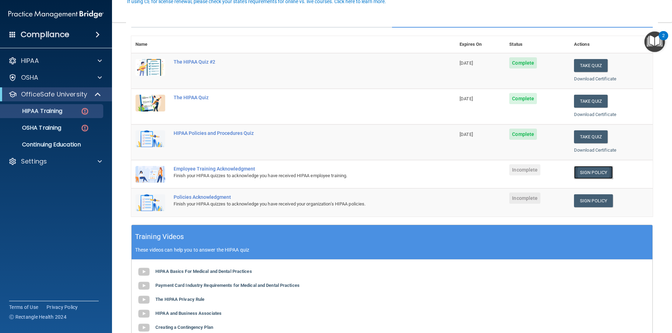
click at [584, 172] on link "Sign Policy" at bounding box center [593, 172] width 39 height 13
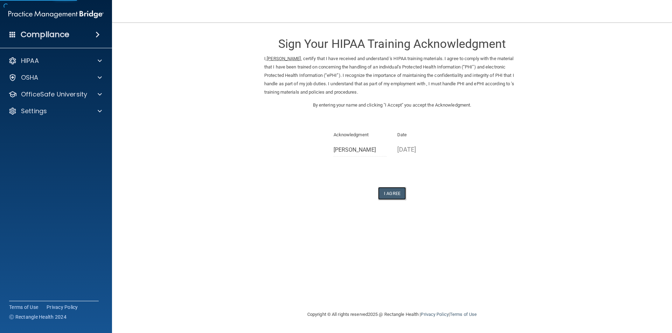
click at [392, 194] on button "I Agree" at bounding box center [392, 193] width 28 height 13
click at [389, 192] on button "I Agree" at bounding box center [392, 193] width 28 height 13
click at [392, 197] on button "I Agree" at bounding box center [392, 193] width 28 height 13
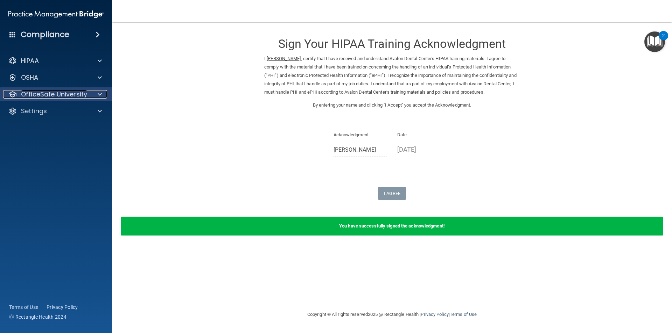
click at [82, 93] on p "OfficeSafe University" at bounding box center [54, 94] width 66 height 8
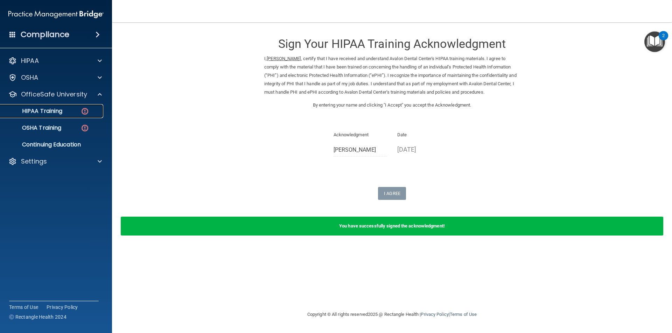
click at [86, 114] on img at bounding box center [84, 111] width 9 height 9
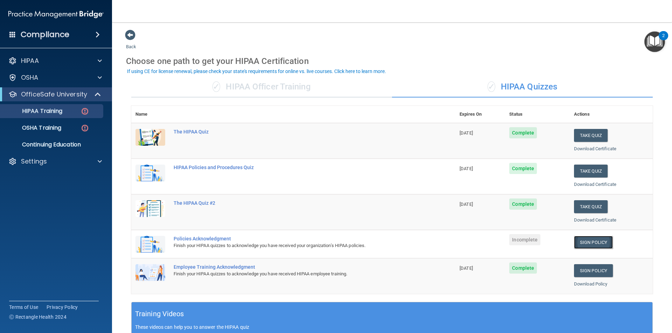
click at [598, 241] on link "Sign Policy" at bounding box center [593, 242] width 39 height 13
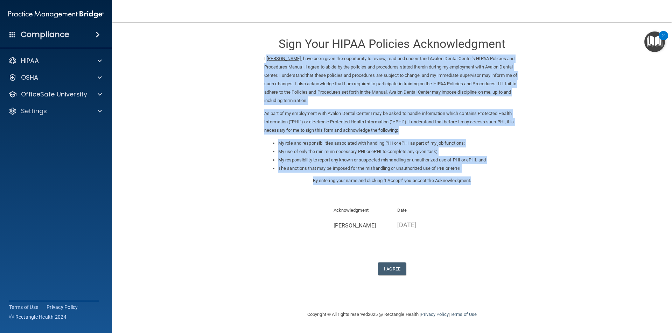
drag, startPoint x: 262, startPoint y: 60, endPoint x: 489, endPoint y: 195, distance: 264.0
click at [489, 195] on div "Sign Your HIPAA Policies Acknowledgment I, sandra landaverde , have been given …" at bounding box center [391, 152] width 255 height 246
copy div "I, sandra landaverde , have been given the opportunity to review, read and unde…"
click at [391, 270] on button "I Agree" at bounding box center [392, 269] width 28 height 13
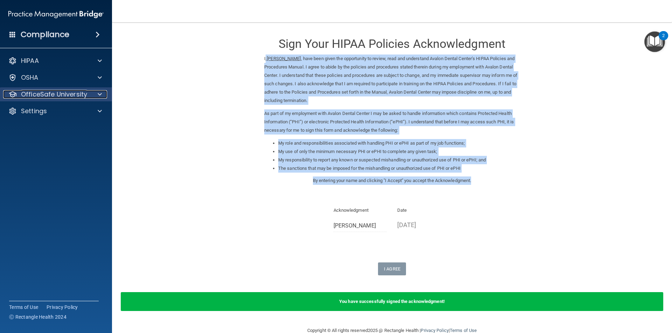
click at [50, 92] on p "OfficeSafe University" at bounding box center [54, 94] width 66 height 8
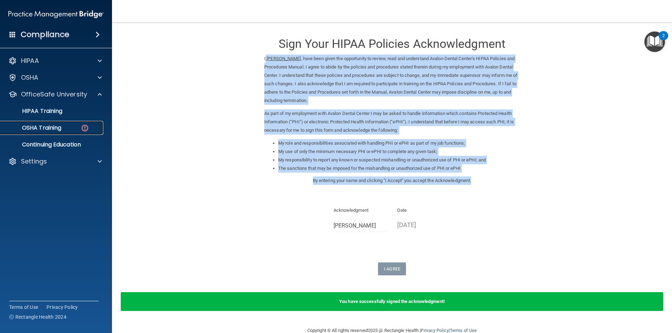
click at [71, 129] on div "OSHA Training" at bounding box center [53, 128] width 96 height 7
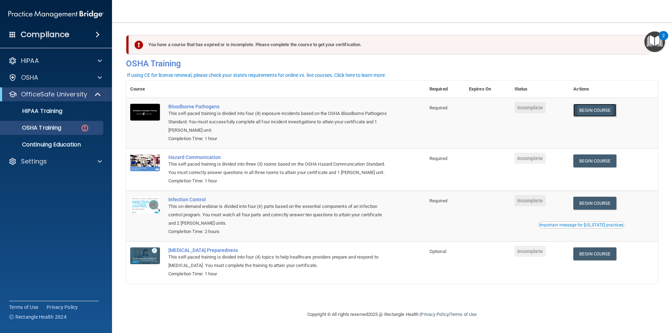
click at [594, 109] on link "Begin Course" at bounding box center [594, 110] width 43 height 13
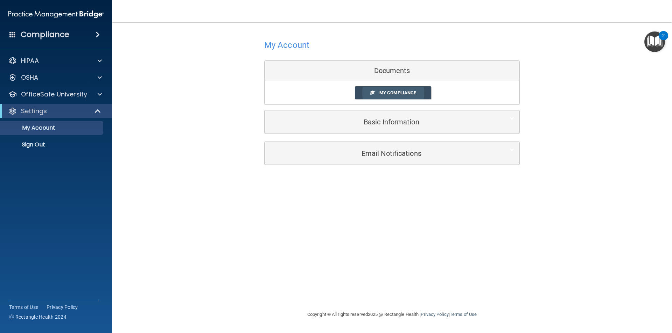
click at [413, 92] on span "My Compliance" at bounding box center [397, 92] width 37 height 5
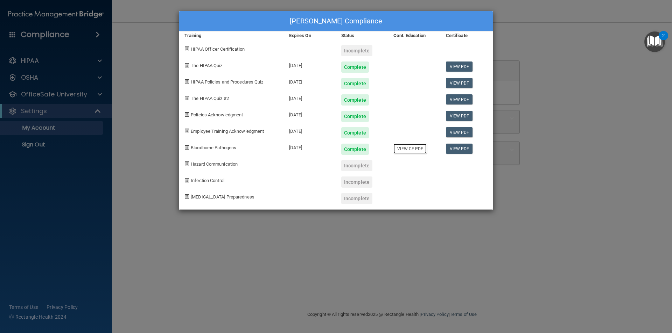
click at [421, 150] on link "View CE PDF" at bounding box center [409, 149] width 33 height 10
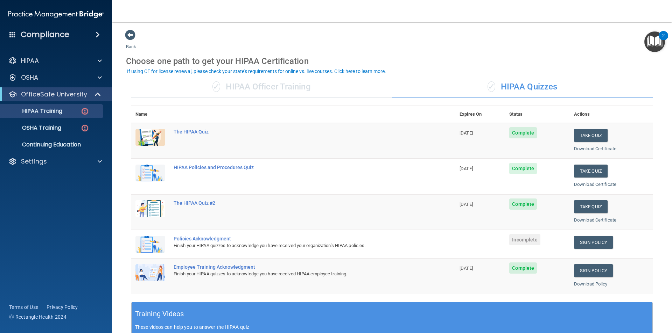
scroll to position [70, 0]
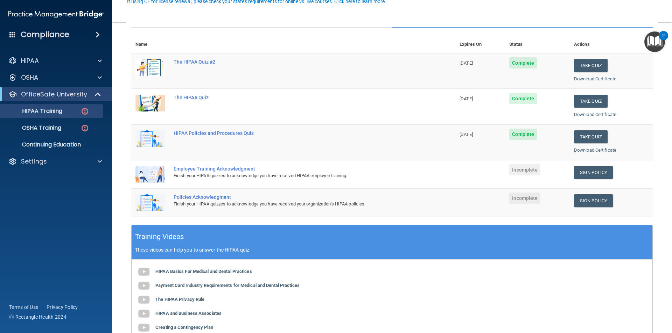
scroll to position [105, 0]
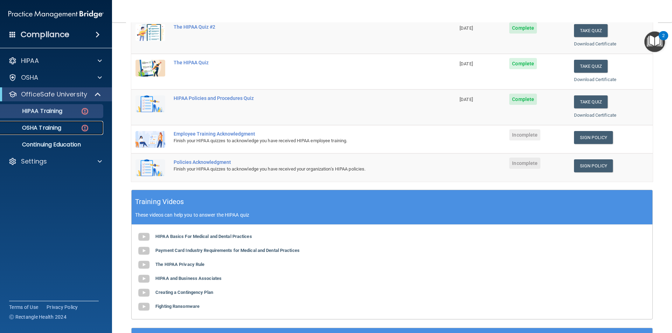
click at [78, 127] on div "OSHA Training" at bounding box center [53, 128] width 96 height 7
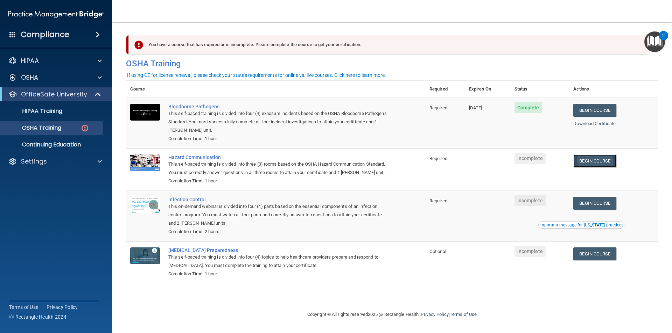
click at [602, 162] on link "Begin Course" at bounding box center [594, 161] width 43 height 13
click at [69, 127] on div "OSHA Training" at bounding box center [53, 128] width 96 height 7
click at [71, 122] on link "OSHA Training" at bounding box center [48, 128] width 110 height 14
click at [73, 126] on div "OSHA Training" at bounding box center [53, 128] width 96 height 7
click at [86, 127] on img at bounding box center [84, 128] width 9 height 9
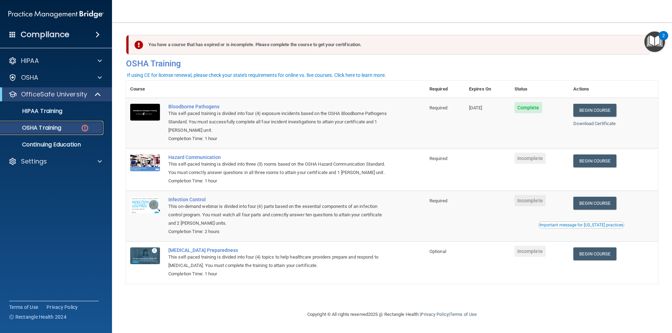
click at [58, 123] on link "OSHA Training" at bounding box center [48, 128] width 110 height 14
click at [86, 131] on img at bounding box center [84, 128] width 9 height 9
click at [81, 126] on img at bounding box center [84, 128] width 9 height 9
click at [56, 125] on p "OSHA Training" at bounding box center [33, 128] width 57 height 7
click at [54, 143] on p "Continuing Education" at bounding box center [53, 144] width 96 height 7
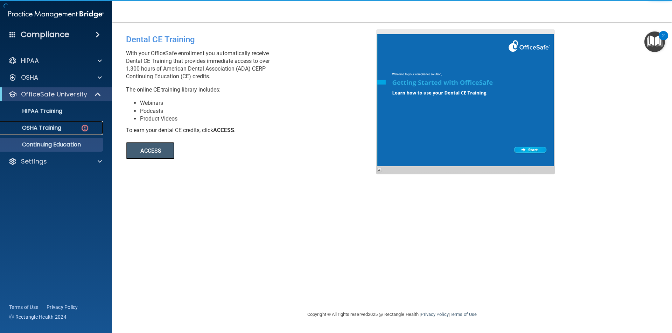
click at [56, 126] on p "OSHA Training" at bounding box center [33, 128] width 57 height 7
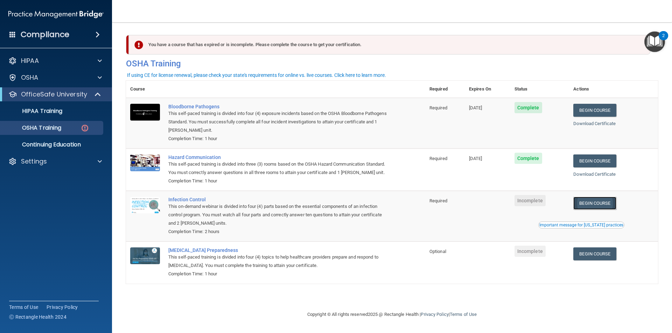
click at [607, 200] on link "Begin Course" at bounding box center [594, 203] width 43 height 13
click at [597, 257] on link "Begin Course" at bounding box center [594, 254] width 43 height 13
click at [61, 108] on p "HIPAA Training" at bounding box center [34, 111] width 58 height 7
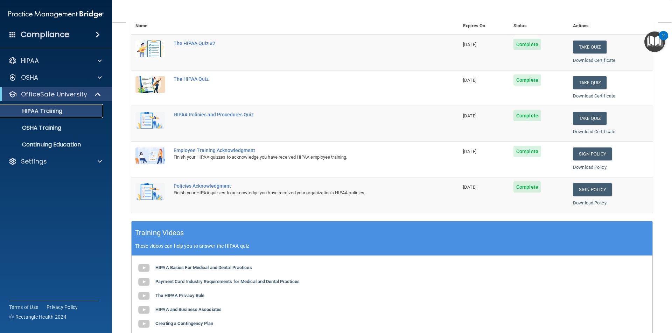
scroll to position [54, 0]
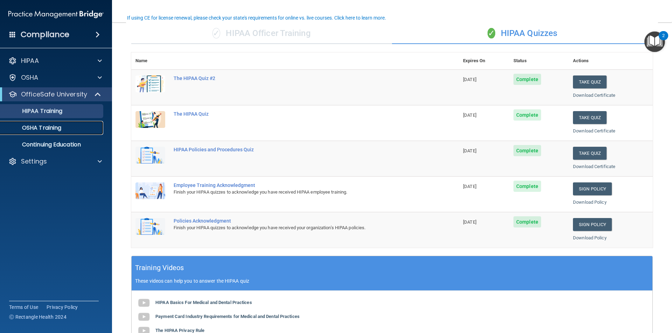
click at [59, 128] on p "OSHA Training" at bounding box center [33, 128] width 57 height 7
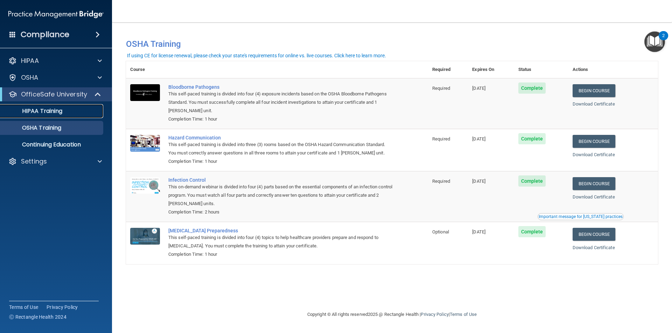
click at [58, 115] on link "HIPAA Training" at bounding box center [48, 111] width 110 height 14
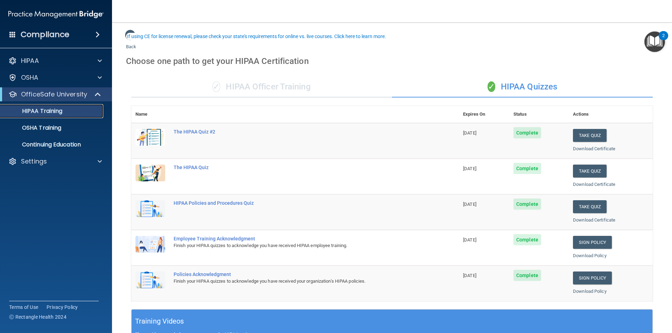
scroll to position [35, 0]
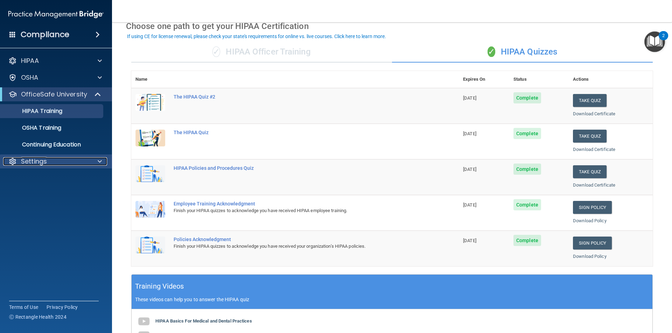
click at [53, 160] on div "Settings" at bounding box center [46, 161] width 87 height 8
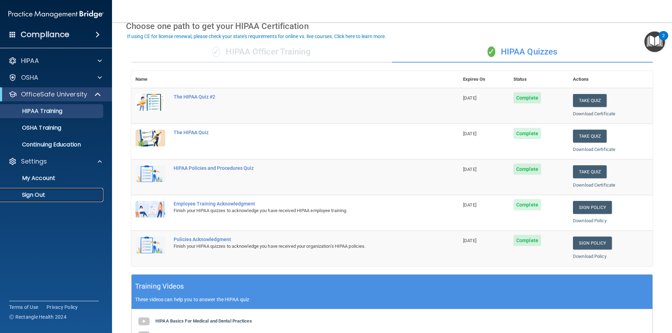
click at [62, 189] on link "Sign Out" at bounding box center [48, 195] width 110 height 14
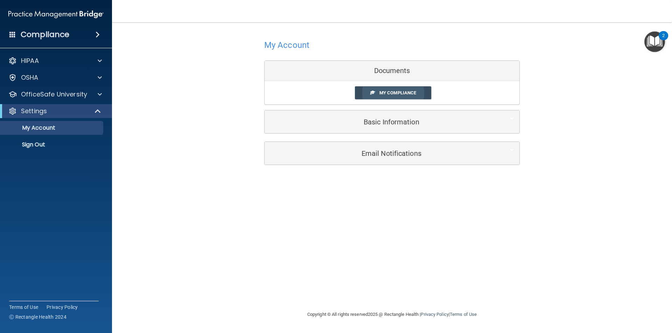
click at [404, 93] on span "My Compliance" at bounding box center [397, 92] width 37 height 5
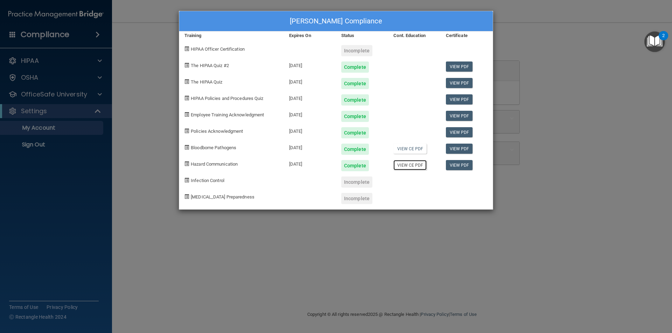
click at [403, 164] on link "View CE PDF" at bounding box center [409, 165] width 33 height 10
click at [412, 148] on link "View CE PDF" at bounding box center [409, 149] width 33 height 10
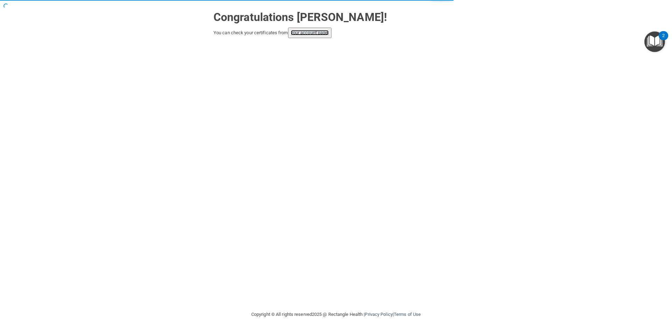
click at [312, 33] on link "your account page!" at bounding box center [310, 32] width 38 height 5
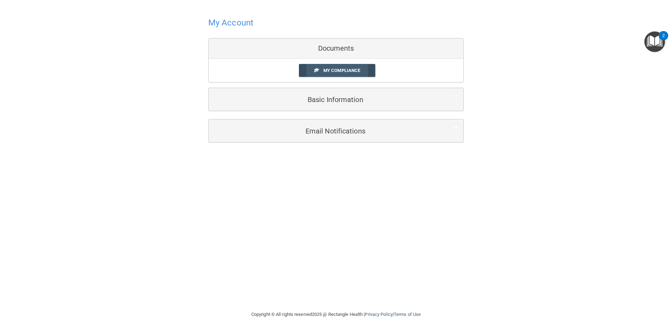
click at [363, 73] on link "My Compliance" at bounding box center [337, 70] width 77 height 13
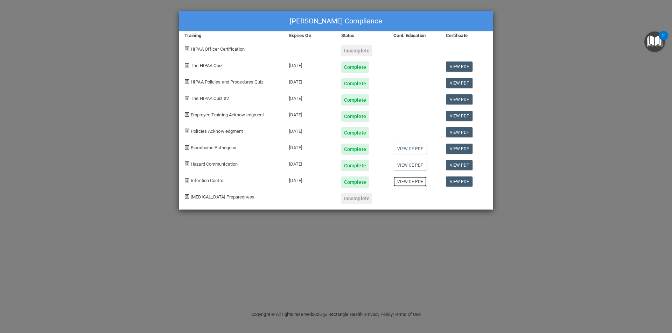
click at [411, 182] on link "View CE PDF" at bounding box center [409, 182] width 33 height 10
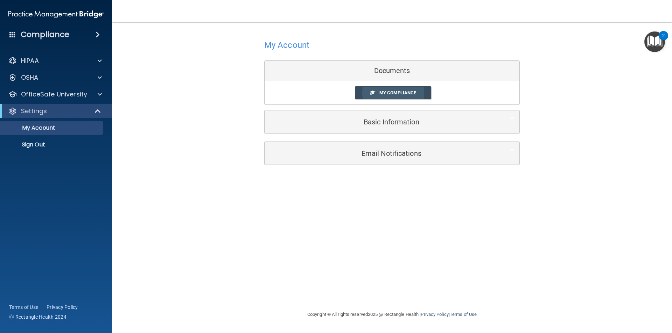
click at [411, 93] on span "My Compliance" at bounding box center [397, 92] width 37 height 5
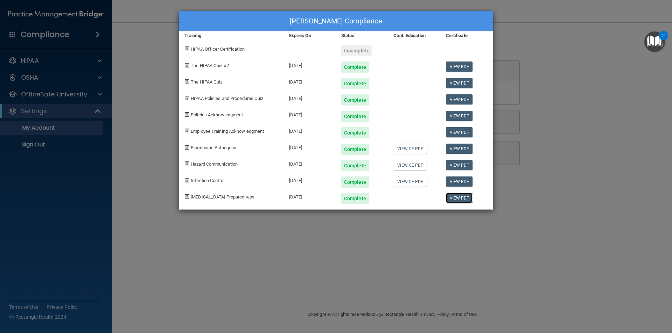
click at [464, 196] on link "View PDF" at bounding box center [459, 198] width 27 height 10
